Goal: Find contact information: Find contact information

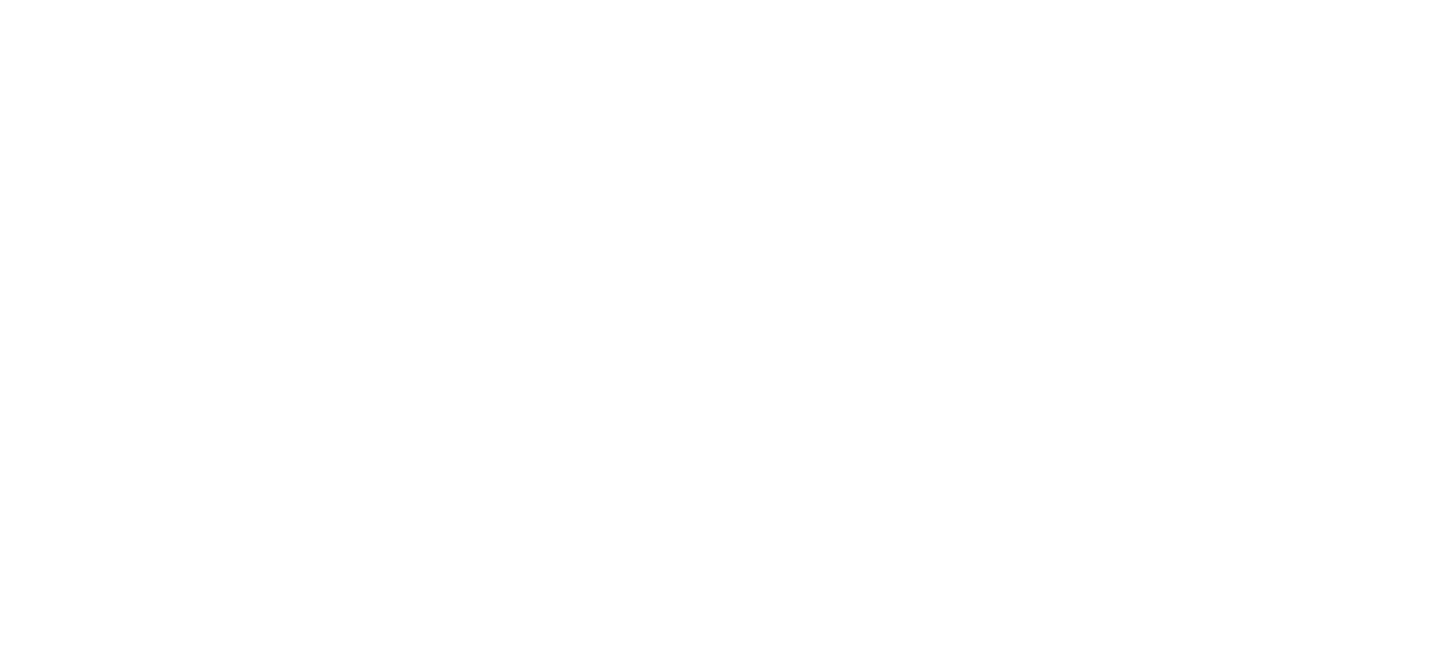
select select "**"
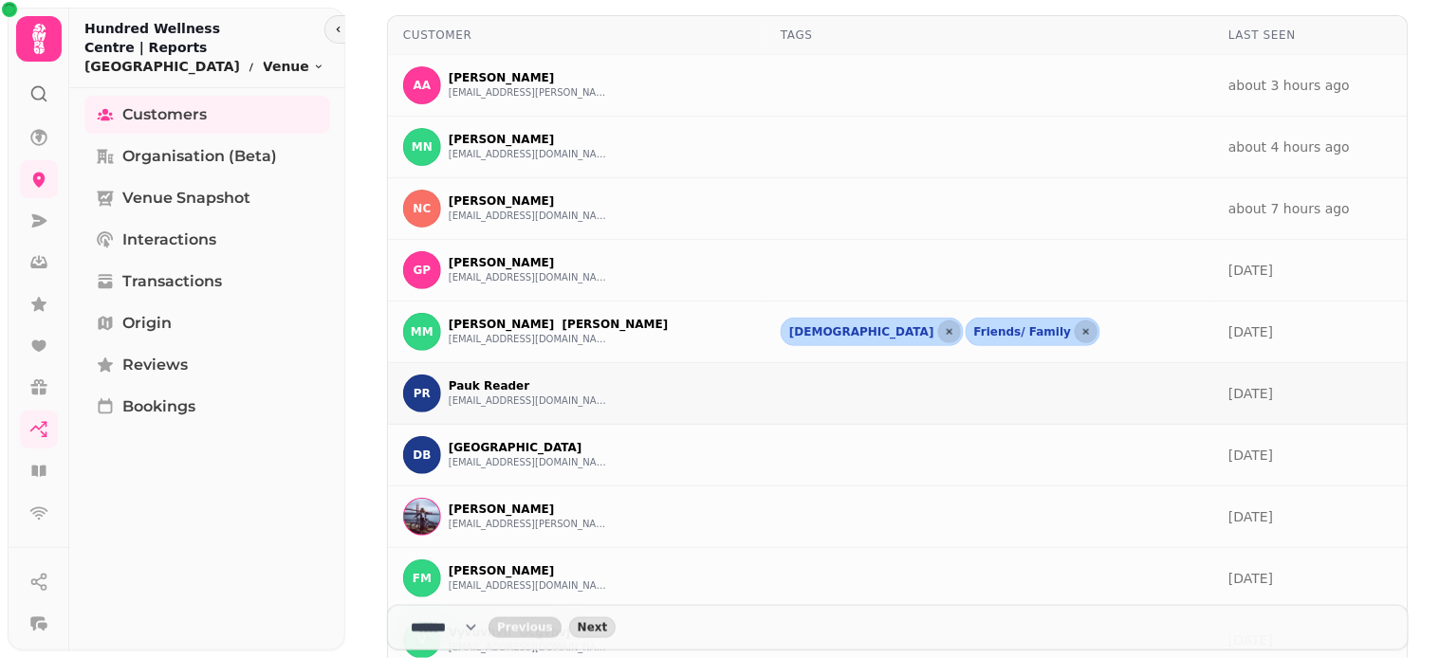
scroll to position [392, 0]
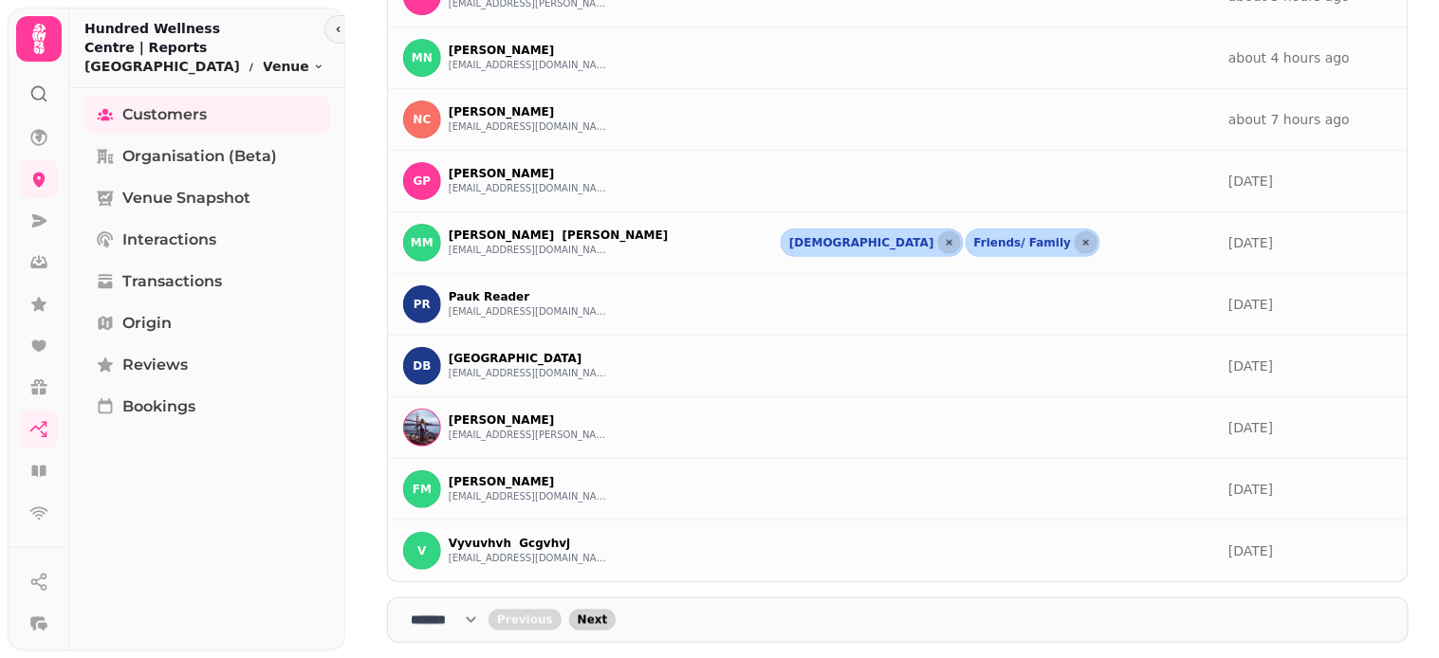
click at [608, 620] on span "Next" at bounding box center [593, 620] width 30 height 11
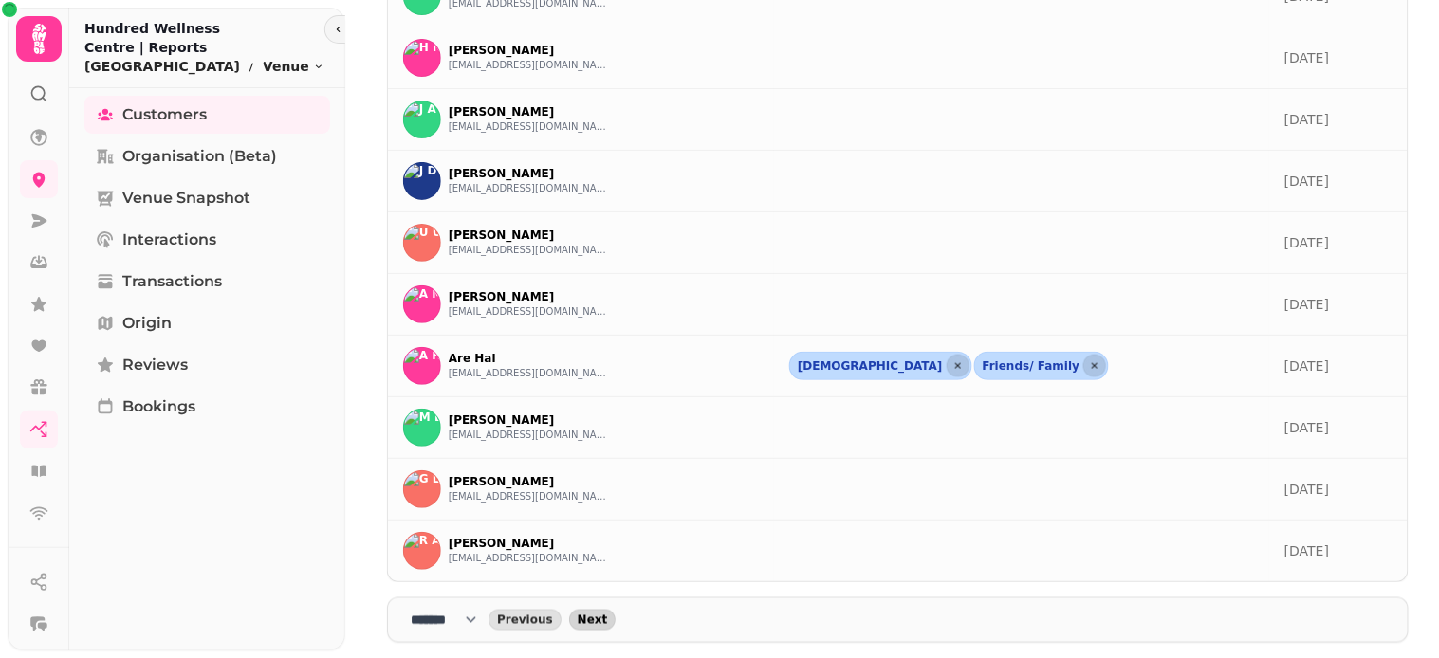
click at [608, 620] on span "Next" at bounding box center [593, 620] width 30 height 11
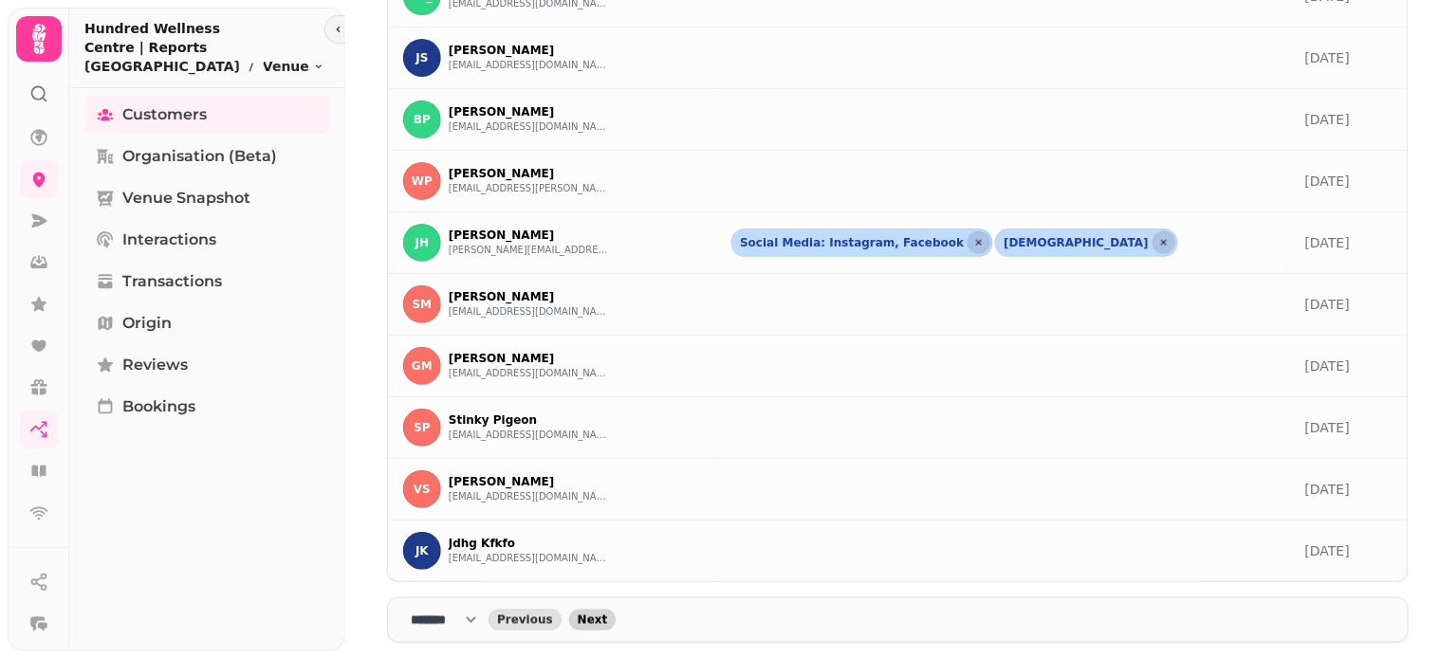
click at [608, 620] on span "Next" at bounding box center [593, 620] width 30 height 11
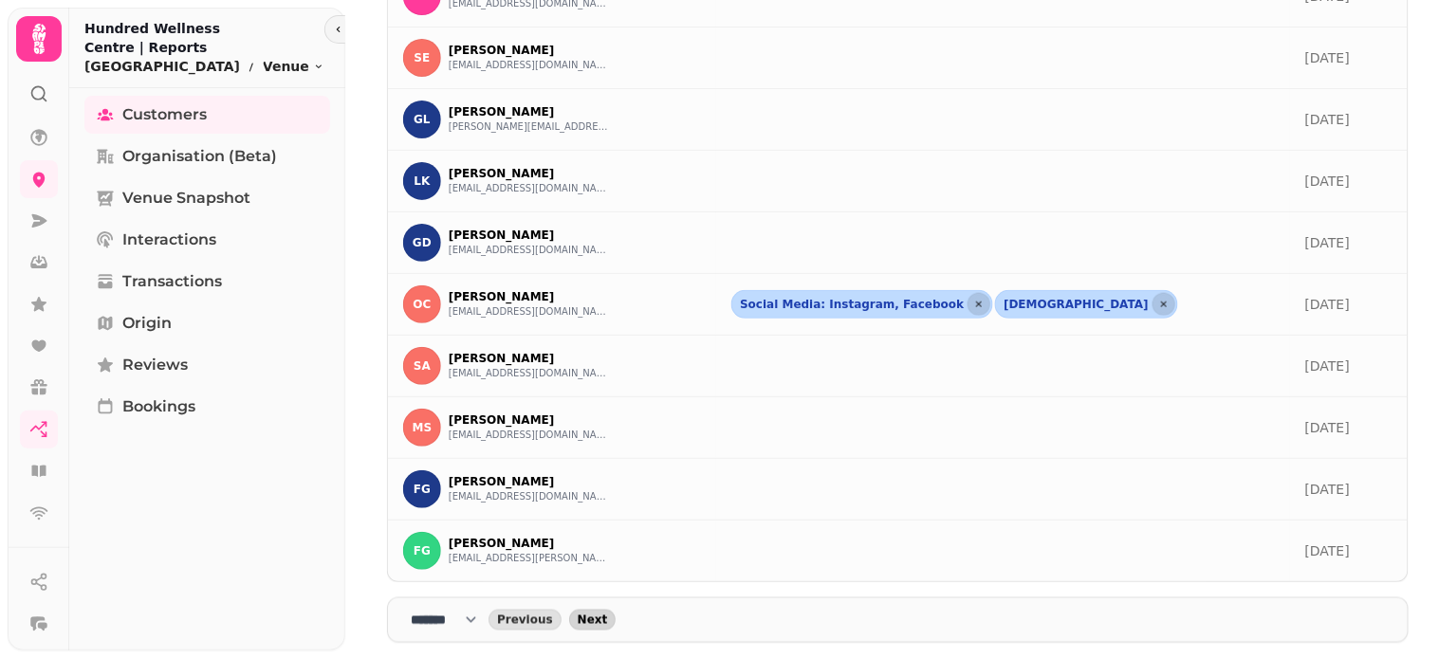
click at [594, 618] on span "Next" at bounding box center [593, 620] width 30 height 11
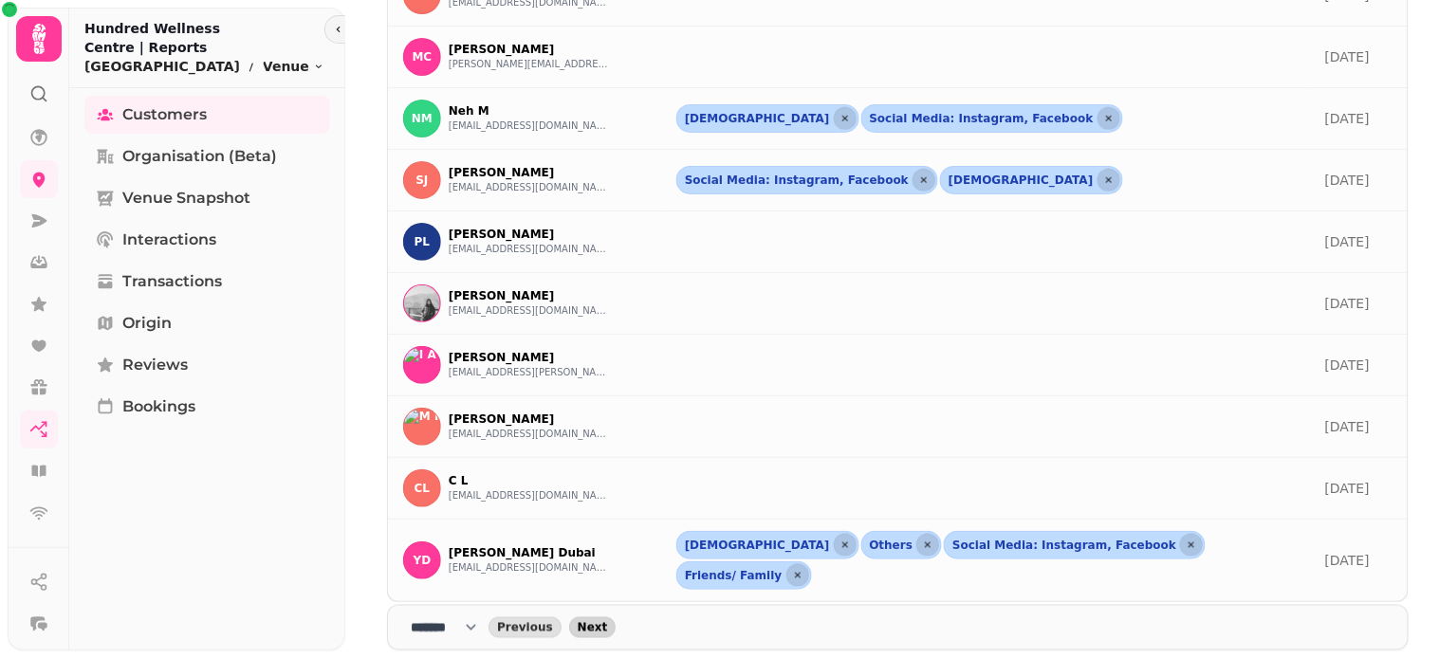
click at [594, 622] on span "Next" at bounding box center [593, 627] width 30 height 11
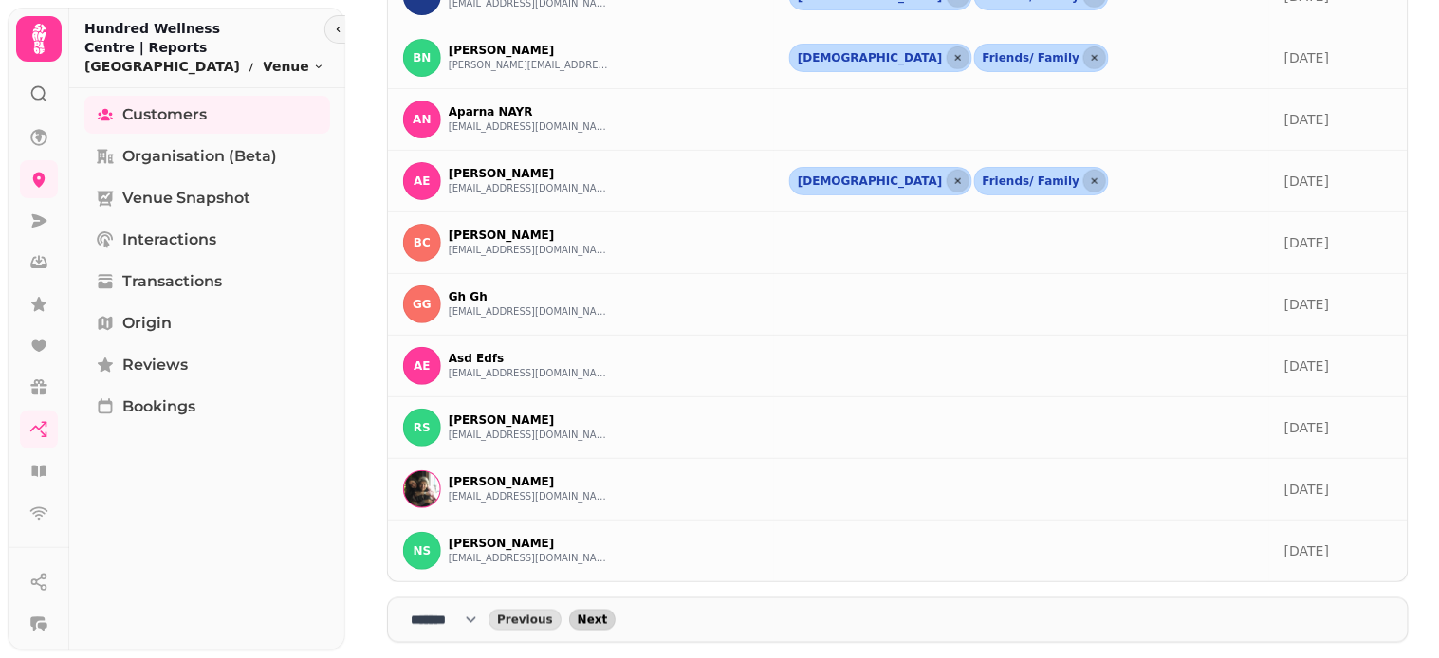
click at [594, 618] on span "Next" at bounding box center [593, 620] width 30 height 11
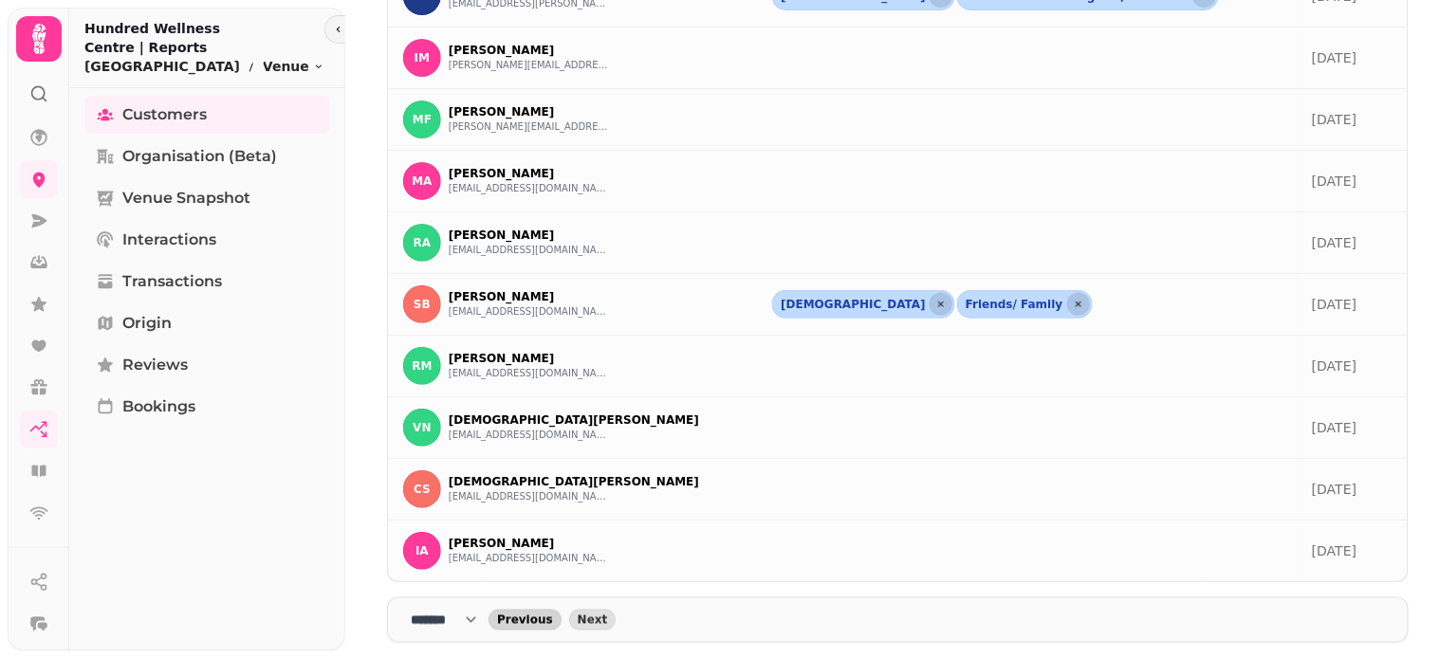
click at [545, 623] on span "Previous" at bounding box center [525, 620] width 56 height 11
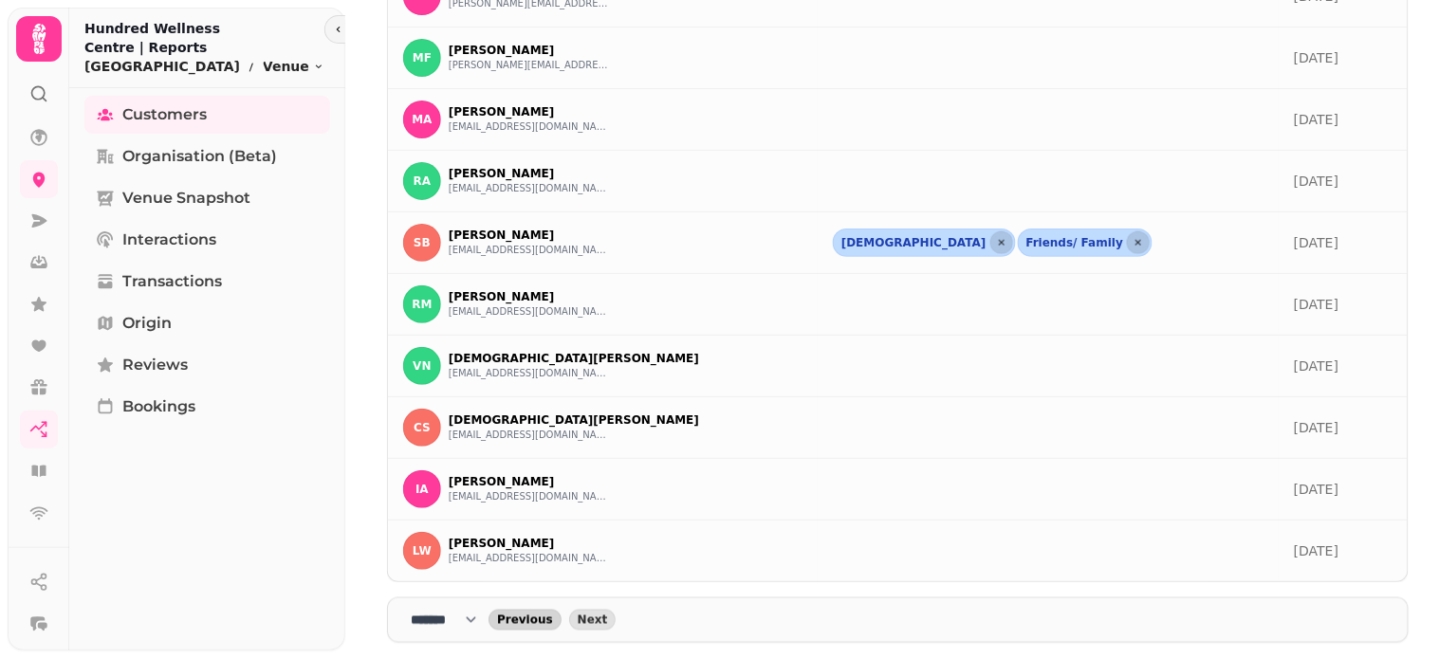
click at [532, 624] on span "Previous" at bounding box center [525, 620] width 56 height 11
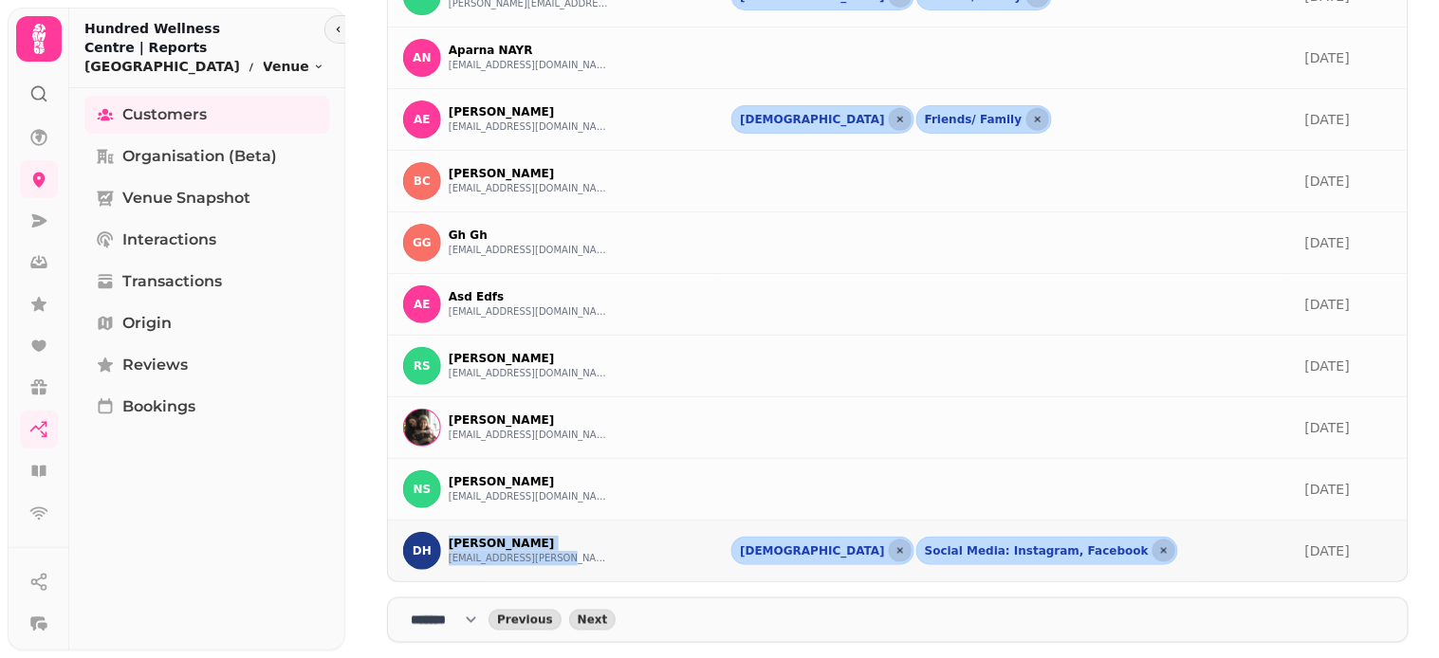
drag, startPoint x: 448, startPoint y: 536, endPoint x: 582, endPoint y: 570, distance: 139.0
click at [582, 570] on div "[PERSON_NAME] [EMAIL_ADDRESS][PERSON_NAME][DOMAIN_NAME]" at bounding box center [552, 551] width 298 height 38
copy div "[PERSON_NAME] [EMAIL_ADDRESS][PERSON_NAME][DOMAIN_NAME]"
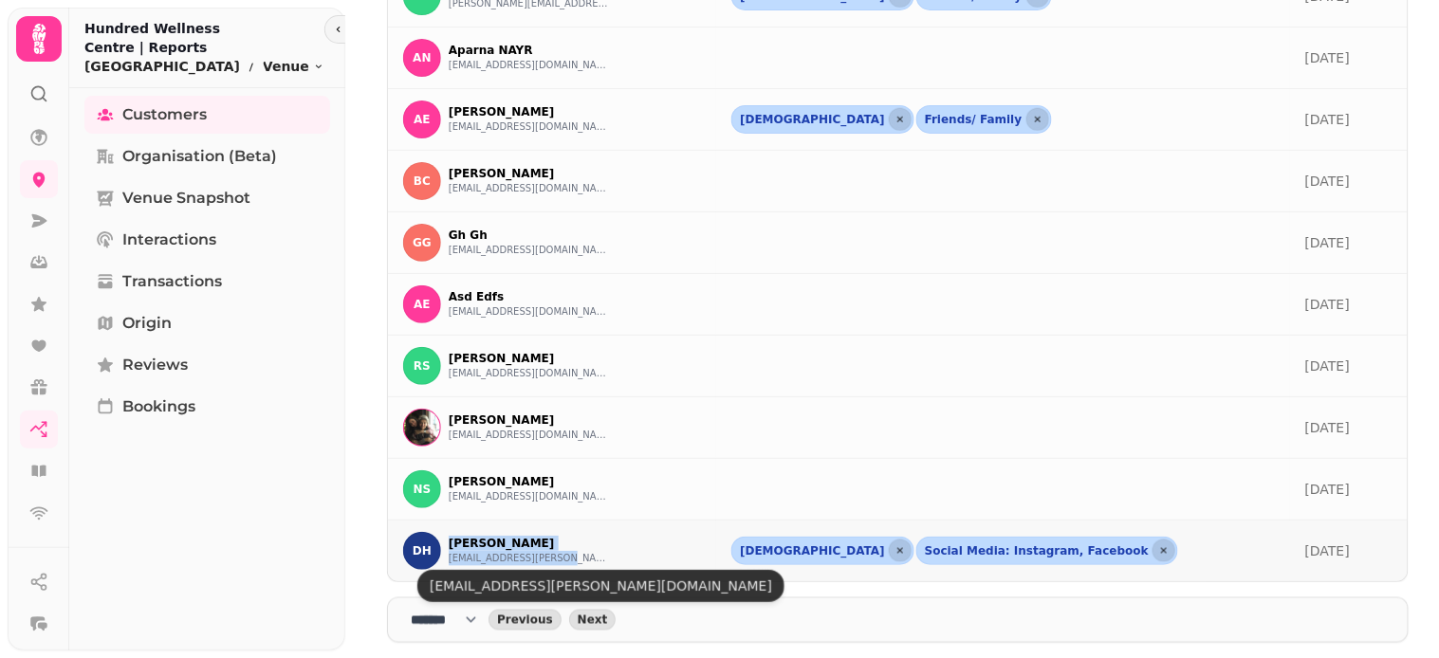
click at [523, 558] on button "[EMAIL_ADDRESS][PERSON_NAME][DOMAIN_NAME]" at bounding box center [529, 558] width 161 height 15
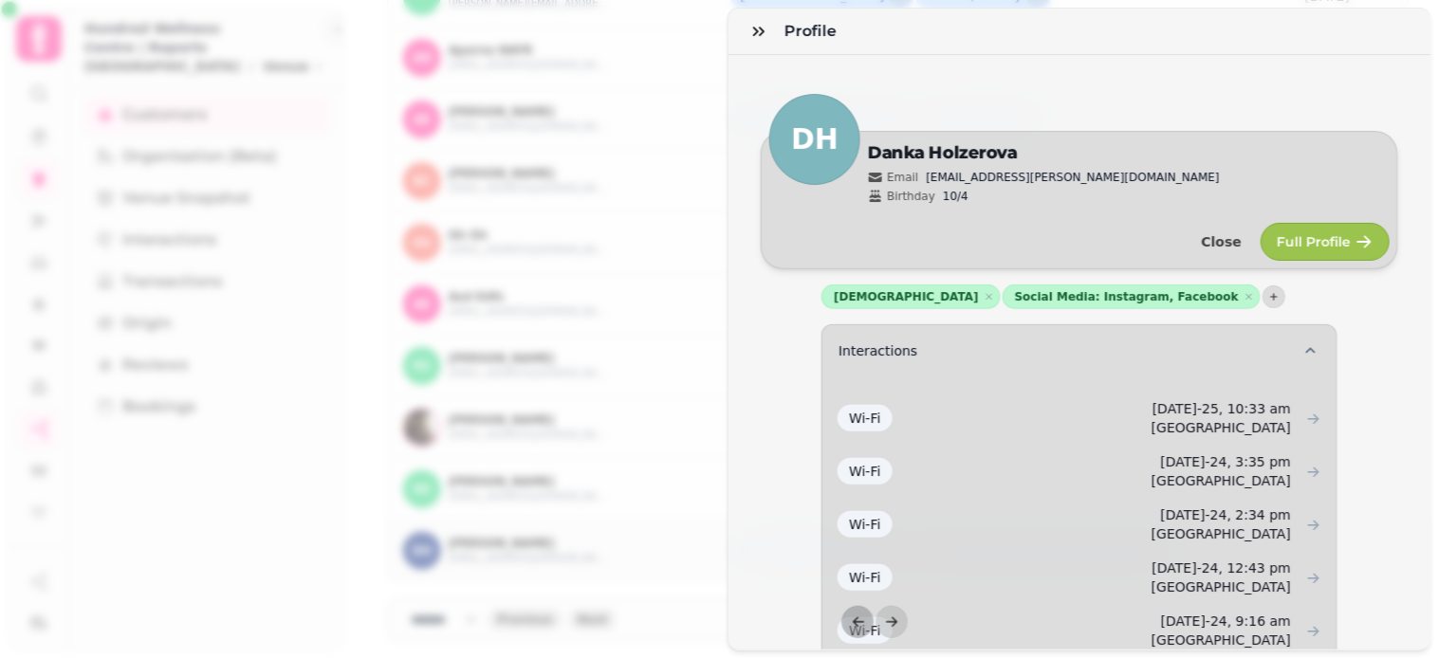
click at [666, 183] on div "Profile DH Edit [PERSON_NAME] Email [EMAIL_ADDRESS][PERSON_NAME][DOMAIN_NAME] B…" at bounding box center [719, 344] width 1439 height 628
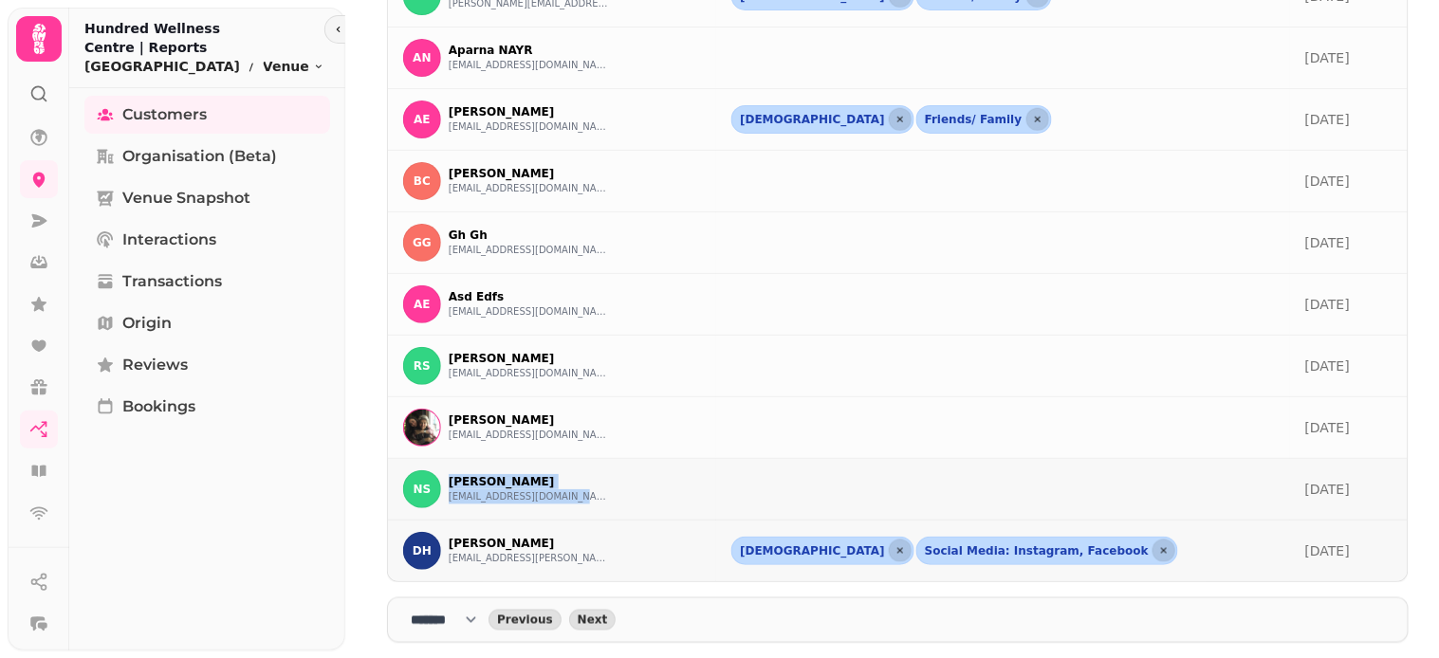
drag, startPoint x: 446, startPoint y: 475, endPoint x: 573, endPoint y: 497, distance: 129.0
click at [573, 497] on div "NS [PERSON_NAME] [EMAIL_ADDRESS][DOMAIN_NAME]" at bounding box center [552, 490] width 298 height 38
copy div "[PERSON_NAME] [EMAIL_ADDRESS][DOMAIN_NAME]"
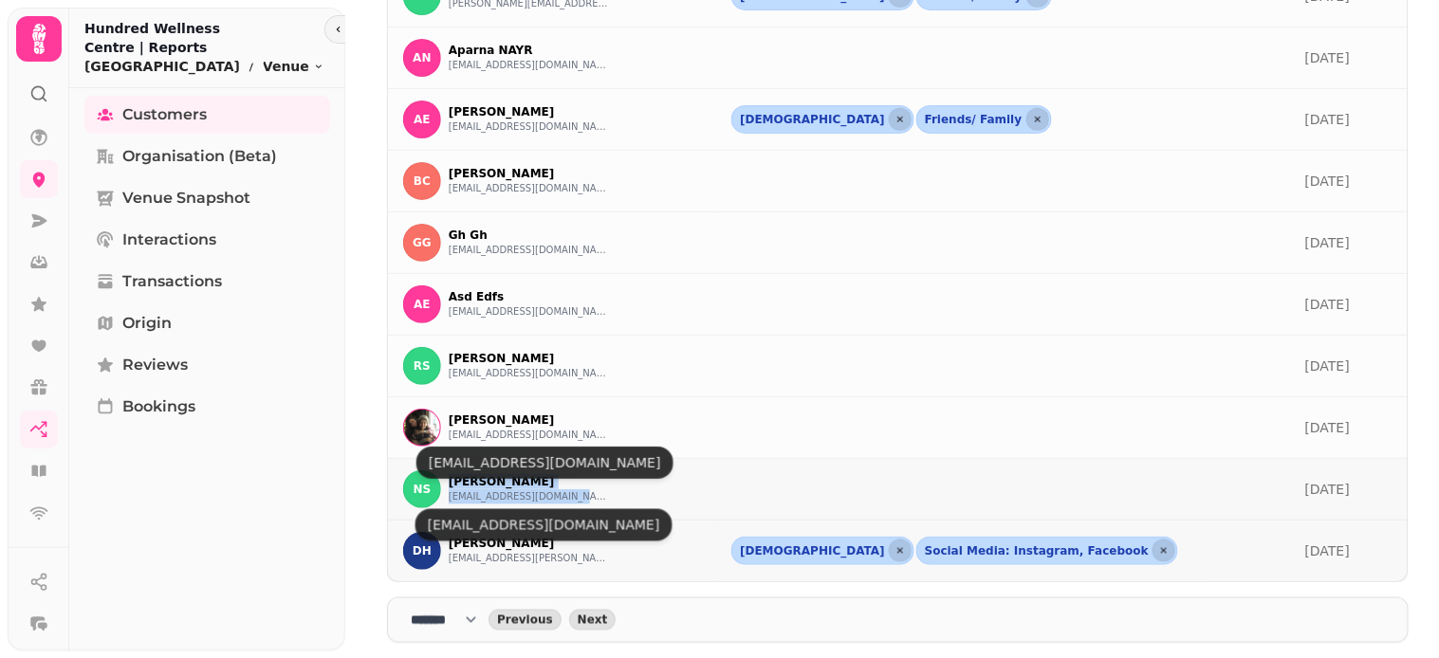
click at [522, 495] on button "[EMAIL_ADDRESS][DOMAIN_NAME]" at bounding box center [529, 496] width 161 height 15
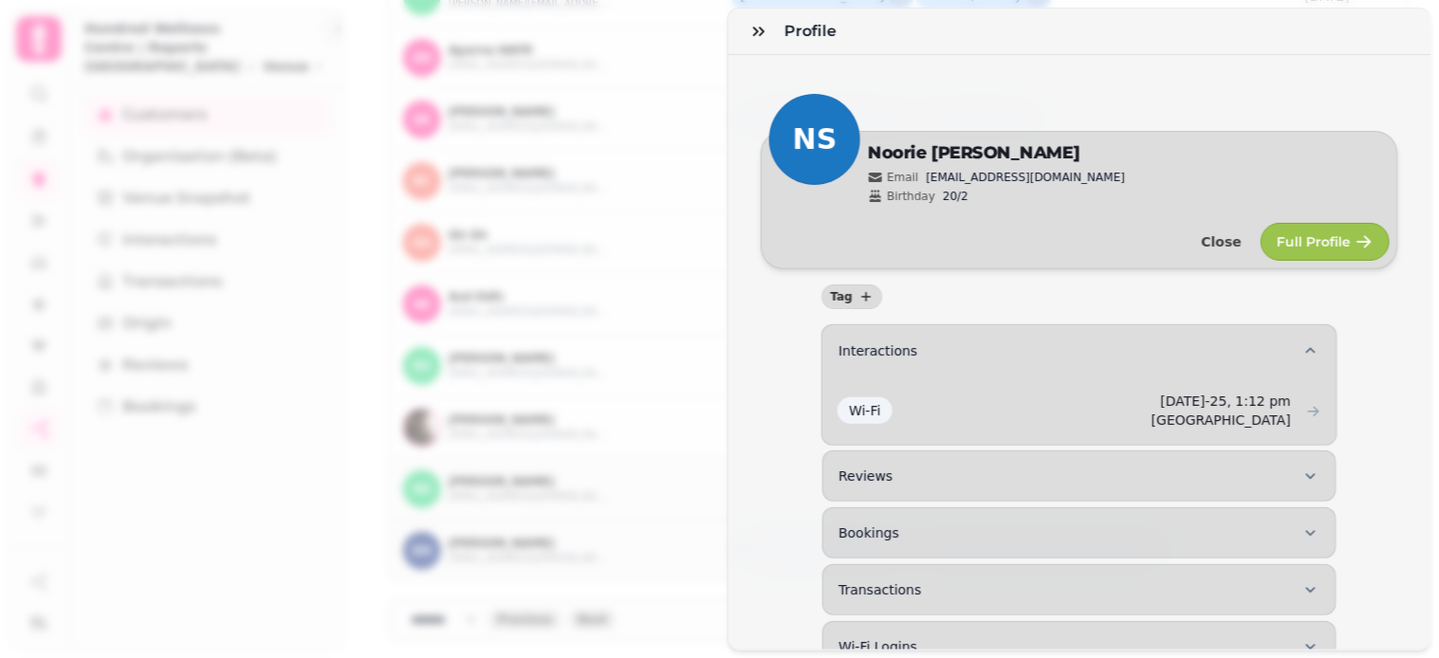
click at [650, 313] on div "Profile NS Edit [PERSON_NAME] Email [EMAIL_ADDRESS][DOMAIN_NAME] Birthday 20/2 …" at bounding box center [719, 344] width 1439 height 628
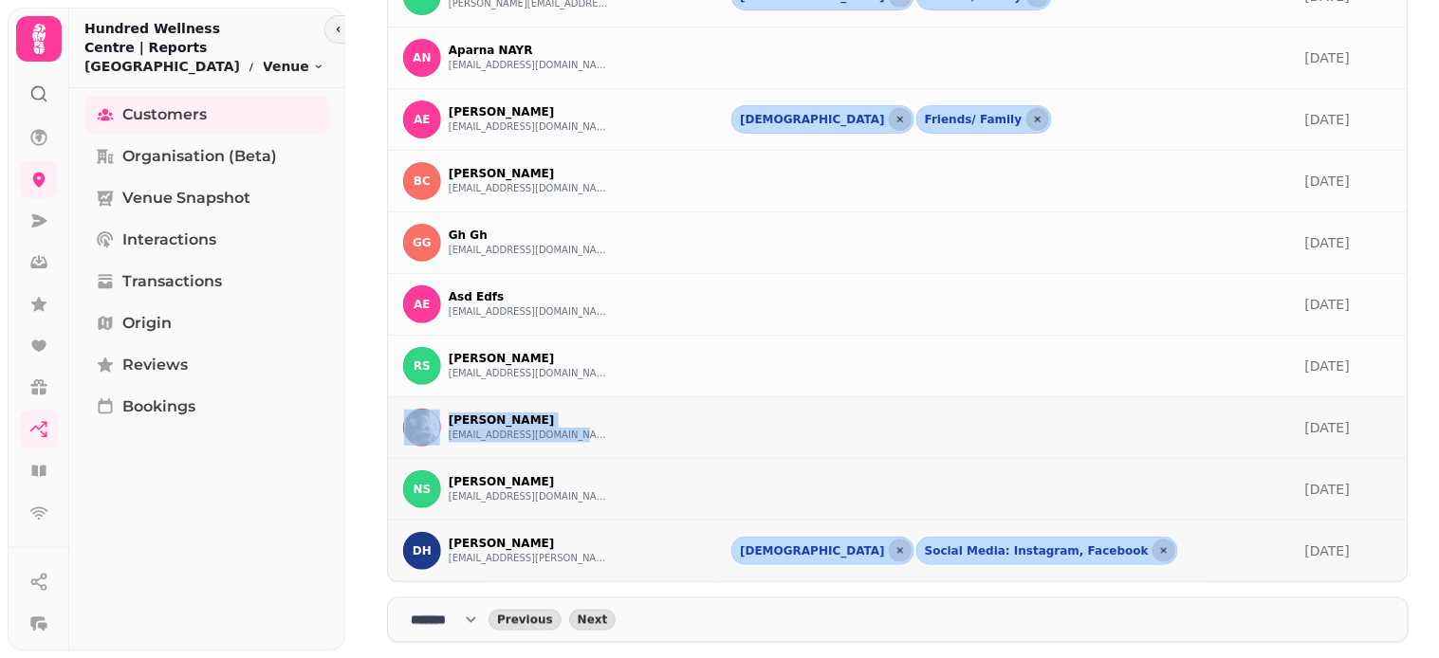
drag, startPoint x: 443, startPoint y: 415, endPoint x: 593, endPoint y: 437, distance: 151.5
click at [593, 437] on div "AZ Any Zubery [EMAIL_ADDRESS][DOMAIN_NAME]" at bounding box center [552, 428] width 298 height 38
copy div "AZ Any Zubery [EMAIL_ADDRESS][DOMAIN_NAME]"
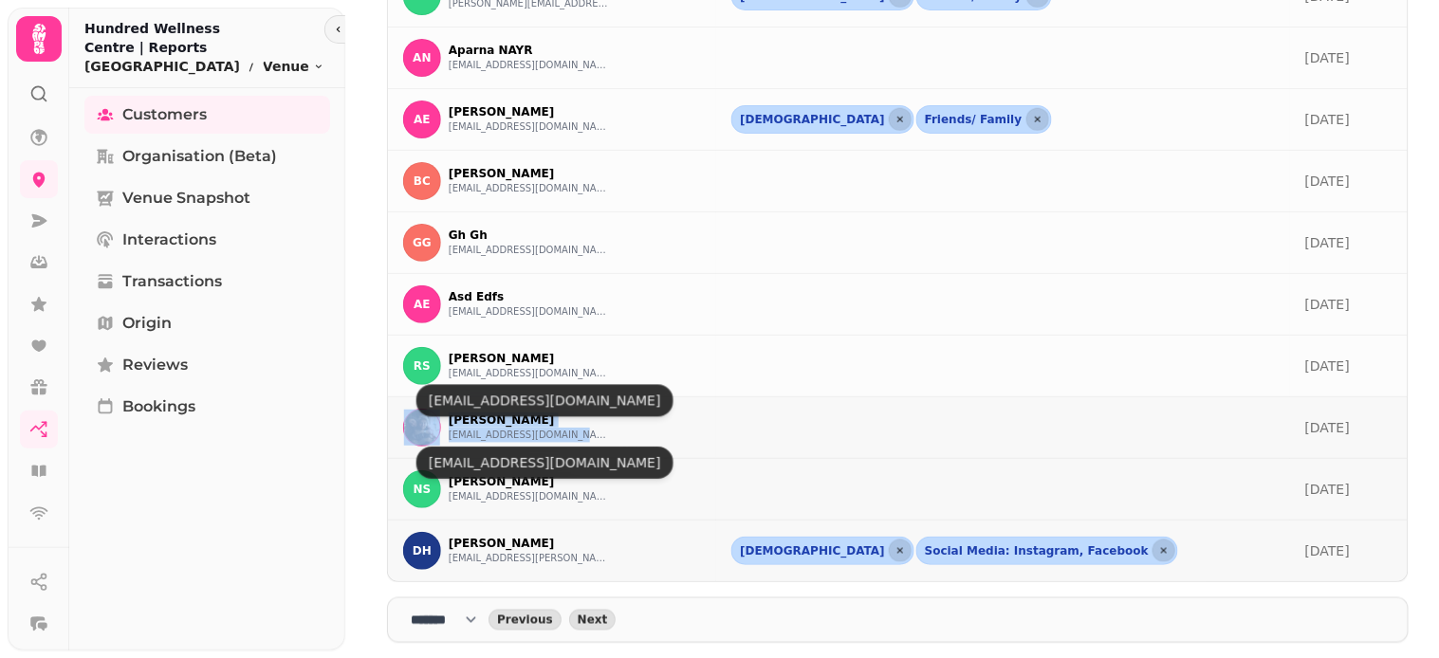
click at [519, 433] on button "[EMAIL_ADDRESS][DOMAIN_NAME]" at bounding box center [529, 435] width 161 height 15
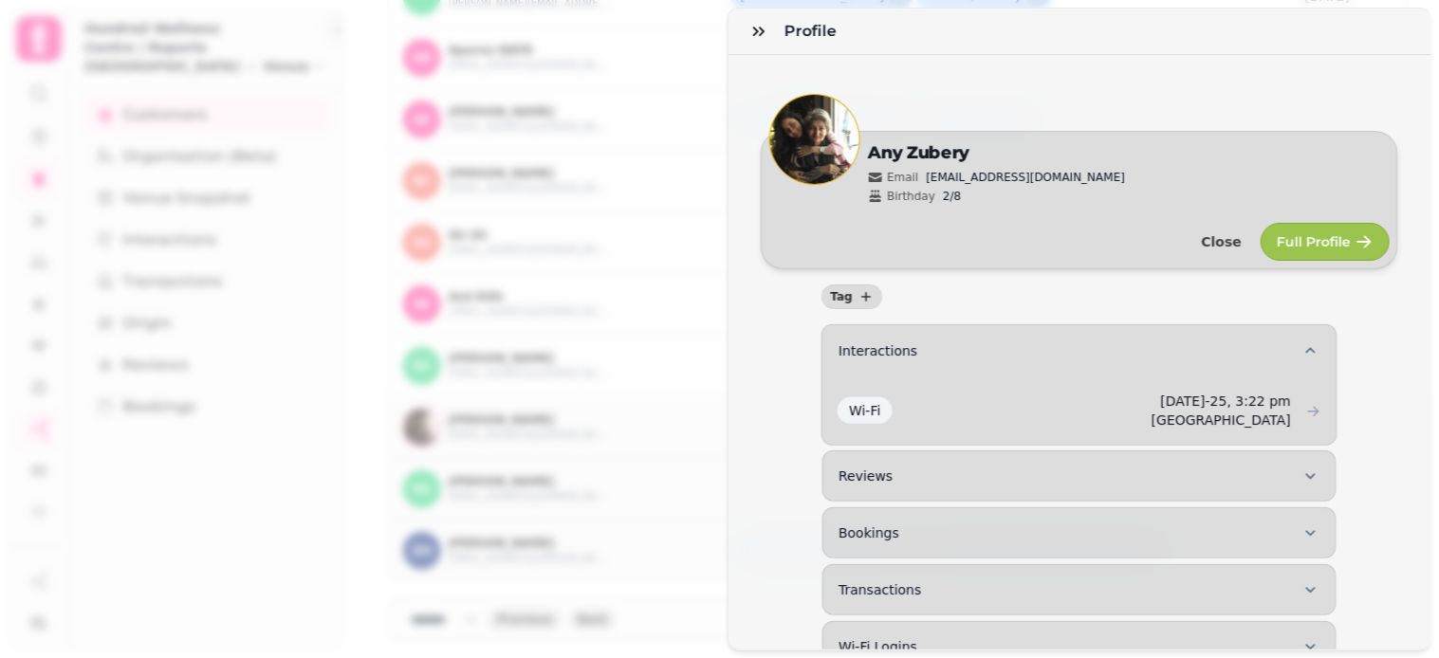
click at [647, 285] on div "Profile AZ Edit [PERSON_NAME] Email [EMAIL_ADDRESS][DOMAIN_NAME] Birthday 2/8 C…" at bounding box center [719, 344] width 1439 height 628
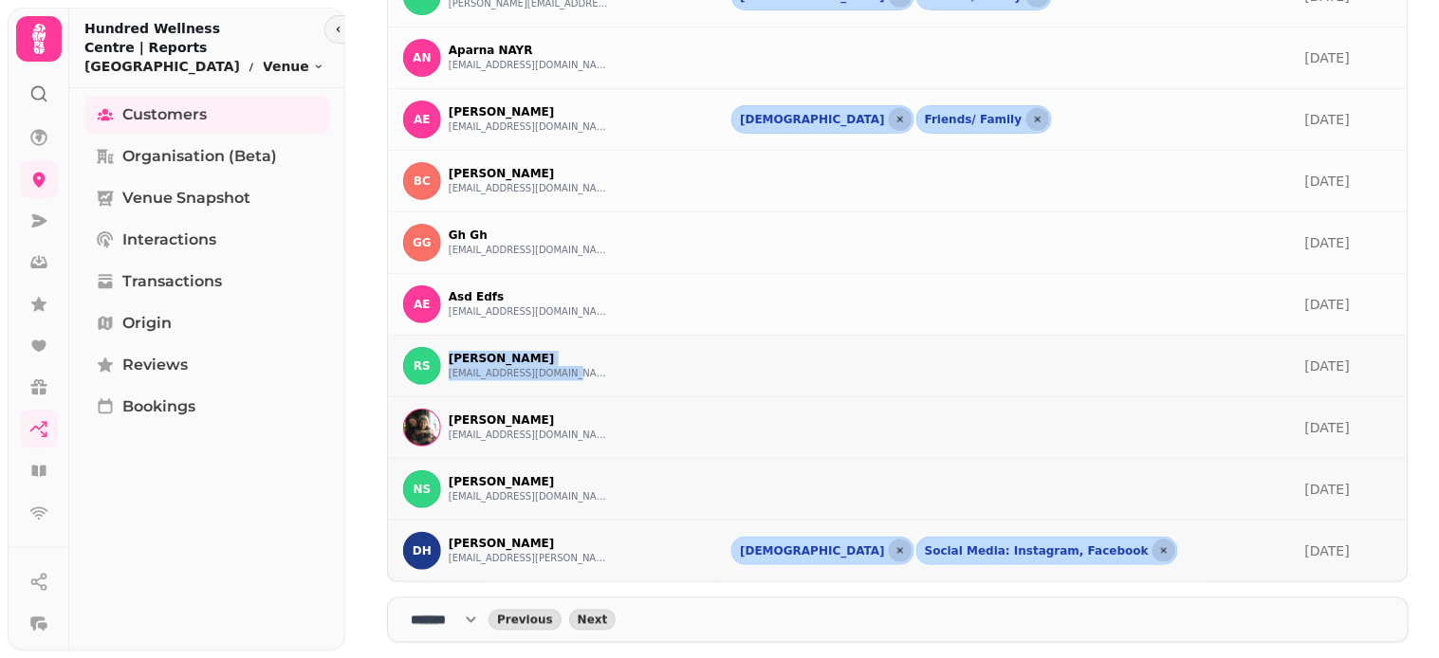
drag, startPoint x: 444, startPoint y: 353, endPoint x: 593, endPoint y: 379, distance: 151.3
click at [607, 384] on div "RS [PERSON_NAME] [PERSON_NAME][EMAIL_ADDRESS][DOMAIN_NAME]" at bounding box center [552, 366] width 298 height 38
copy div "[PERSON_NAME] [PERSON_NAME][EMAIL_ADDRESS][DOMAIN_NAME]"
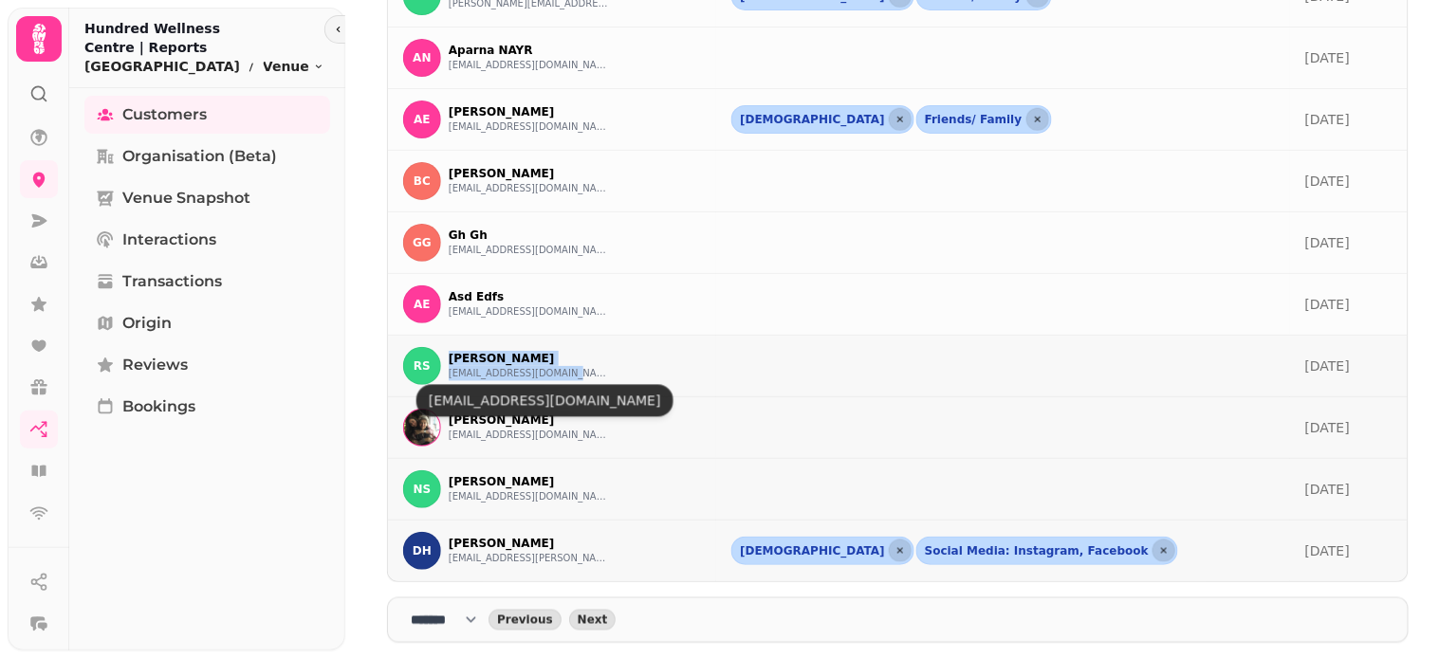
click at [541, 374] on button "[EMAIL_ADDRESS][DOMAIN_NAME]" at bounding box center [529, 373] width 161 height 15
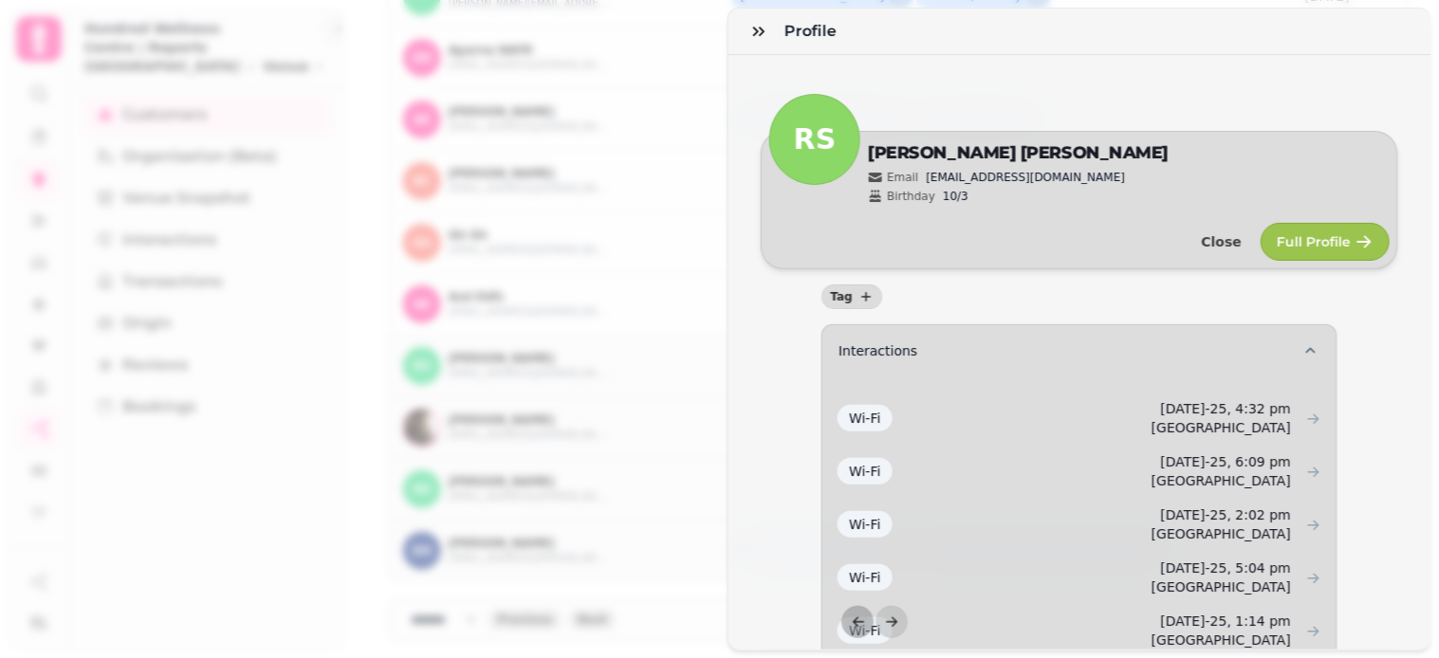
click at [705, 243] on div "Profile RS Edit [PERSON_NAME] Email [EMAIL_ADDRESS][DOMAIN_NAME] Birthday 10/3 …" at bounding box center [719, 344] width 1439 height 628
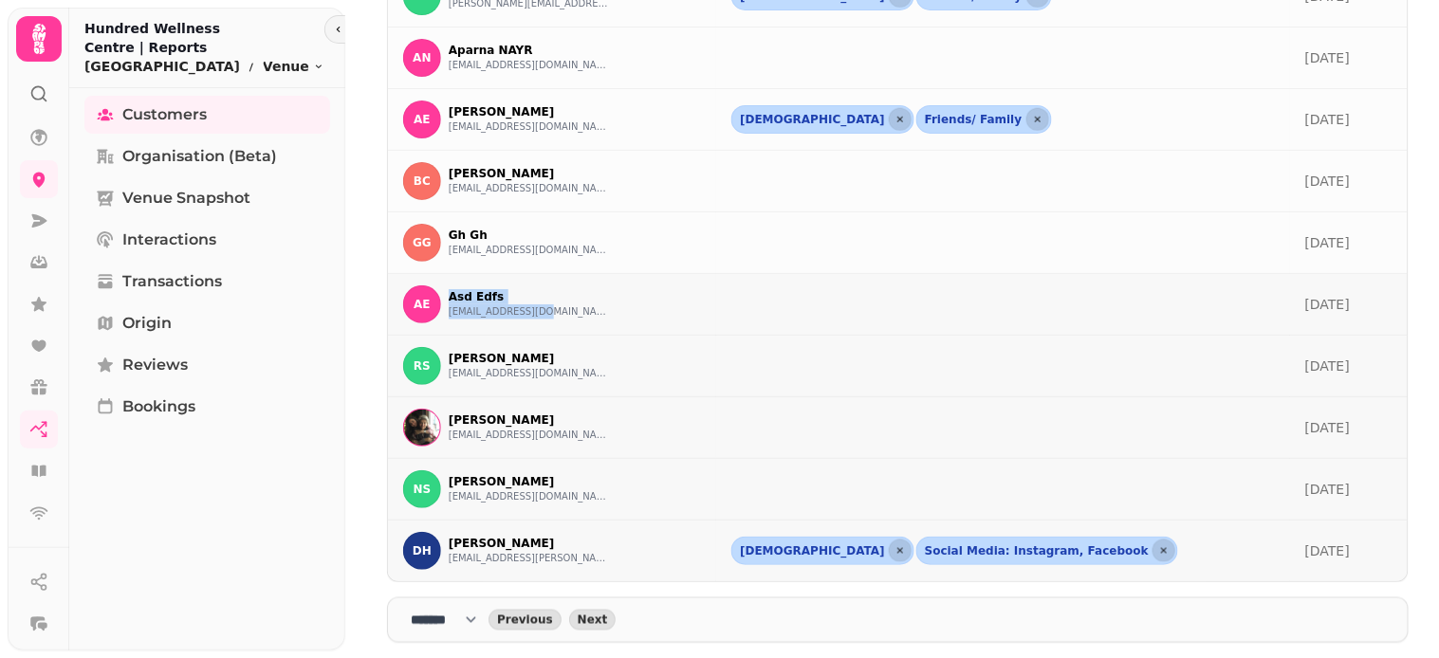
drag, startPoint x: 442, startPoint y: 289, endPoint x: 571, endPoint y: 323, distance: 133.2
click at [571, 323] on div "AE Asd Edfs [EMAIL_ADDRESS][DOMAIN_NAME]" at bounding box center [552, 305] width 298 height 38
copy div "Asd Edfs [EMAIL_ADDRESS][DOMAIN_NAME]"
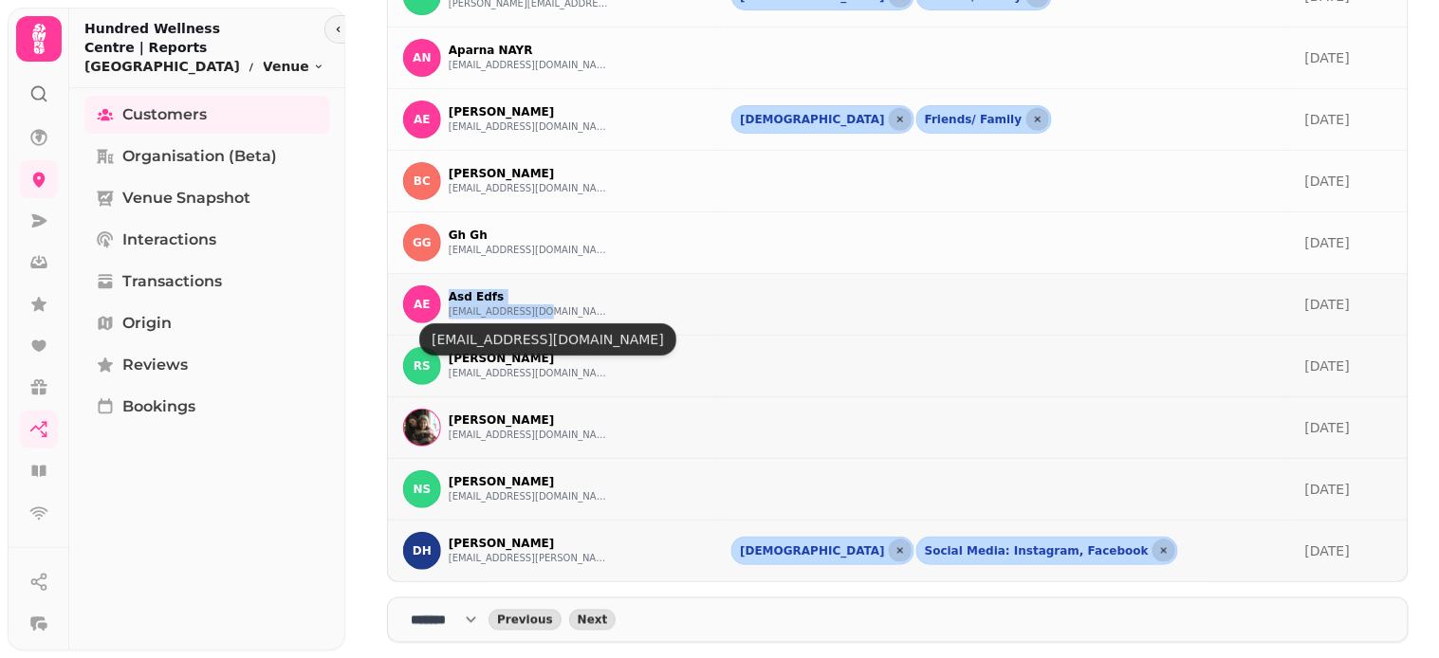
click at [517, 310] on button "[EMAIL_ADDRESS][DOMAIN_NAME]" at bounding box center [529, 312] width 161 height 15
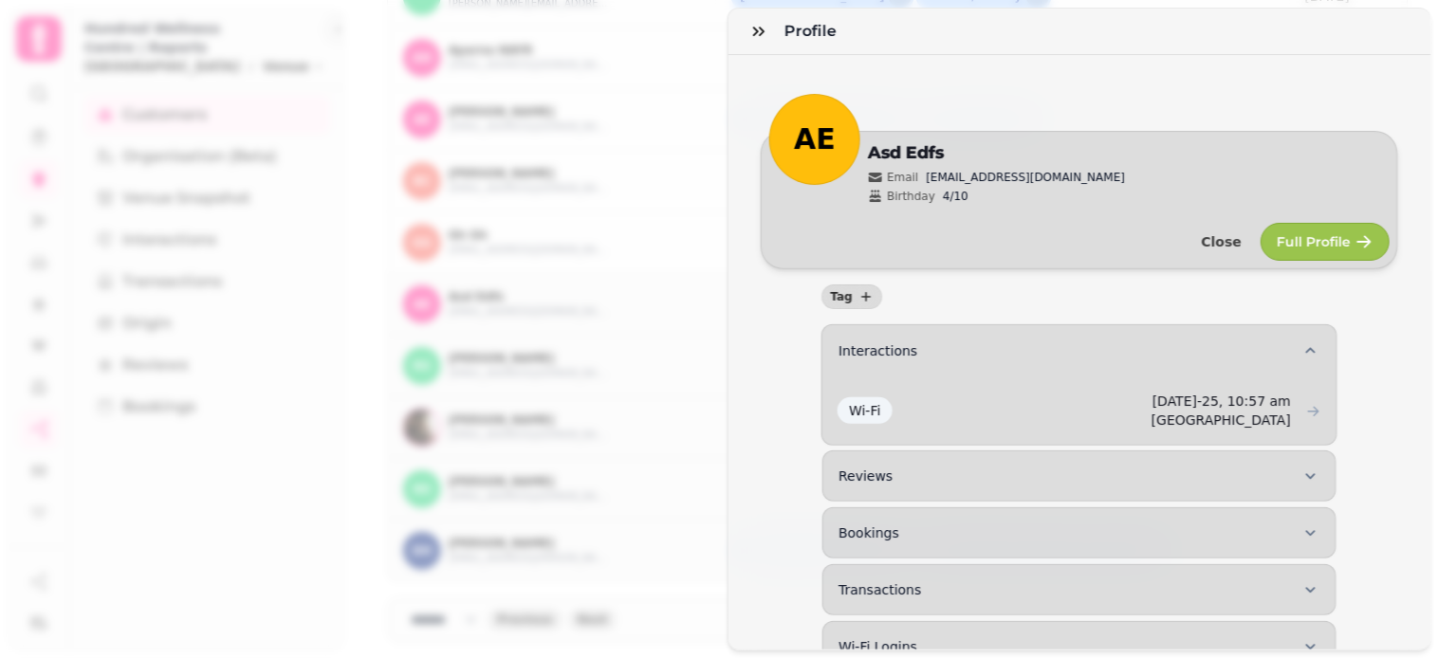
click at [619, 259] on div "Profile AE Edit Asd Edfs Email [EMAIL_ADDRESS][DOMAIN_NAME] Birthday 4/10 Close…" at bounding box center [719, 344] width 1439 height 628
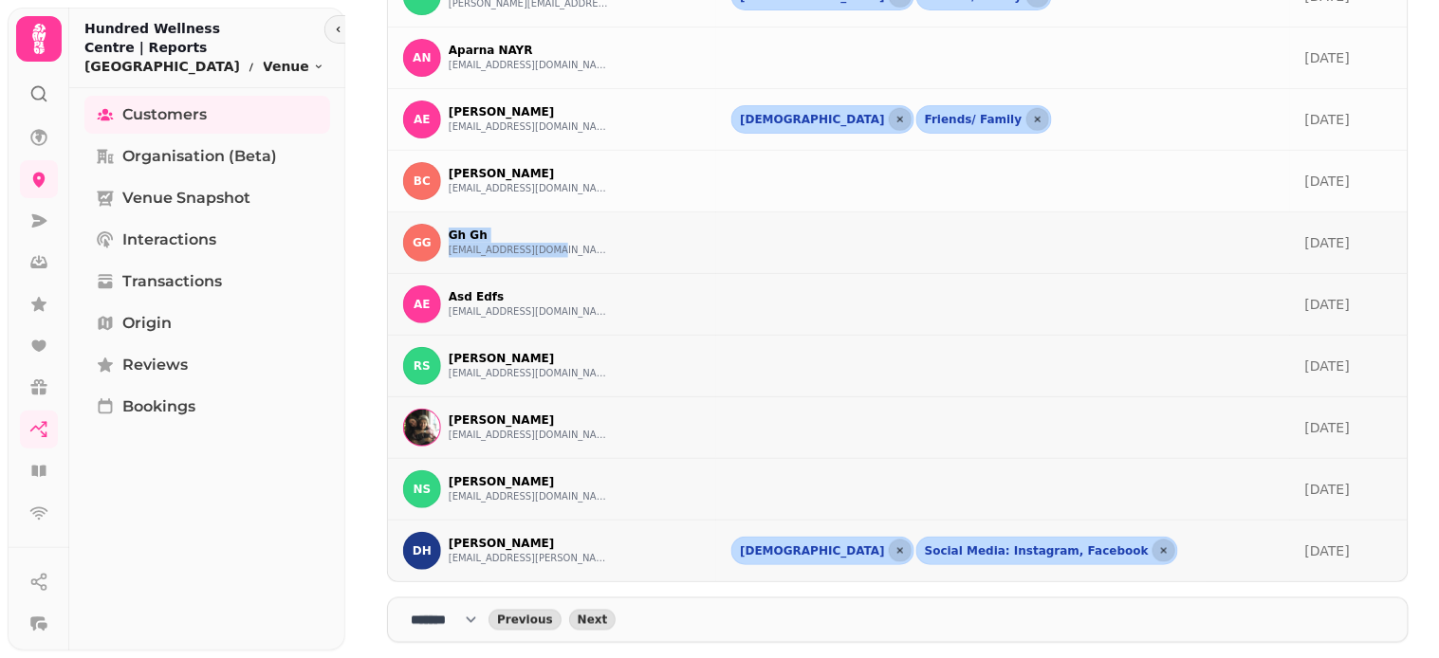
drag, startPoint x: 441, startPoint y: 228, endPoint x: 591, endPoint y: 252, distance: 151.9
click at [591, 252] on div "GG Gh Gh [EMAIL_ADDRESS][DOMAIN_NAME]" at bounding box center [552, 243] width 298 height 38
copy div "Gh Gh [EMAIL_ADDRESS][DOMAIN_NAME]"
click at [523, 247] on button "[EMAIL_ADDRESS][DOMAIN_NAME]" at bounding box center [529, 250] width 161 height 15
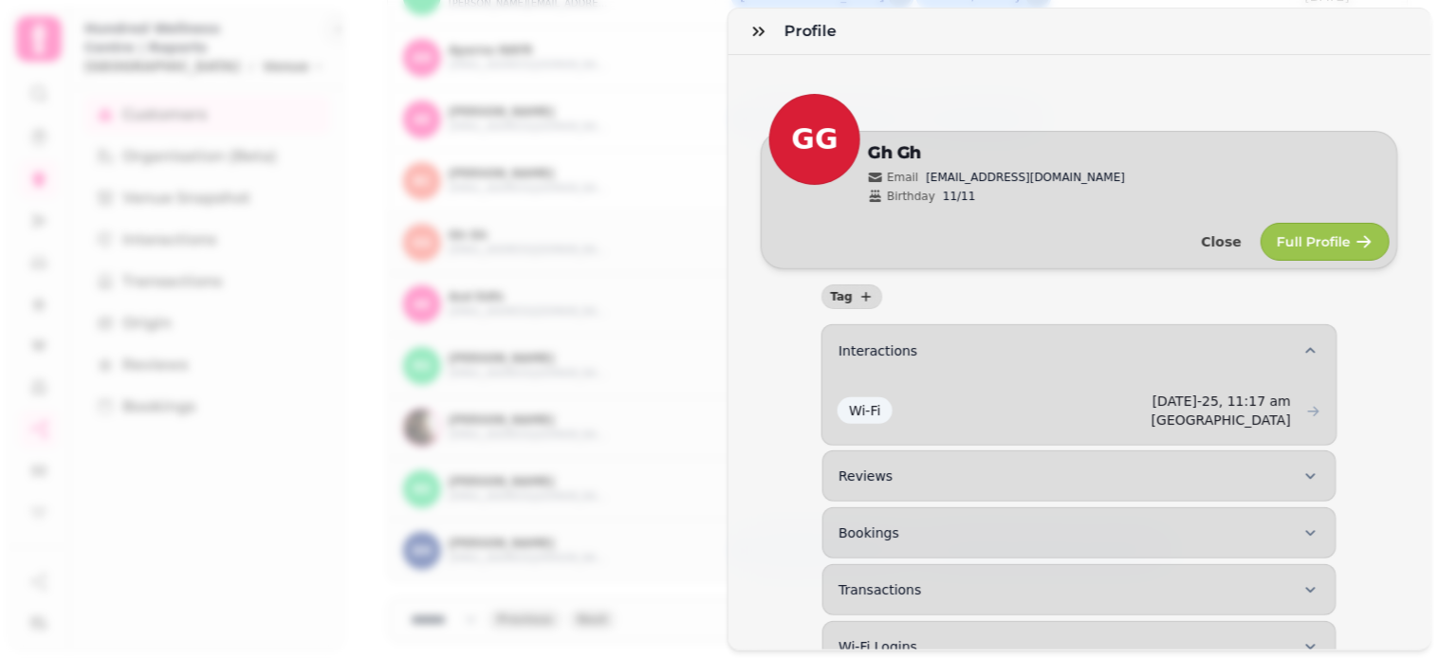
click at [620, 231] on div "Profile GG Edit Gh Gh Email [EMAIL_ADDRESS][DOMAIN_NAME] Birthday 11/11 Close F…" at bounding box center [719, 344] width 1439 height 628
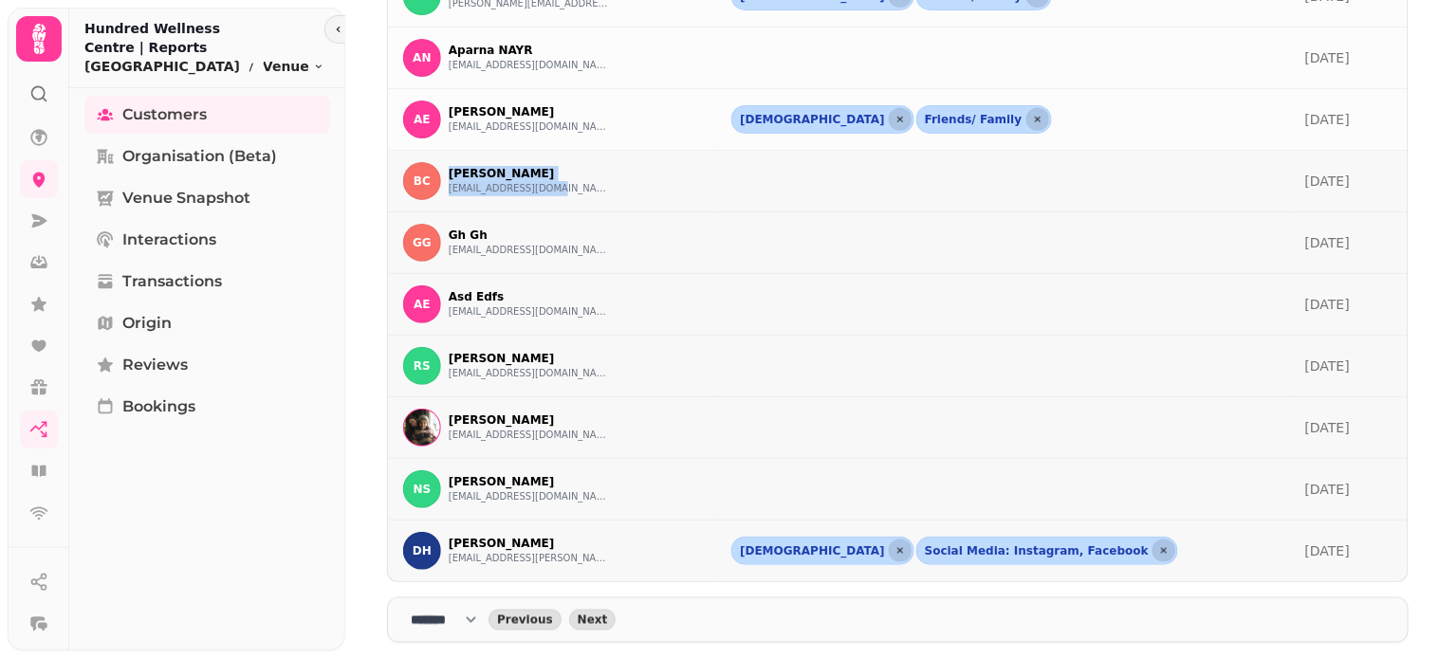
drag, startPoint x: 447, startPoint y: 162, endPoint x: 582, endPoint y: 194, distance: 138.3
click at [582, 194] on div "BC [PERSON_NAME] [EMAIL_ADDRESS][DOMAIN_NAME]" at bounding box center [552, 181] width 298 height 38
copy div "[PERSON_NAME] [EMAIL_ADDRESS][DOMAIN_NAME]"
click at [507, 178] on p "[PERSON_NAME]" at bounding box center [529, 173] width 161 height 15
click at [529, 188] on button "[EMAIL_ADDRESS][DOMAIN_NAME]" at bounding box center [529, 188] width 161 height 15
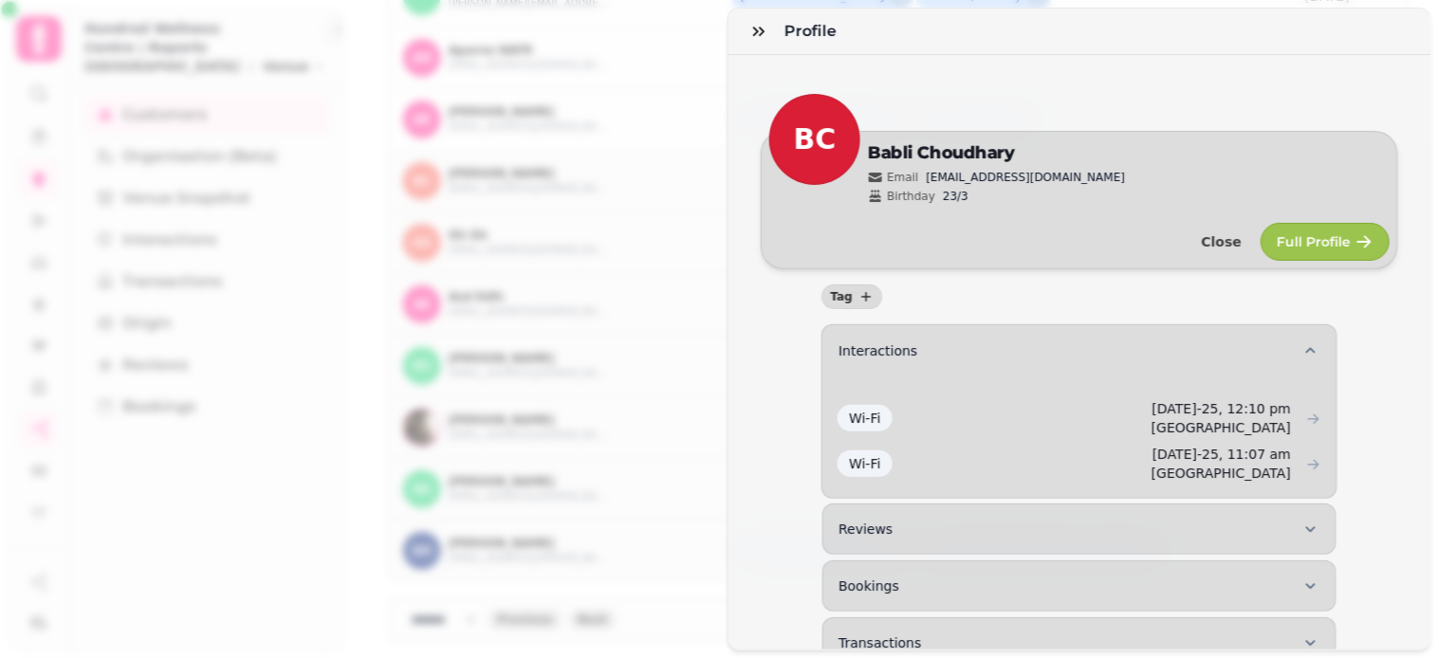
click at [677, 244] on div "Profile BC Edit [PERSON_NAME] Email [EMAIL_ADDRESS][DOMAIN_NAME] Birthday 23/3 …" at bounding box center [719, 344] width 1439 height 628
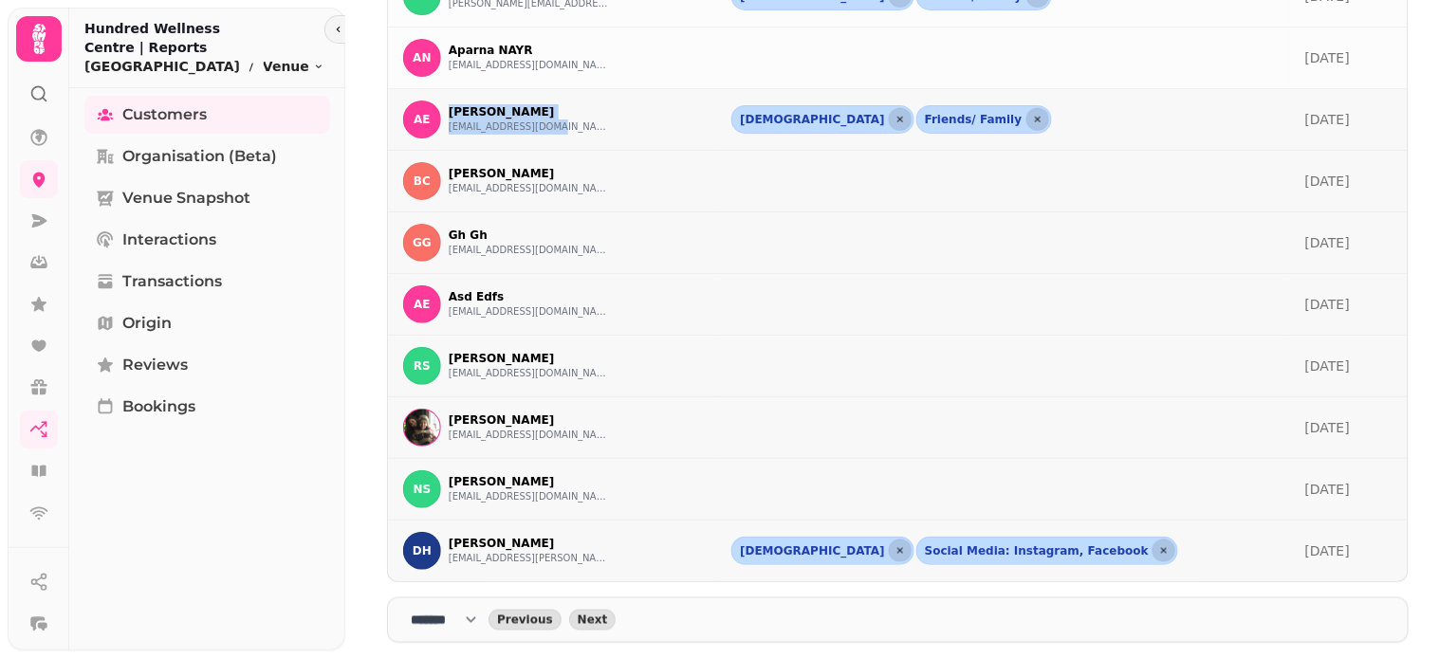
drag, startPoint x: 443, startPoint y: 106, endPoint x: 576, endPoint y: 131, distance: 135.1
click at [576, 131] on div "[PERSON_NAME] [EMAIL_ADDRESS][DOMAIN_NAME]" at bounding box center [552, 120] width 298 height 38
copy div "[PERSON_NAME] [EMAIL_ADDRESS][DOMAIN_NAME]"
click at [504, 126] on button "[EMAIL_ADDRESS][DOMAIN_NAME]" at bounding box center [529, 127] width 161 height 15
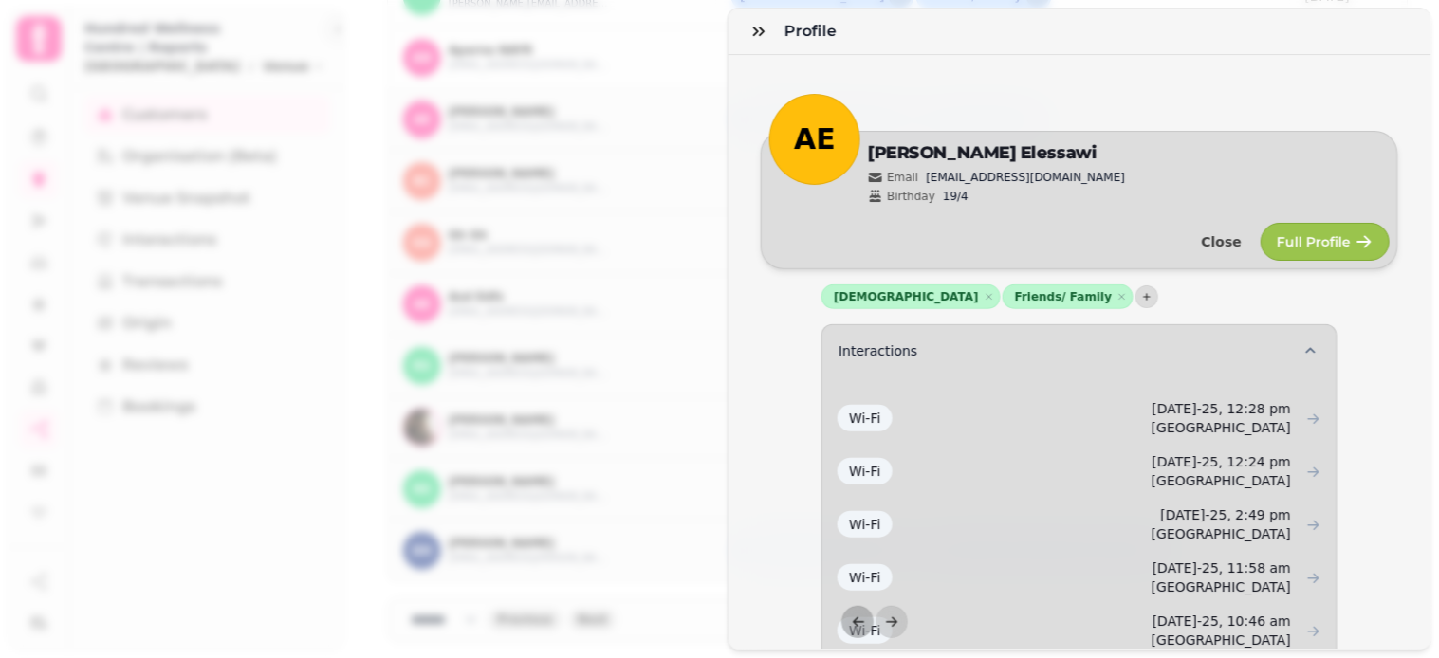
click at [710, 241] on div "Profile AE Edit [PERSON_NAME] Email [EMAIL_ADDRESS][DOMAIN_NAME] Birthday 19/4 …" at bounding box center [719, 344] width 1439 height 628
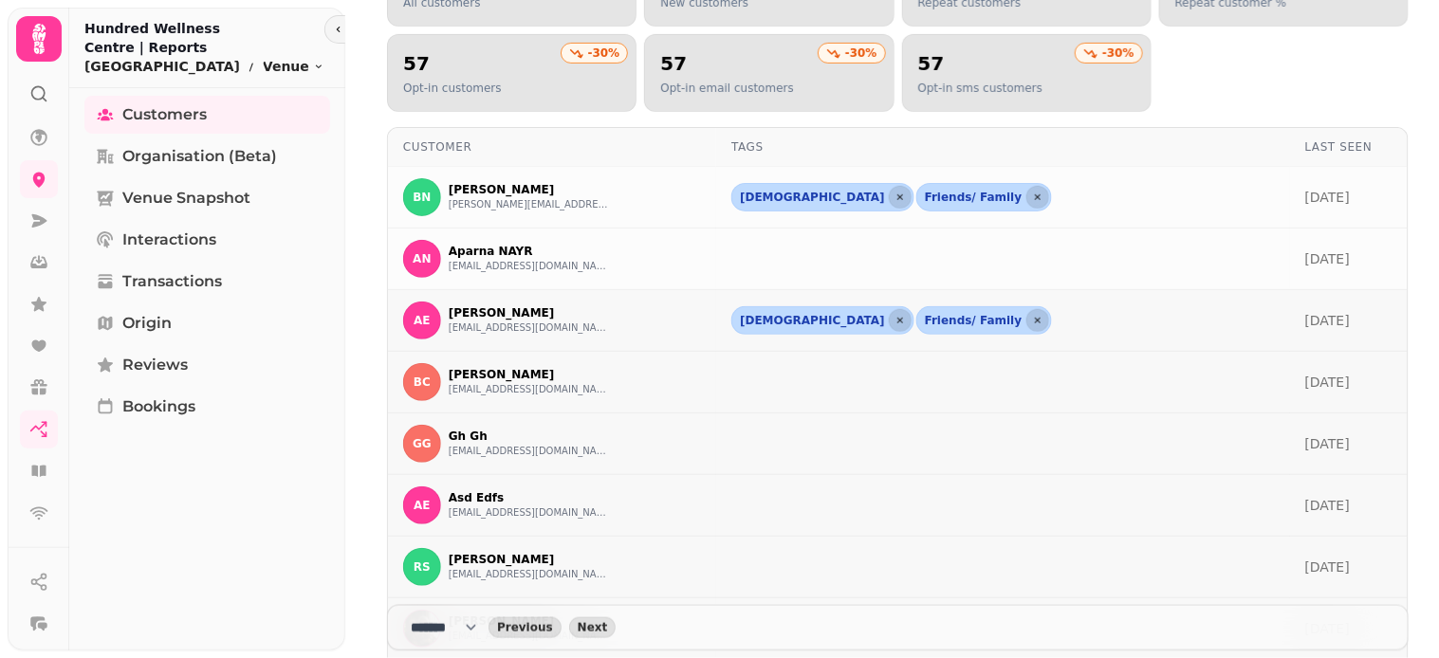
scroll to position [181, 0]
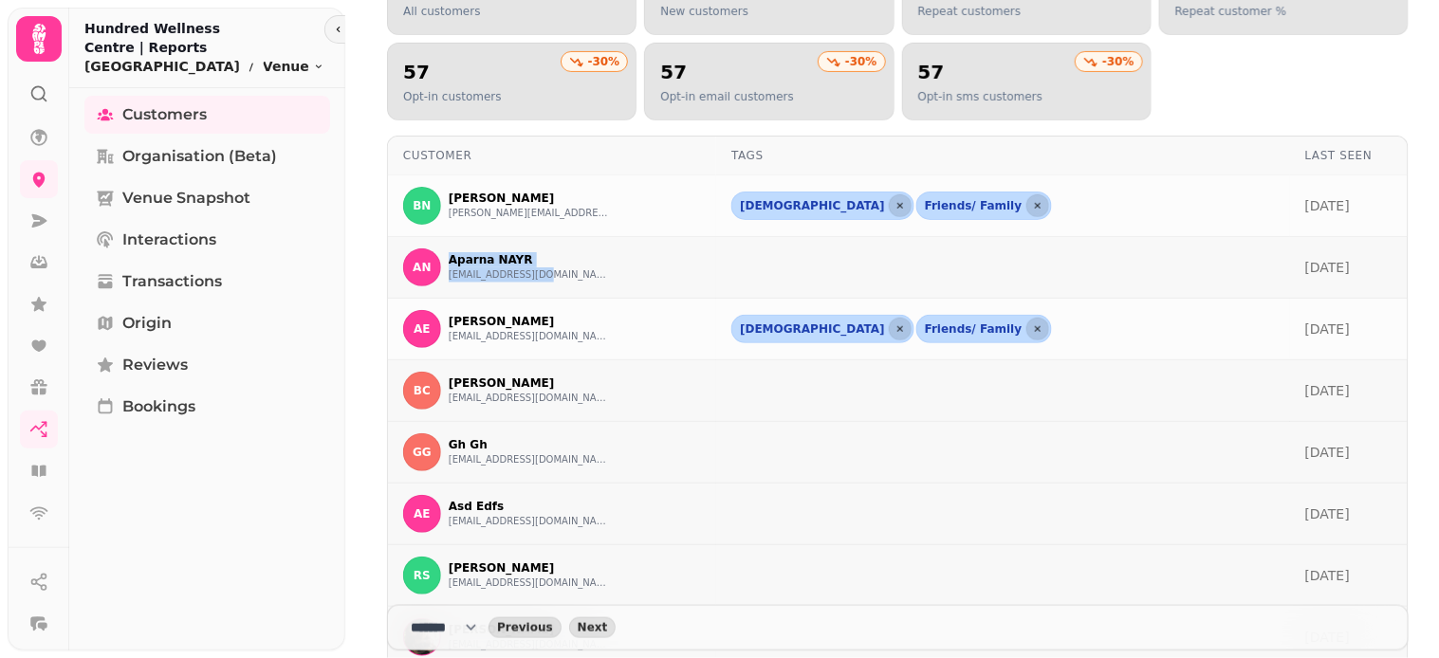
drag, startPoint x: 444, startPoint y: 257, endPoint x: 602, endPoint y: 291, distance: 162.1
click at [602, 291] on td "AN Aparna NAYR [EMAIL_ADDRESS][DOMAIN_NAME]" at bounding box center [552, 268] width 328 height 62
copy div "Aparna NAYR [EMAIL_ADDRESS][DOMAIN_NAME]"
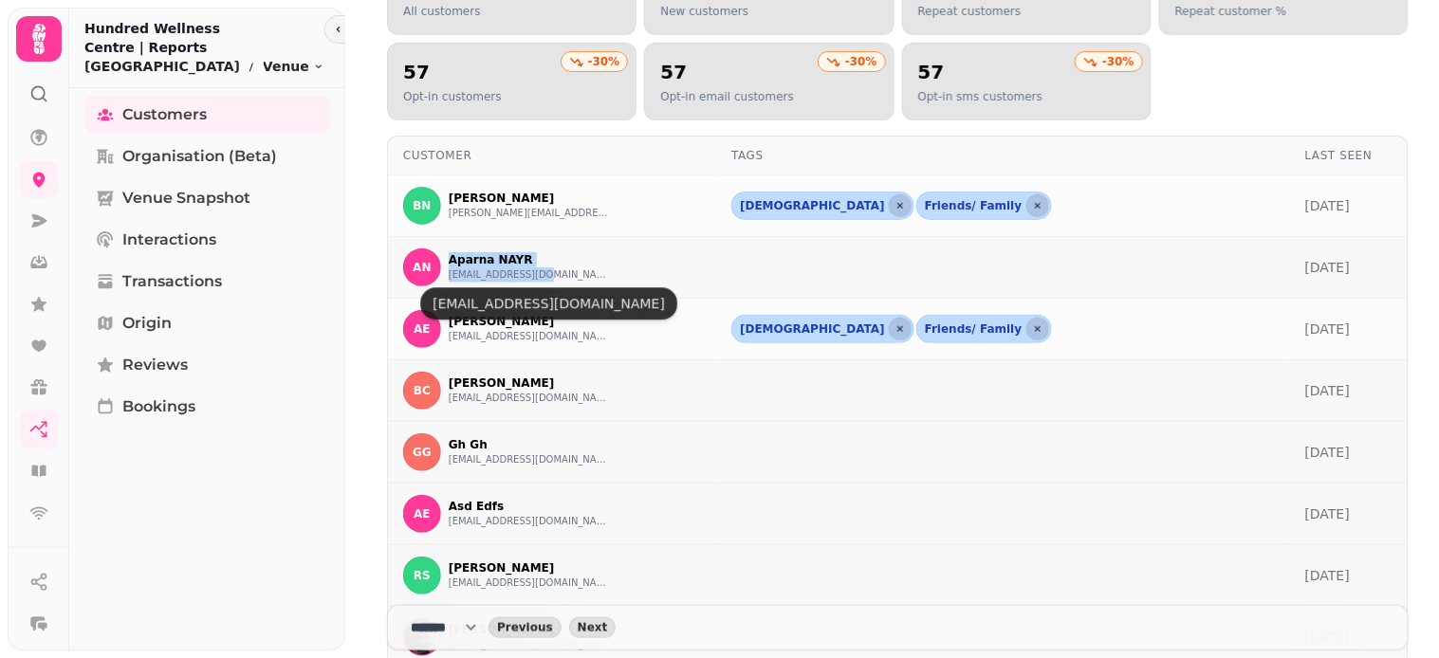
click at [516, 277] on button "[EMAIL_ADDRESS][DOMAIN_NAME]" at bounding box center [529, 275] width 161 height 15
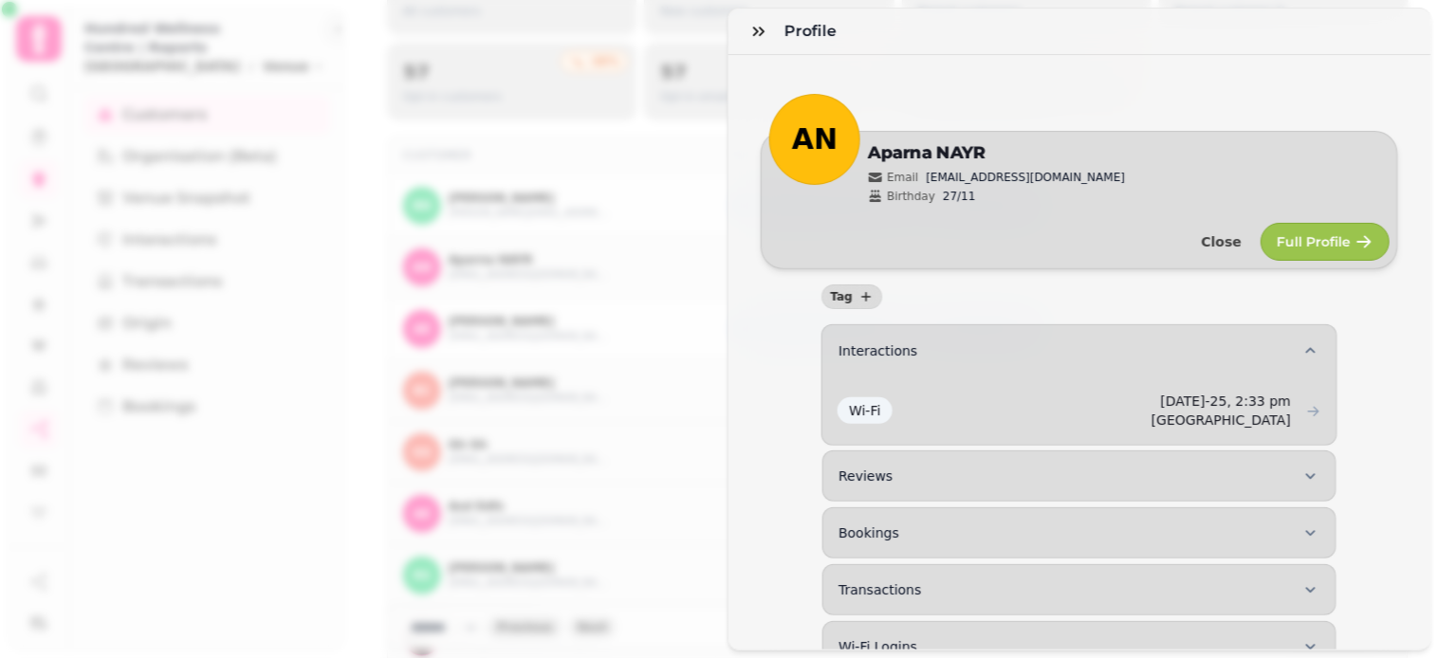
click at [672, 138] on div "Profile AN Edit [PERSON_NAME] Email [EMAIL_ADDRESS][DOMAIN_NAME] Birthday 27/11…" at bounding box center [719, 344] width 1439 height 628
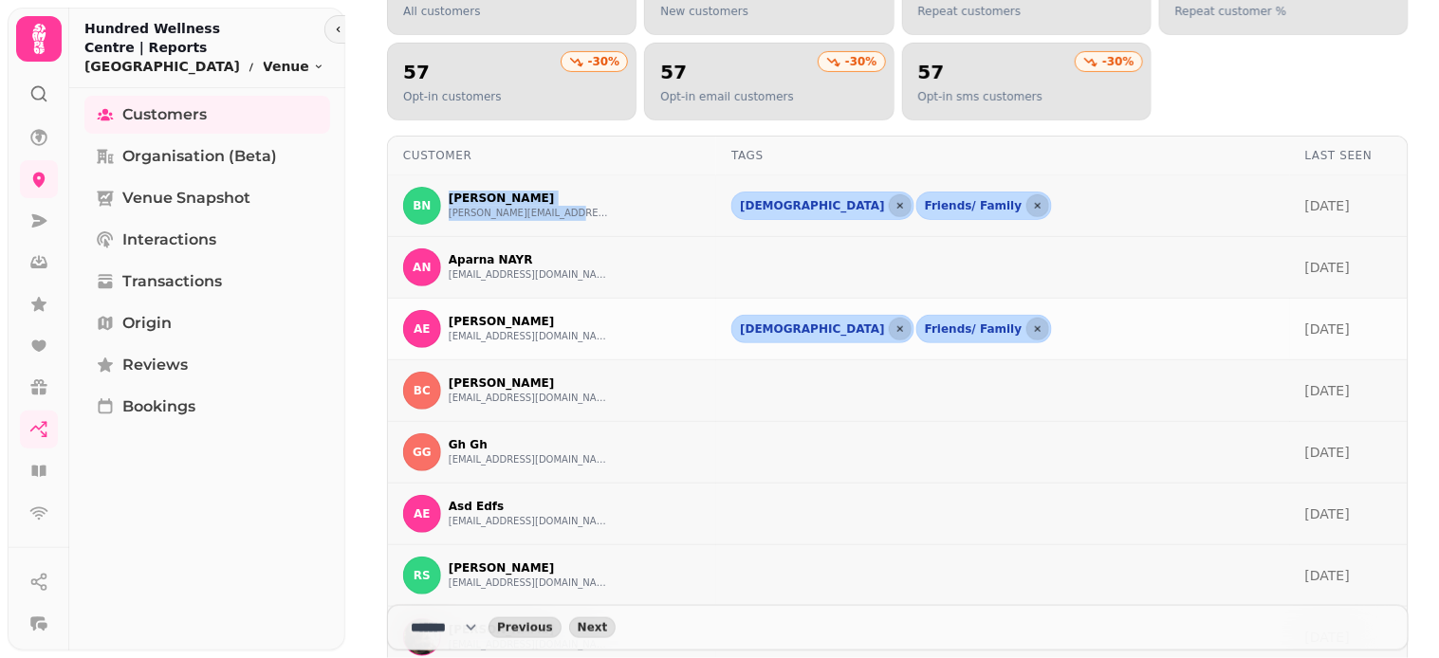
drag, startPoint x: 450, startPoint y: 183, endPoint x: 593, endPoint y: 222, distance: 148.4
click at [593, 222] on td "BN [PERSON_NAME] [PERSON_NAME][EMAIL_ADDRESS][DOMAIN_NAME]" at bounding box center [552, 206] width 328 height 62
copy div "[PERSON_NAME] [PERSON_NAME][EMAIL_ADDRESS][DOMAIN_NAME]"
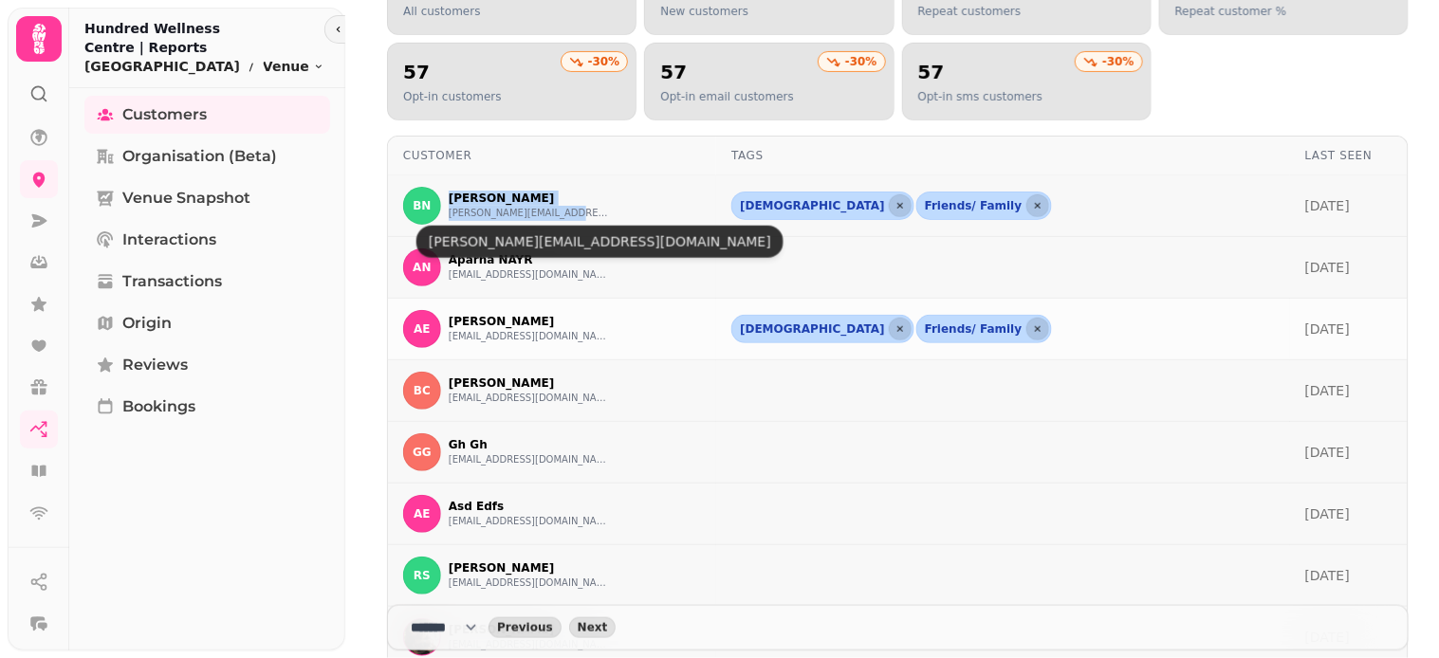
click at [535, 212] on button "[PERSON_NAME][EMAIL_ADDRESS][DOMAIN_NAME]" at bounding box center [529, 213] width 161 height 15
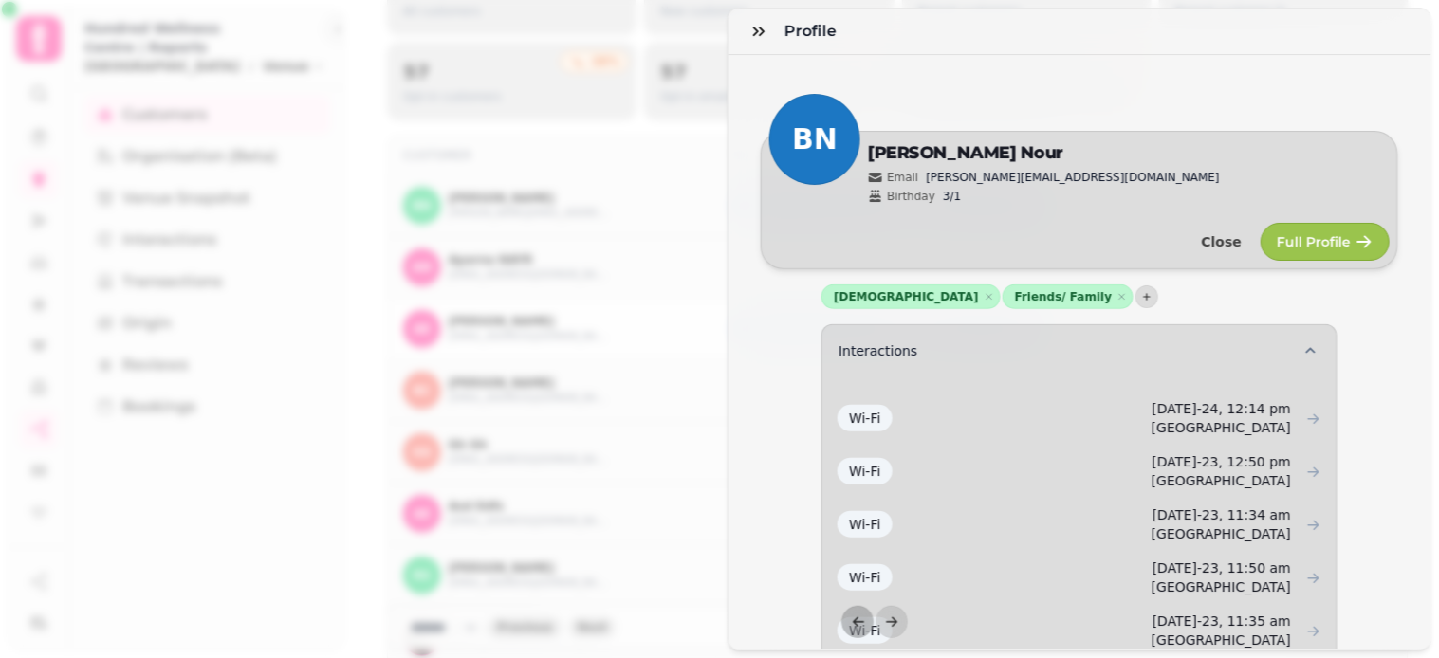
click at [687, 162] on div "Profile BN Edit [PERSON_NAME] Email [PERSON_NAME][EMAIL_ADDRESS][DOMAIN_NAME] B…" at bounding box center [719, 344] width 1439 height 628
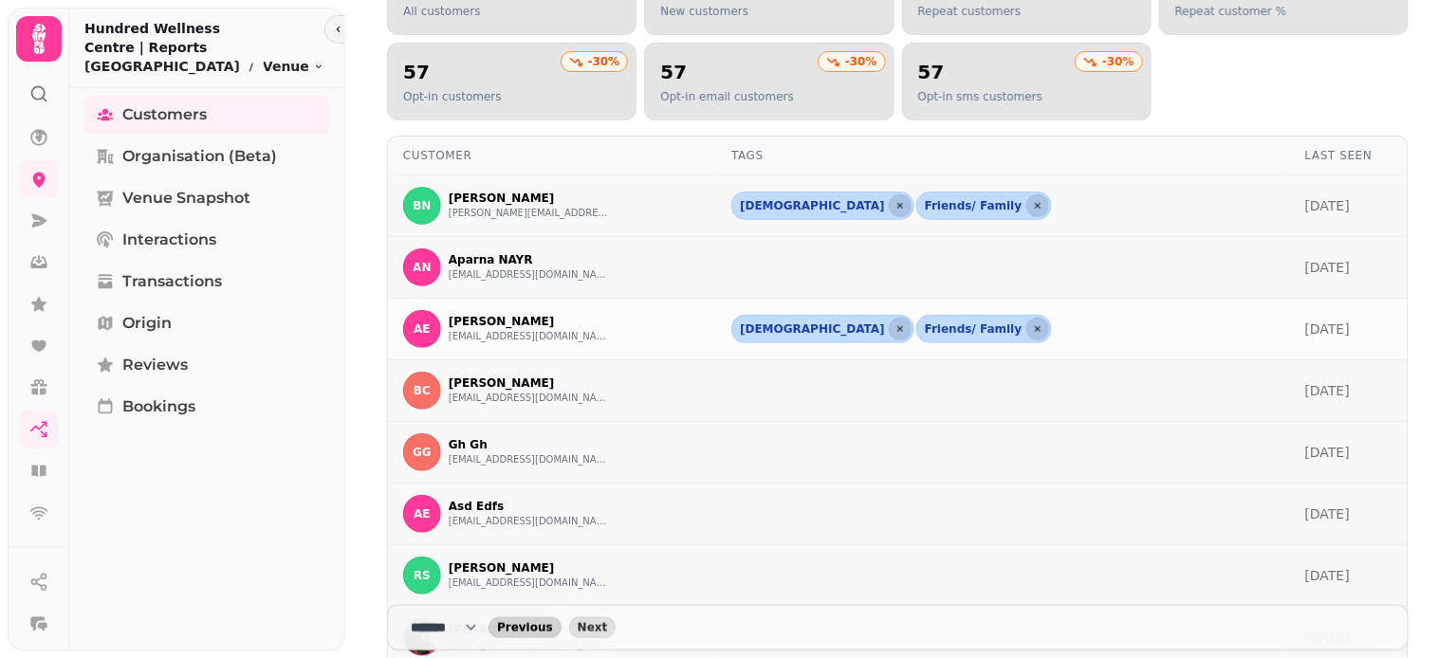
click at [534, 627] on span "Previous" at bounding box center [525, 627] width 56 height 11
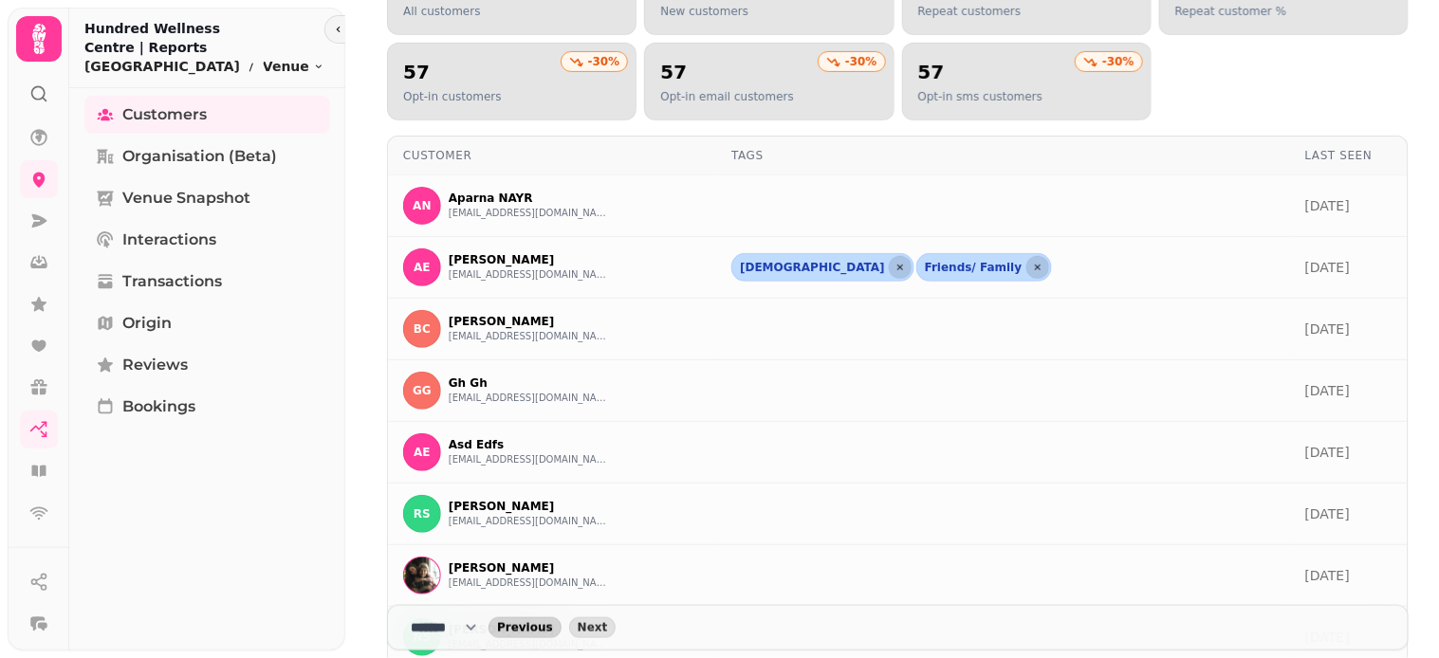
click at [534, 627] on span "Previous" at bounding box center [525, 627] width 56 height 11
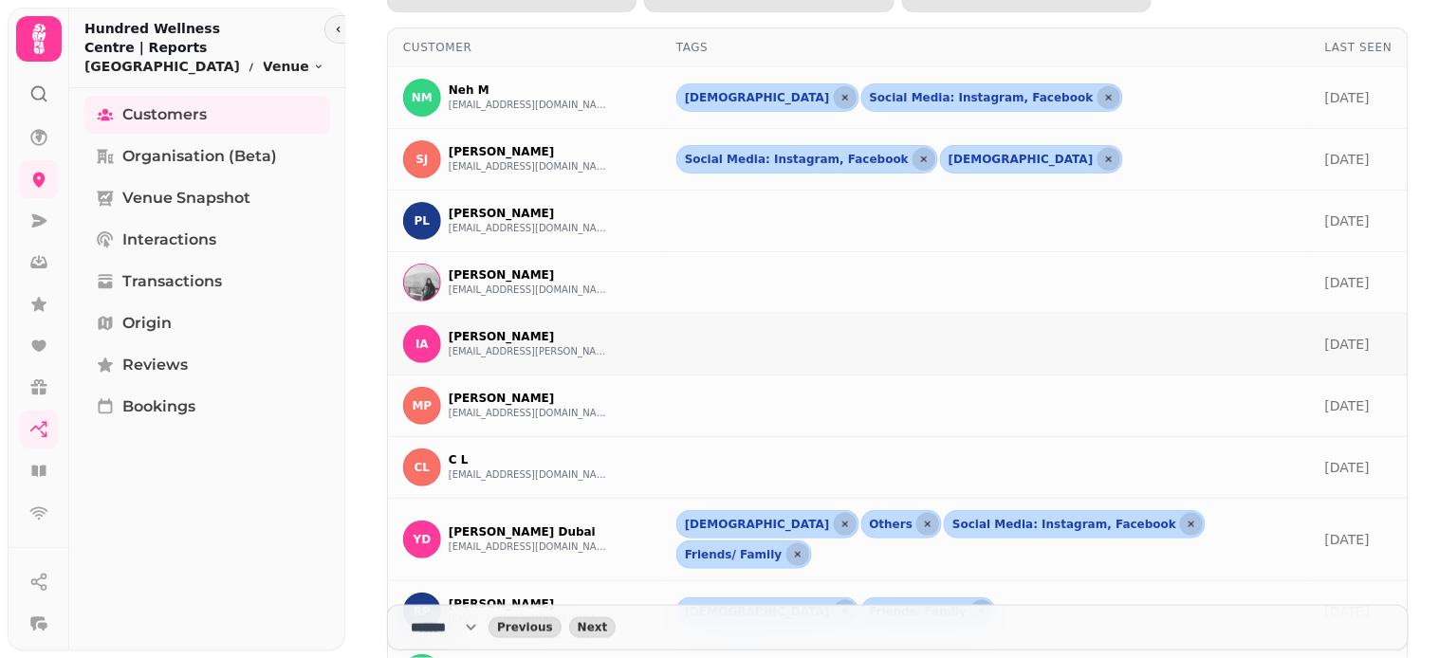
scroll to position [392, 0]
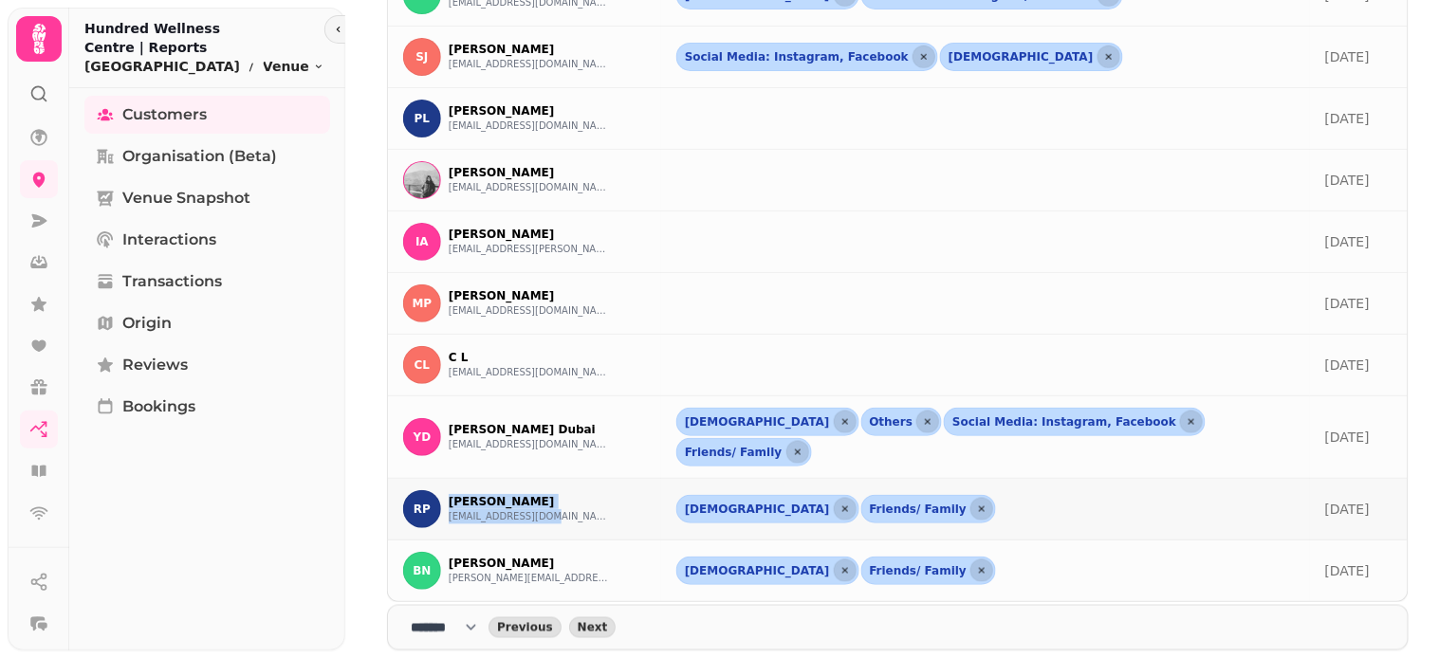
drag, startPoint x: 449, startPoint y: 471, endPoint x: 582, endPoint y: 503, distance: 137.4
click at [582, 503] on div "RP [PERSON_NAME] [EMAIL_ADDRESS][DOMAIN_NAME]" at bounding box center [524, 509] width 243 height 38
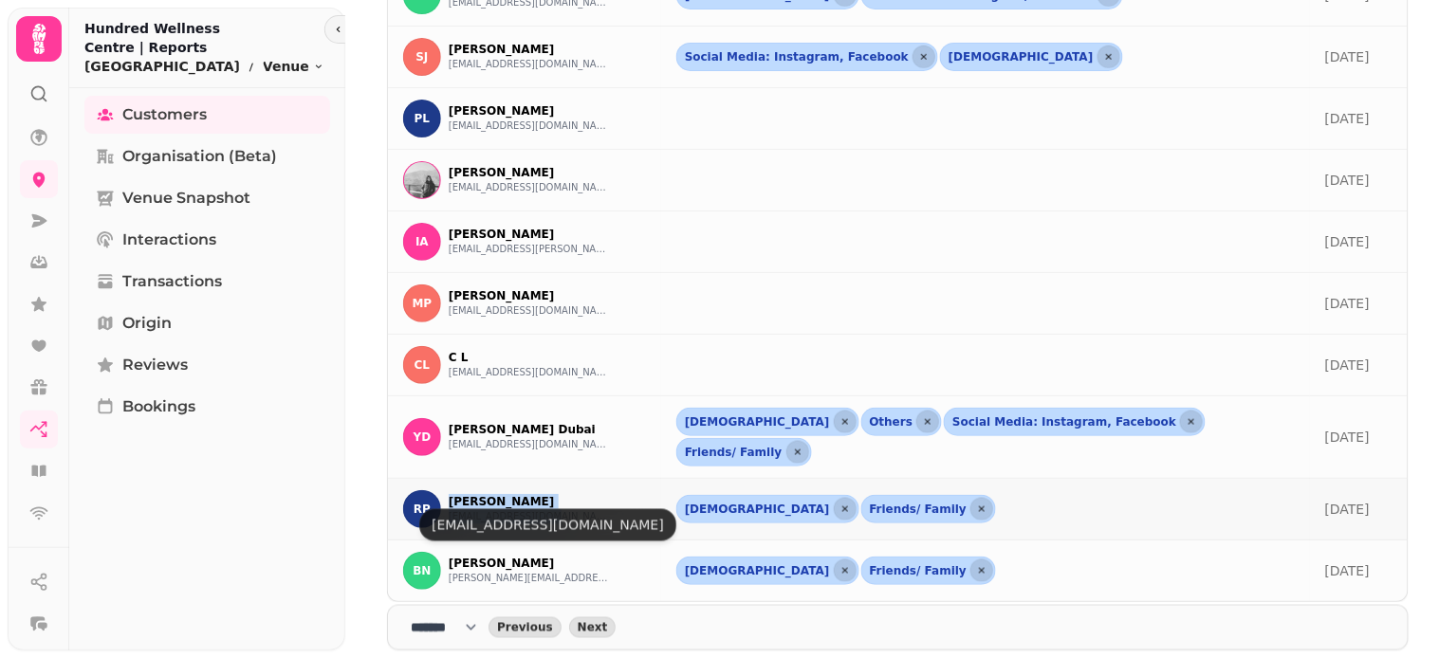
click at [498, 509] on button "[EMAIL_ADDRESS][DOMAIN_NAME]" at bounding box center [529, 516] width 161 height 15
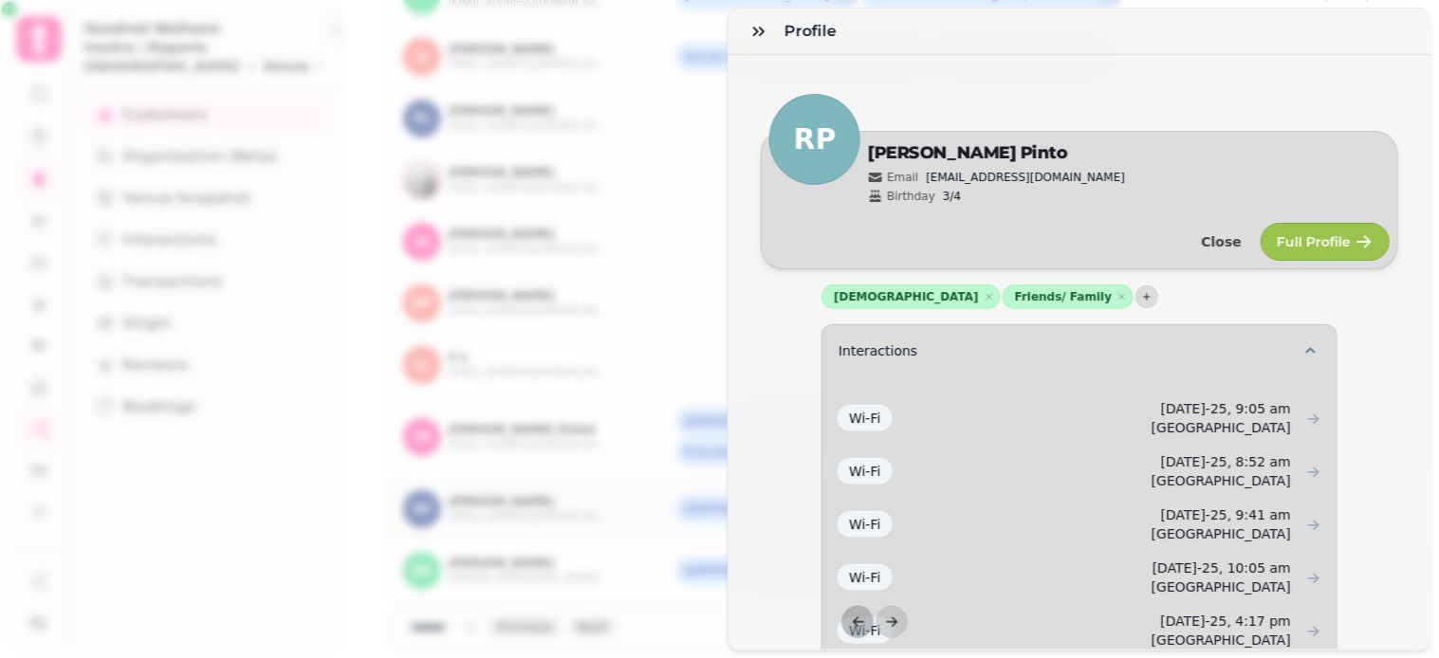
click at [705, 139] on div "Profile RP Edit [PERSON_NAME] Email [EMAIL_ADDRESS][DOMAIN_NAME] Birthday 3/4 C…" at bounding box center [719, 344] width 1439 height 628
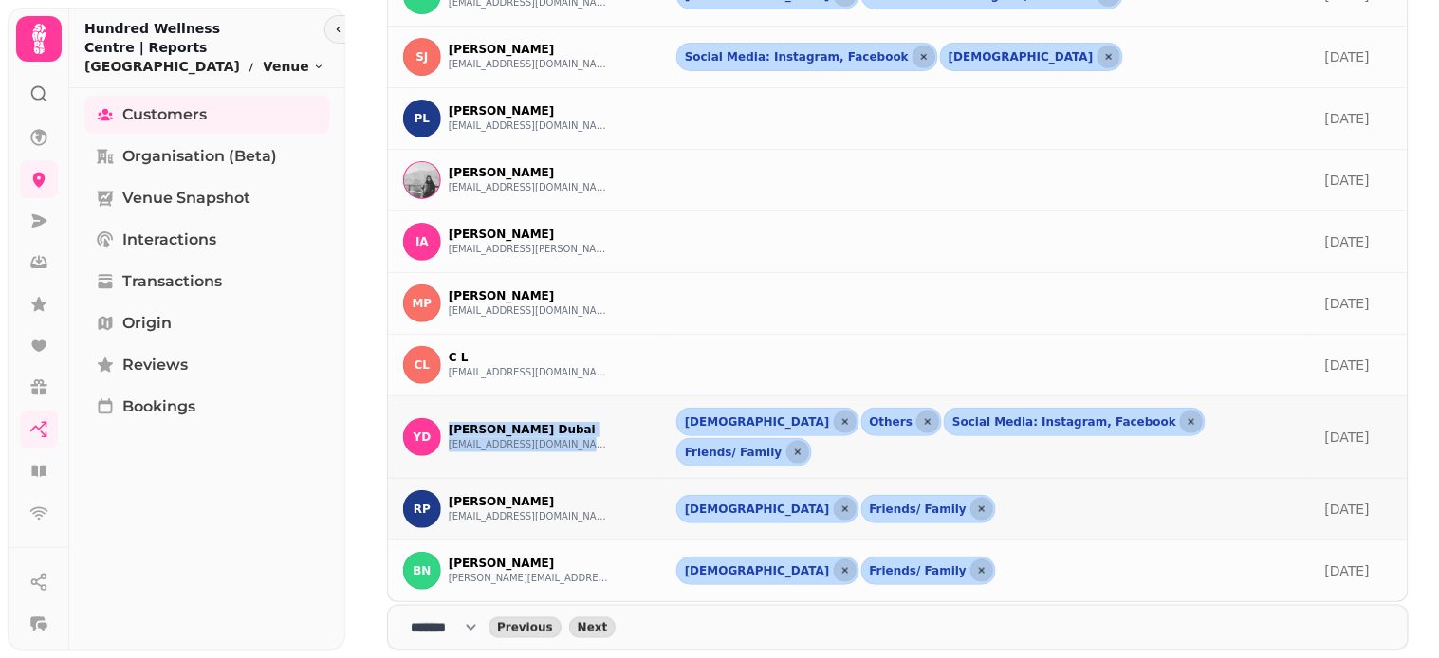
drag, startPoint x: 447, startPoint y: 406, endPoint x: 600, endPoint y: 442, distance: 157.8
click at [600, 442] on div "YD [PERSON_NAME] Dubai [EMAIL_ADDRESS][DOMAIN_NAME]" at bounding box center [524, 437] width 243 height 38
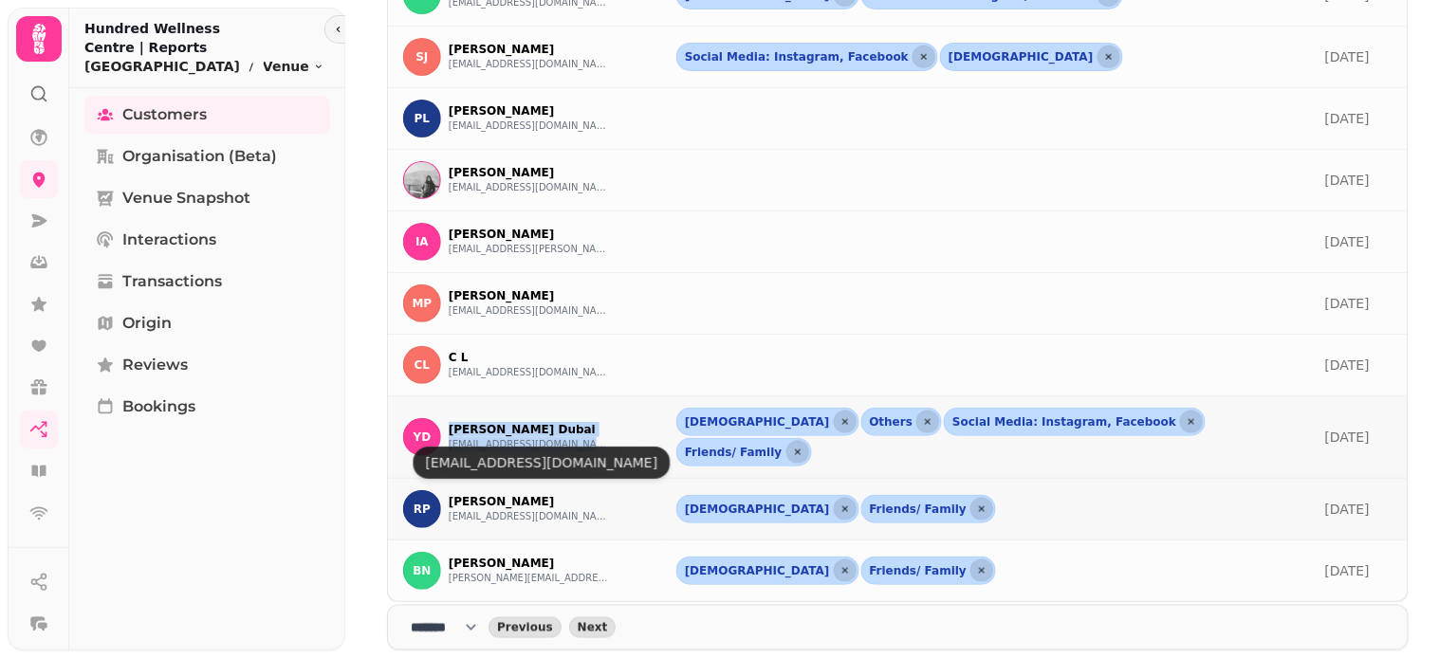
click at [532, 437] on button "[EMAIL_ADDRESS][DOMAIN_NAME]" at bounding box center [529, 444] width 161 height 15
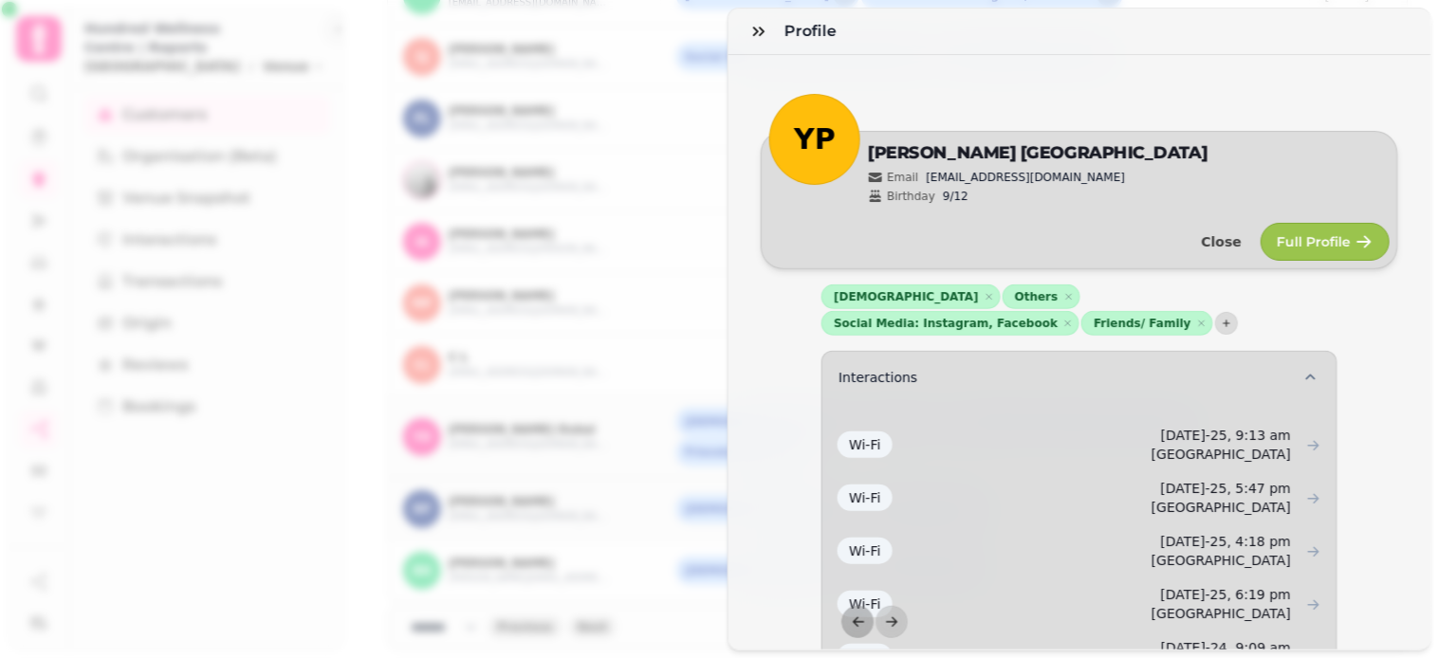
click at [683, 318] on div "Profile YP Edit [PERSON_NAME] [GEOGRAPHIC_DATA] Email [EMAIL_ADDRESS][DOMAIN_NA…" at bounding box center [719, 344] width 1439 height 628
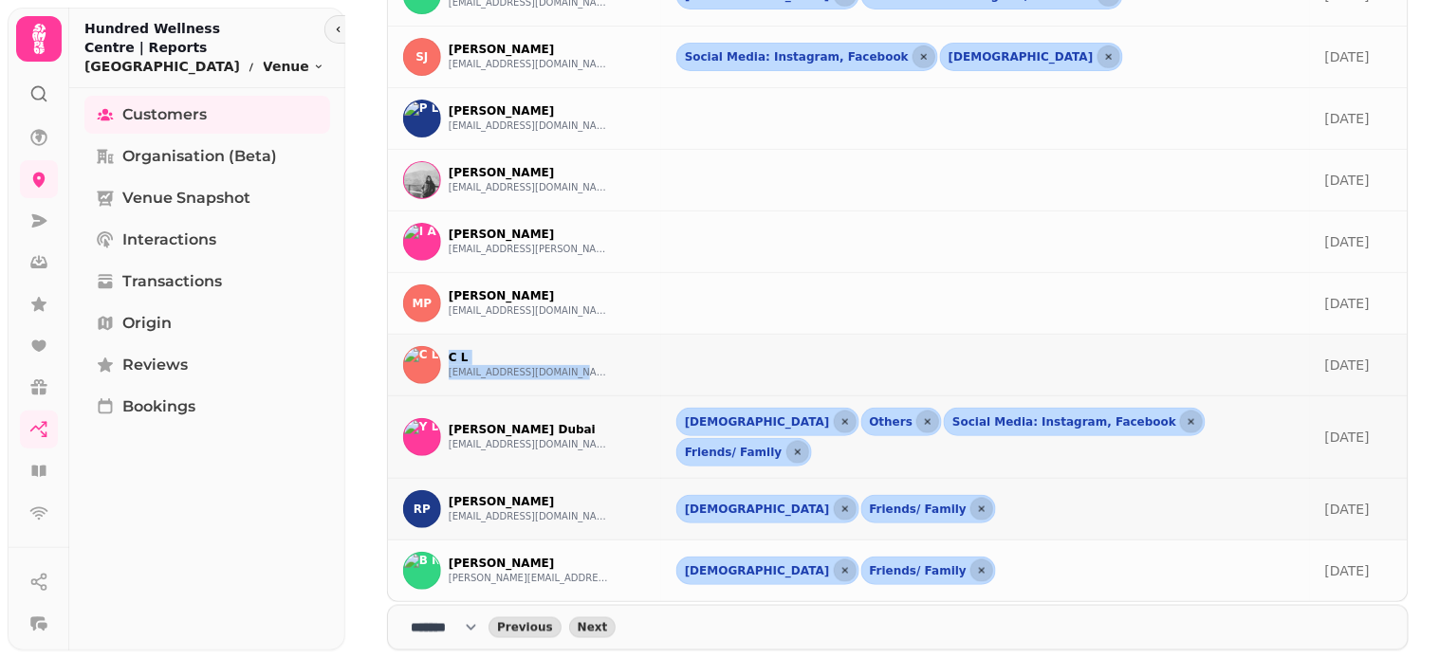
drag, startPoint x: 444, startPoint y: 348, endPoint x: 594, endPoint y: 386, distance: 154.6
click at [594, 386] on td "CL C L [EMAIL_ADDRESS][DOMAIN_NAME]" at bounding box center [524, 366] width 273 height 62
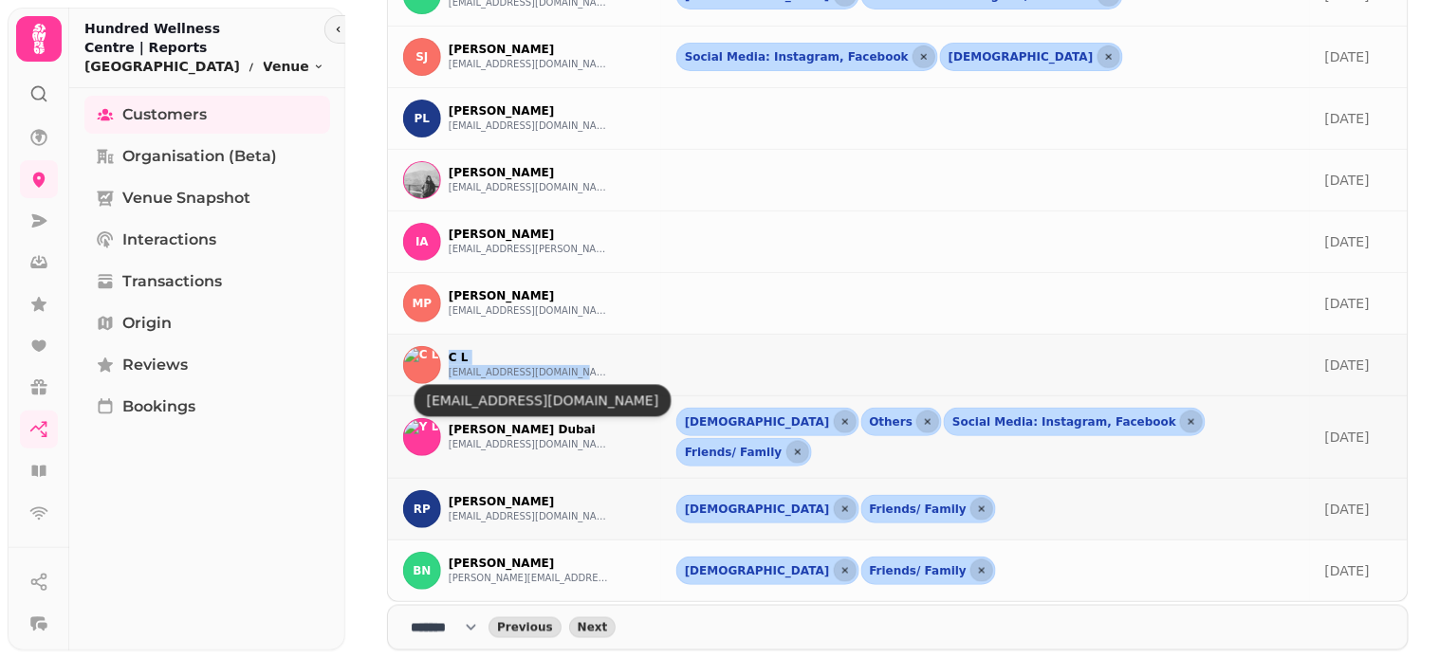
click at [529, 375] on button "[EMAIL_ADDRESS][DOMAIN_NAME]" at bounding box center [529, 372] width 161 height 15
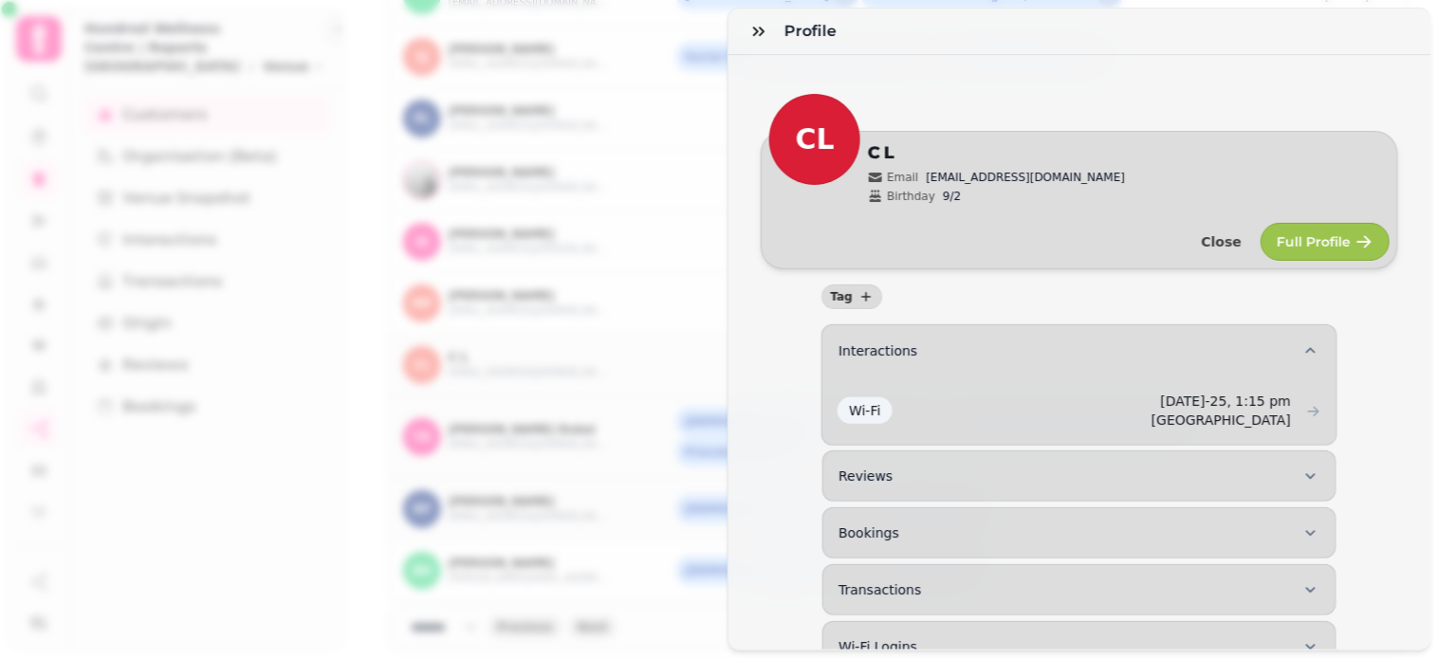
click at [734, 254] on div "CL Edit C L Email [EMAIL_ADDRESS][DOMAIN_NAME] Birthday 9/2 Close Full Profile" at bounding box center [1081, 200] width 704 height 138
click at [711, 41] on div "Profile CL Edit C L Email [EMAIL_ADDRESS][DOMAIN_NAME] Birthday 9/2 Close Full …" at bounding box center [719, 344] width 1439 height 628
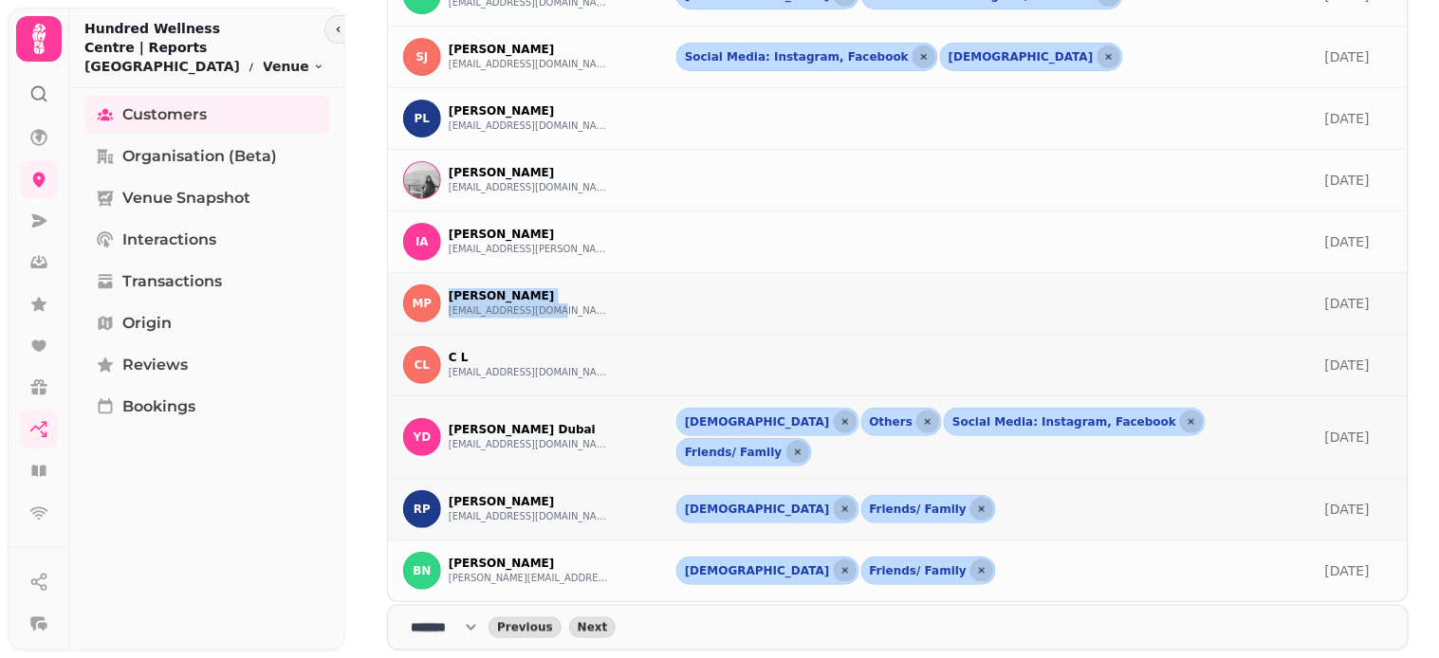
drag, startPoint x: 441, startPoint y: 283, endPoint x: 601, endPoint y: 313, distance: 163.2
click at [601, 313] on td "MP [PERSON_NAME] [EMAIL_ADDRESS][DOMAIN_NAME]" at bounding box center [524, 304] width 273 height 62
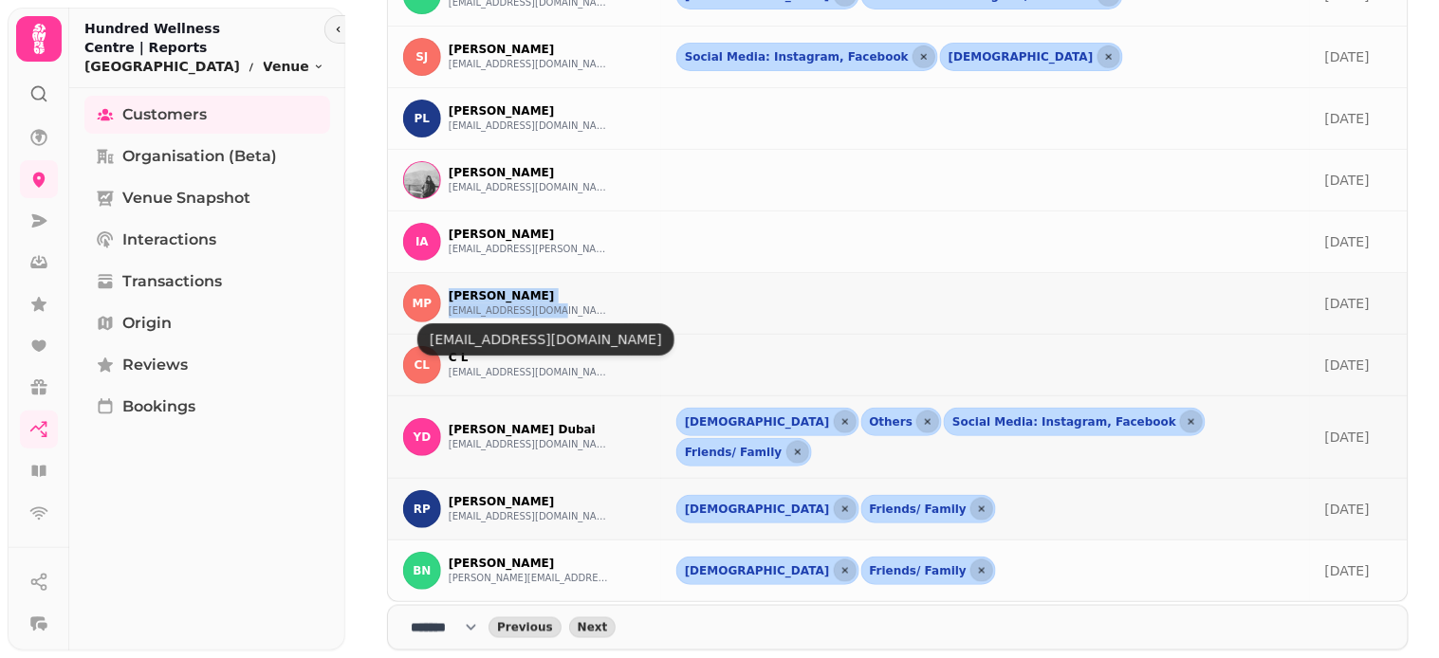
click at [508, 315] on button "[EMAIL_ADDRESS][DOMAIN_NAME]" at bounding box center [529, 311] width 161 height 15
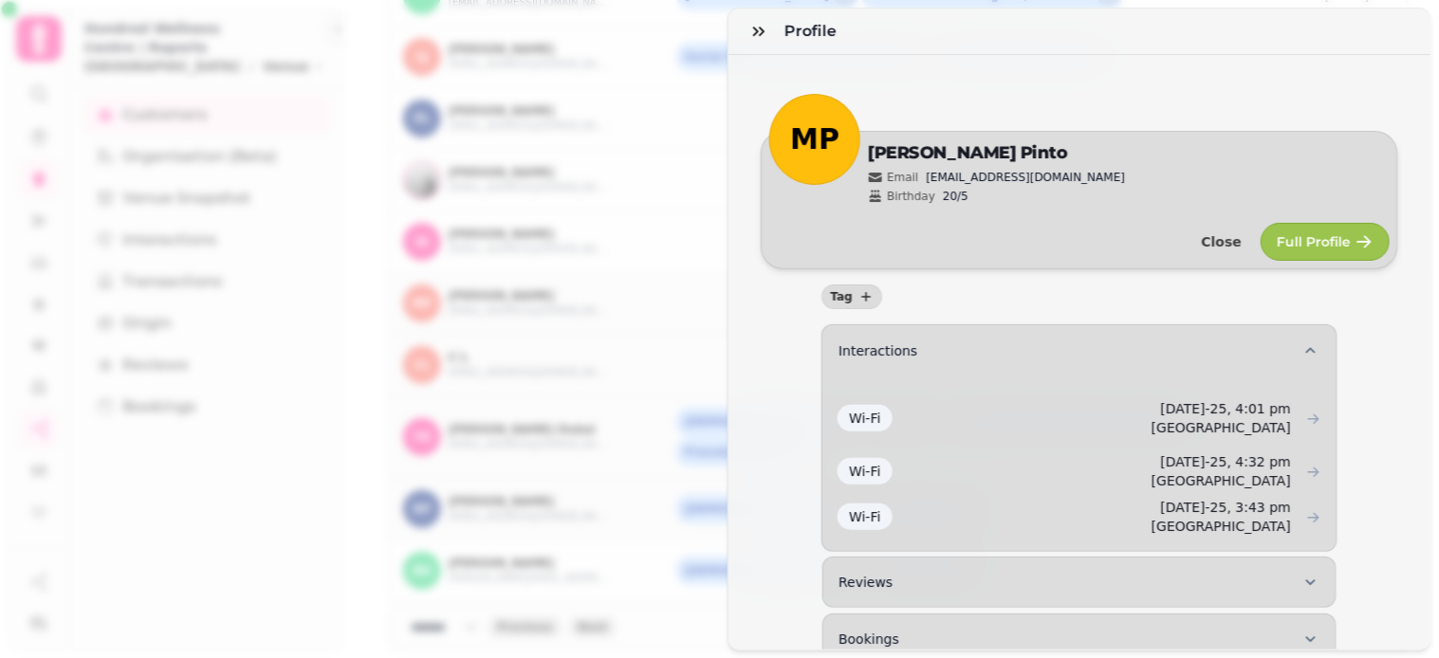
click at [672, 266] on div "Profile MP Edit [PERSON_NAME] Email [EMAIL_ADDRESS][DOMAIN_NAME] Birthday 20/5 …" at bounding box center [719, 344] width 1439 height 628
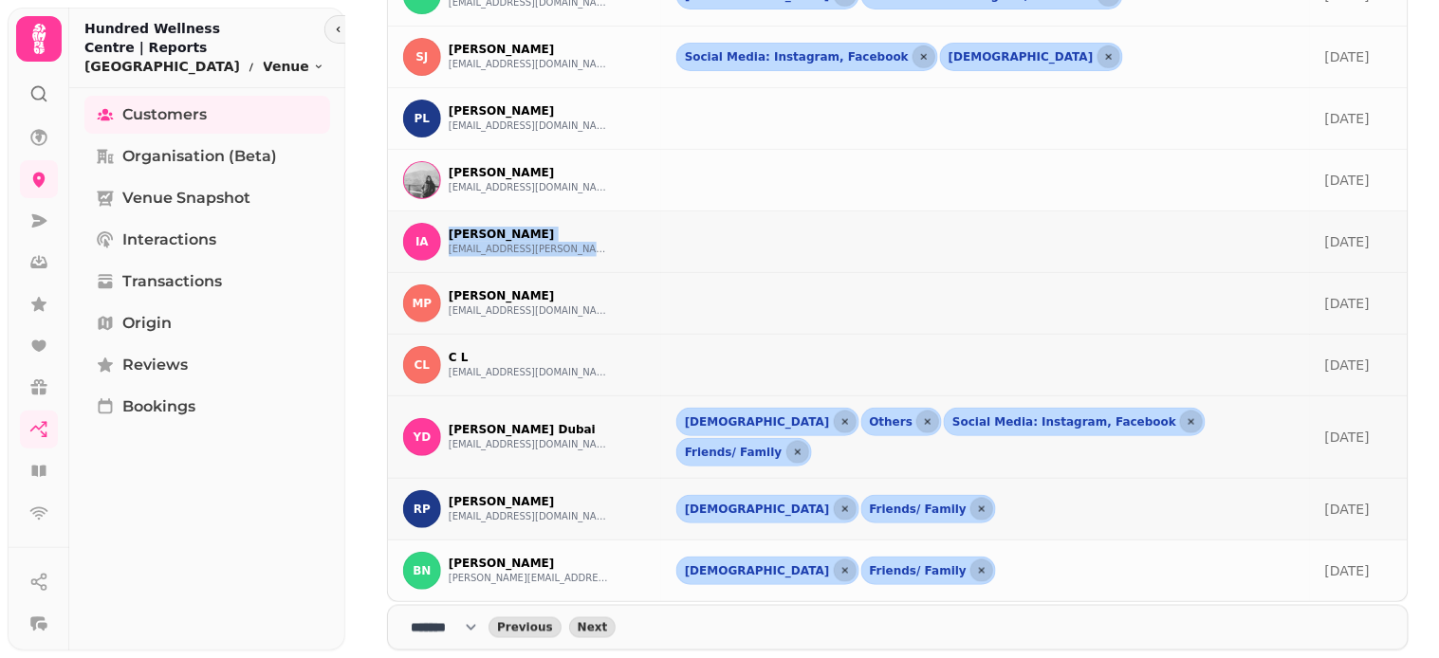
drag, startPoint x: 446, startPoint y: 225, endPoint x: 707, endPoint y: 245, distance: 261.6
click at [707, 245] on tr "IA [PERSON_NAME] [PERSON_NAME][EMAIL_ADDRESS][PERSON_NAME][DOMAIN_NAME] [DATE]" at bounding box center [898, 243] width 1020 height 62
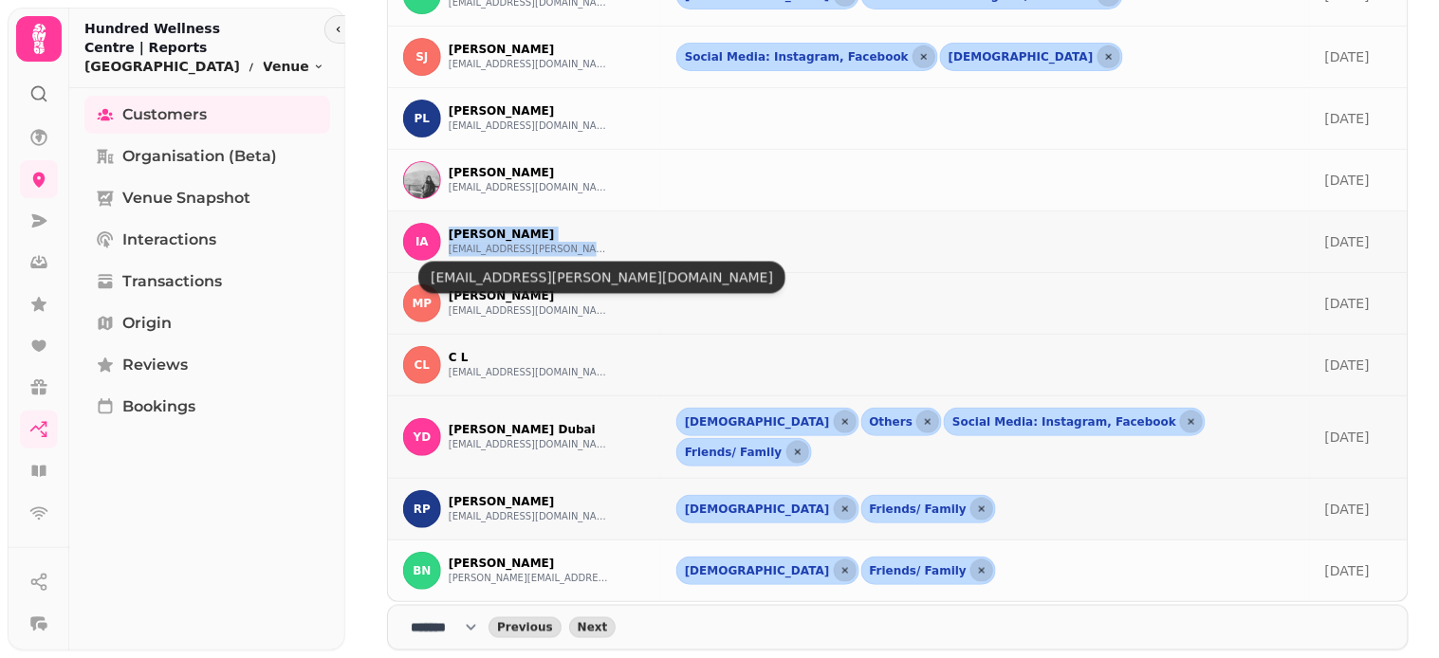
click at [504, 252] on button "[EMAIL_ADDRESS][PERSON_NAME][DOMAIN_NAME]" at bounding box center [529, 249] width 161 height 15
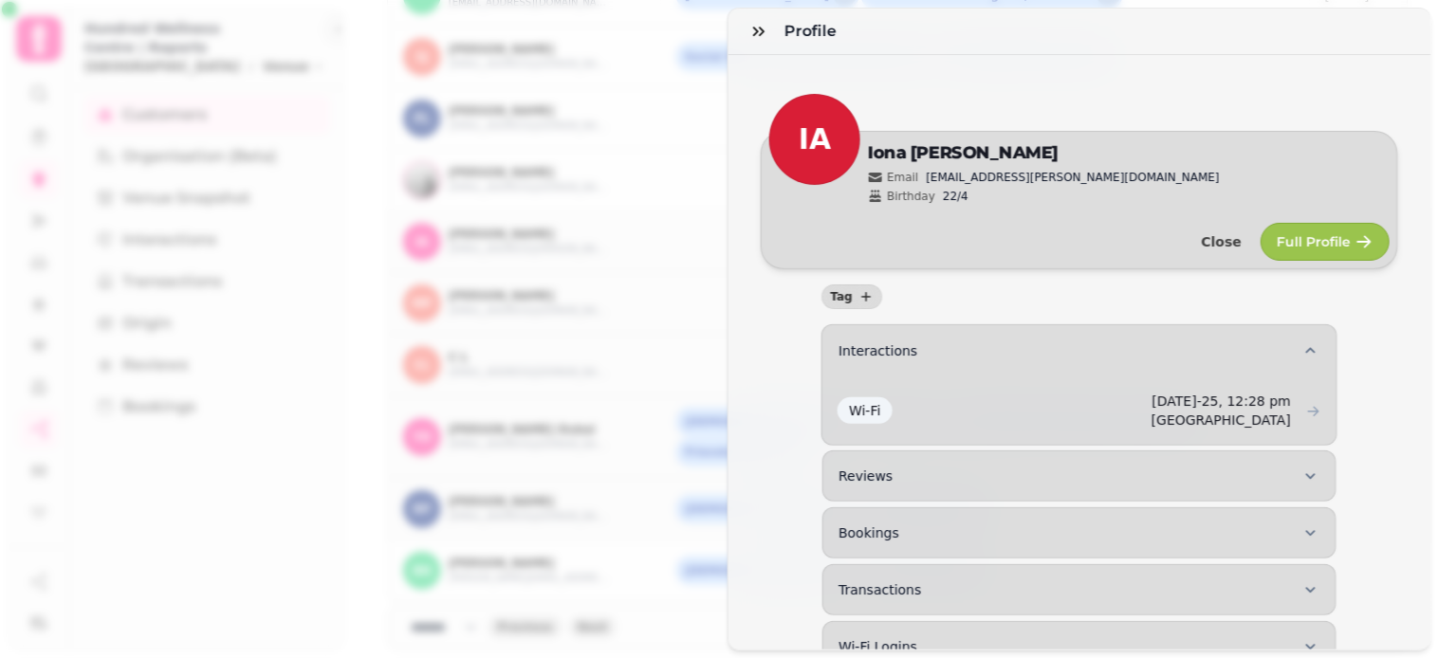
click at [717, 109] on div "Profile IA Edit [PERSON_NAME] Email [PERSON_NAME][EMAIL_ADDRESS][PERSON_NAME][D…" at bounding box center [719, 344] width 1439 height 628
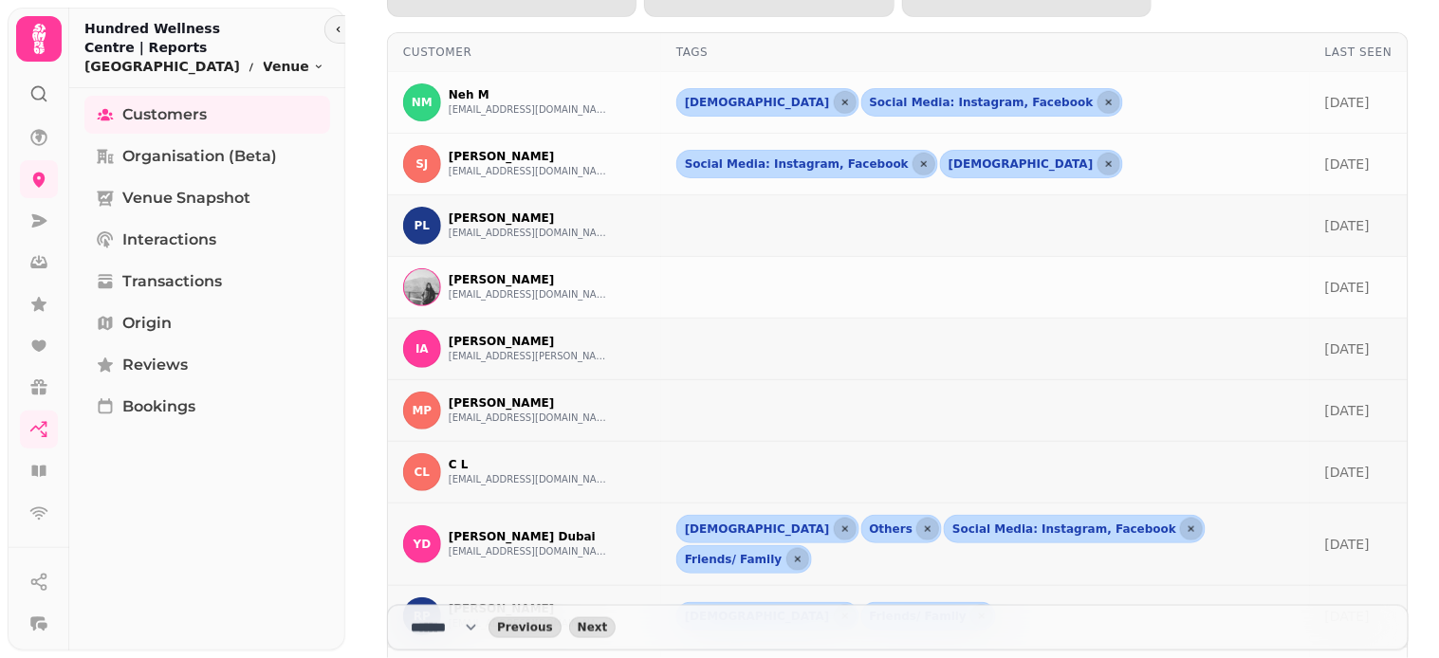
scroll to position [286, 0]
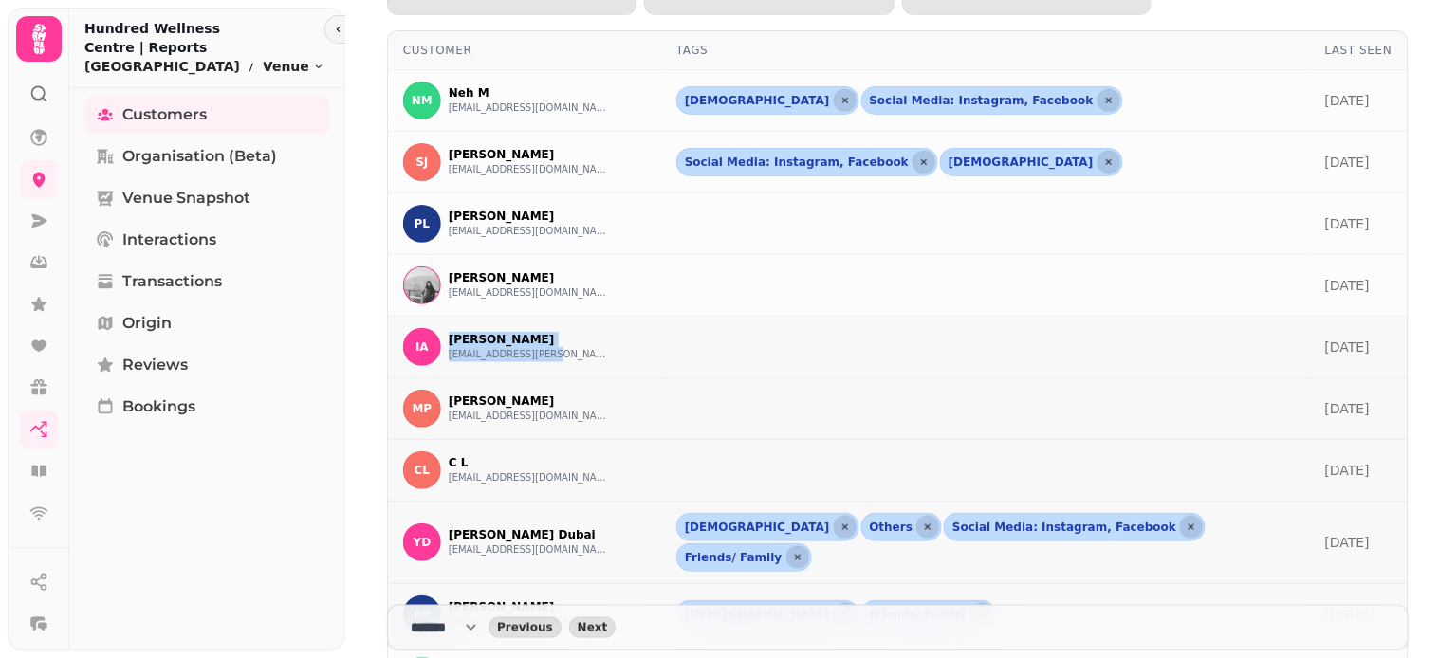
drag, startPoint x: 441, startPoint y: 337, endPoint x: 614, endPoint y: 345, distance: 172.9
click at [589, 347] on div "IA [PERSON_NAME] [PERSON_NAME][EMAIL_ADDRESS][PERSON_NAME][DOMAIN_NAME]" at bounding box center [524, 347] width 243 height 38
drag, startPoint x: 665, startPoint y: 360, endPoint x: 662, endPoint y: 344, distance: 16.4
click at [646, 352] on div "IA [PERSON_NAME] [PERSON_NAME][EMAIL_ADDRESS][PERSON_NAME][DOMAIN_NAME]" at bounding box center [524, 347] width 243 height 38
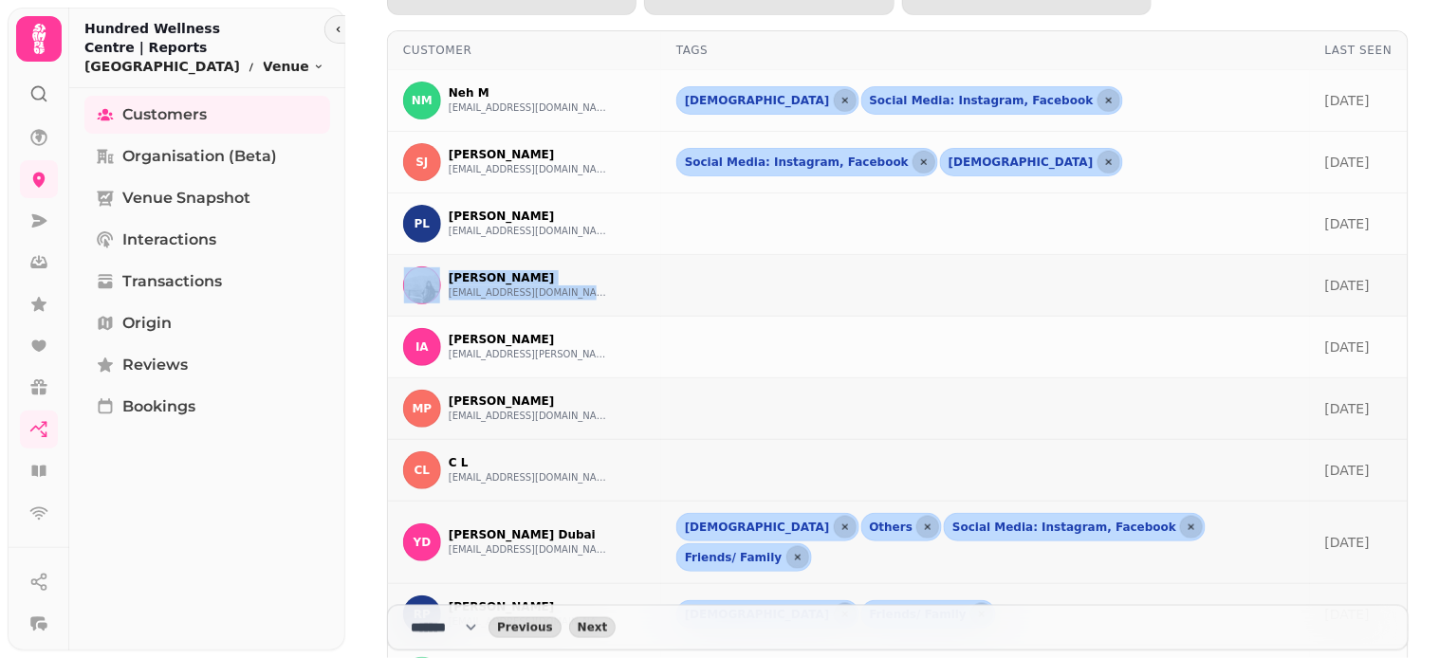
drag, startPoint x: 443, startPoint y: 268, endPoint x: 580, endPoint y: 286, distance: 137.7
click at [646, 299] on div "ML [PERSON_NAME] [EMAIL_ADDRESS][DOMAIN_NAME]" at bounding box center [524, 286] width 243 height 38
click at [552, 291] on button "[EMAIL_ADDRESS][DOMAIN_NAME]" at bounding box center [529, 293] width 161 height 15
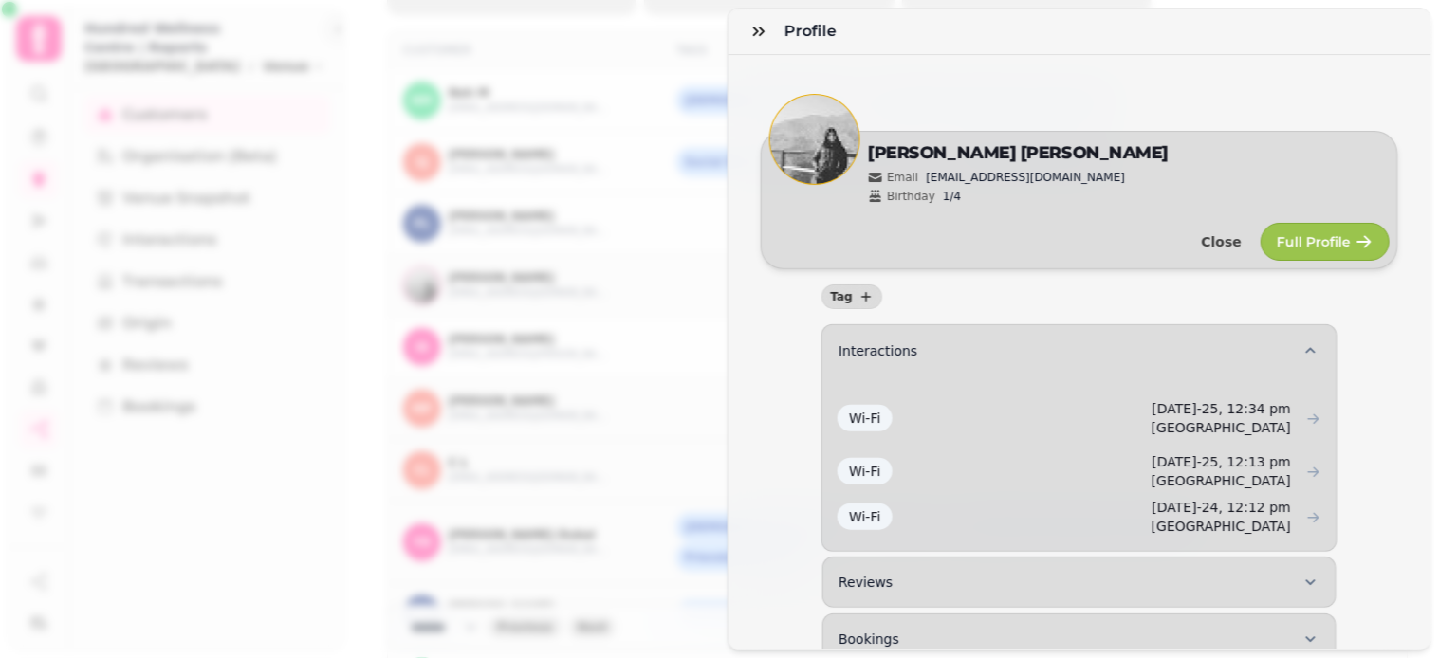
click at [718, 121] on div "Profile ML Edit [PERSON_NAME] Email [EMAIL_ADDRESS][DOMAIN_NAME] Birthday 1/4 C…" at bounding box center [719, 344] width 1439 height 628
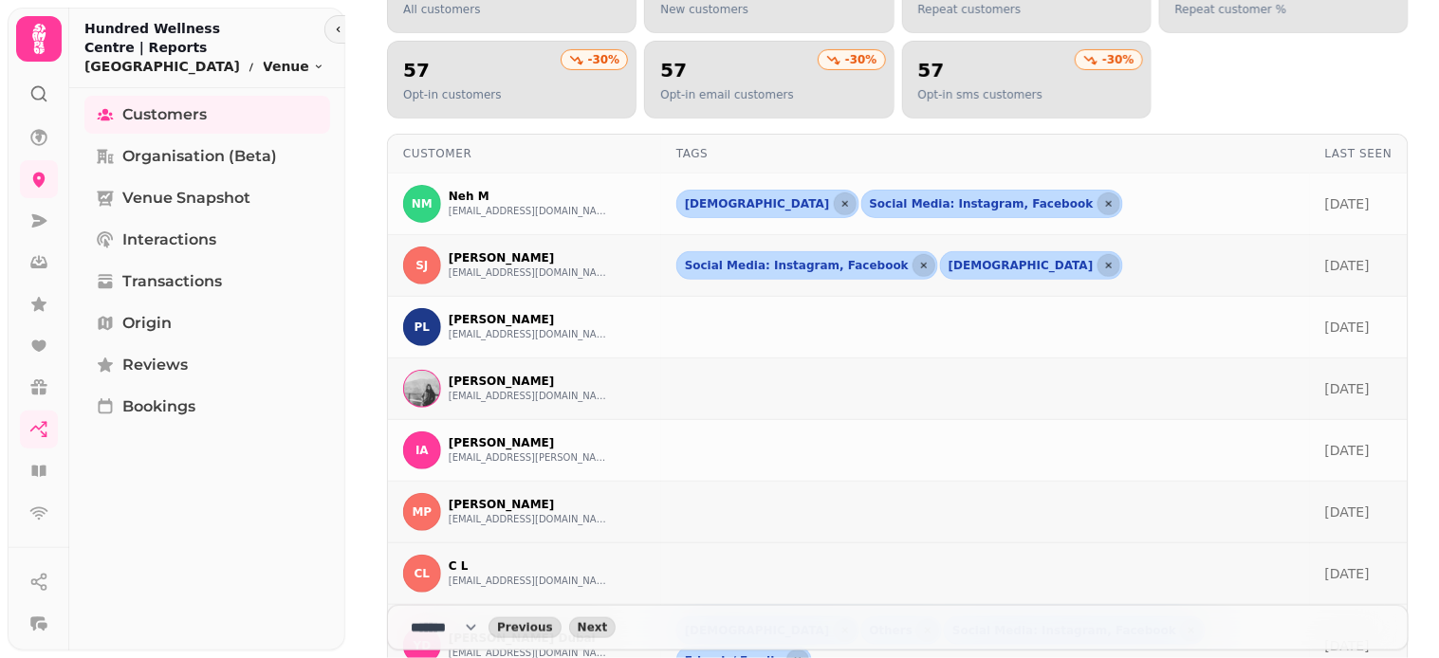
scroll to position [181, 0]
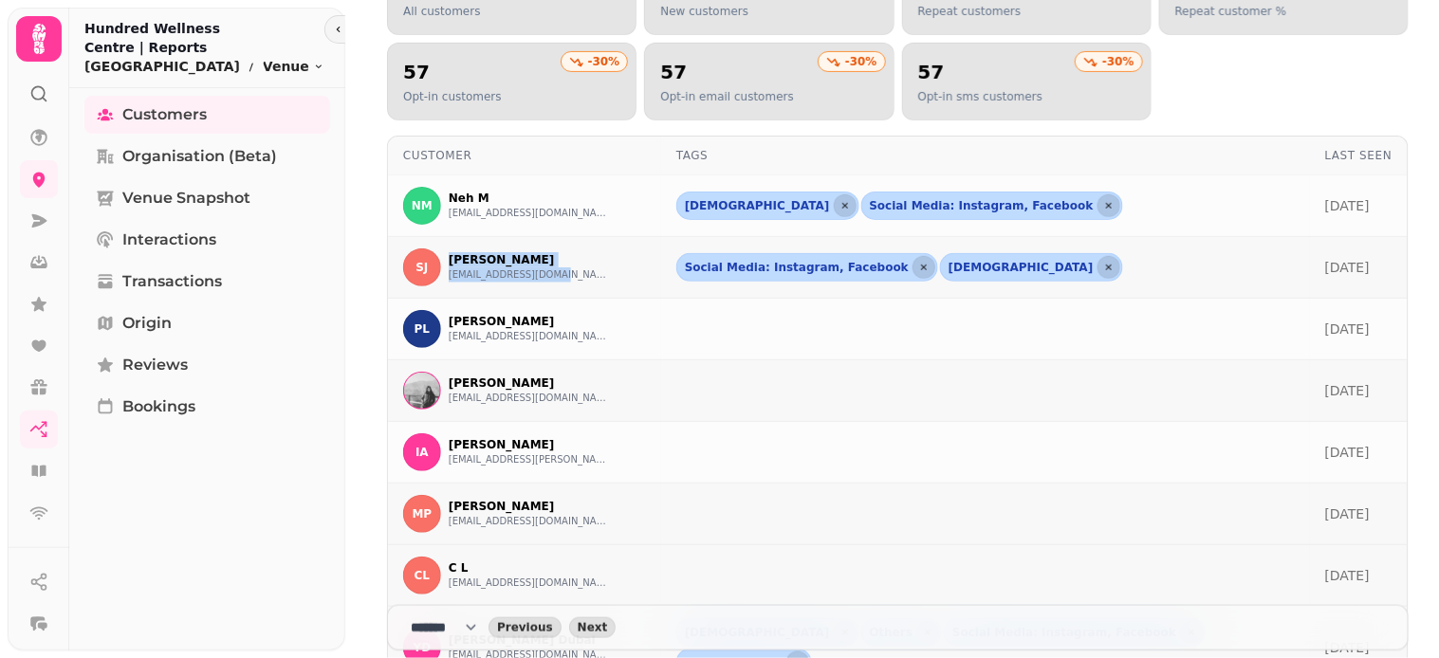
drag, startPoint x: 446, startPoint y: 251, endPoint x: 603, endPoint y: 291, distance: 162.4
click at [603, 291] on td "[PERSON_NAME] [EMAIL_ADDRESS][DOMAIN_NAME]" at bounding box center [524, 268] width 273 height 62
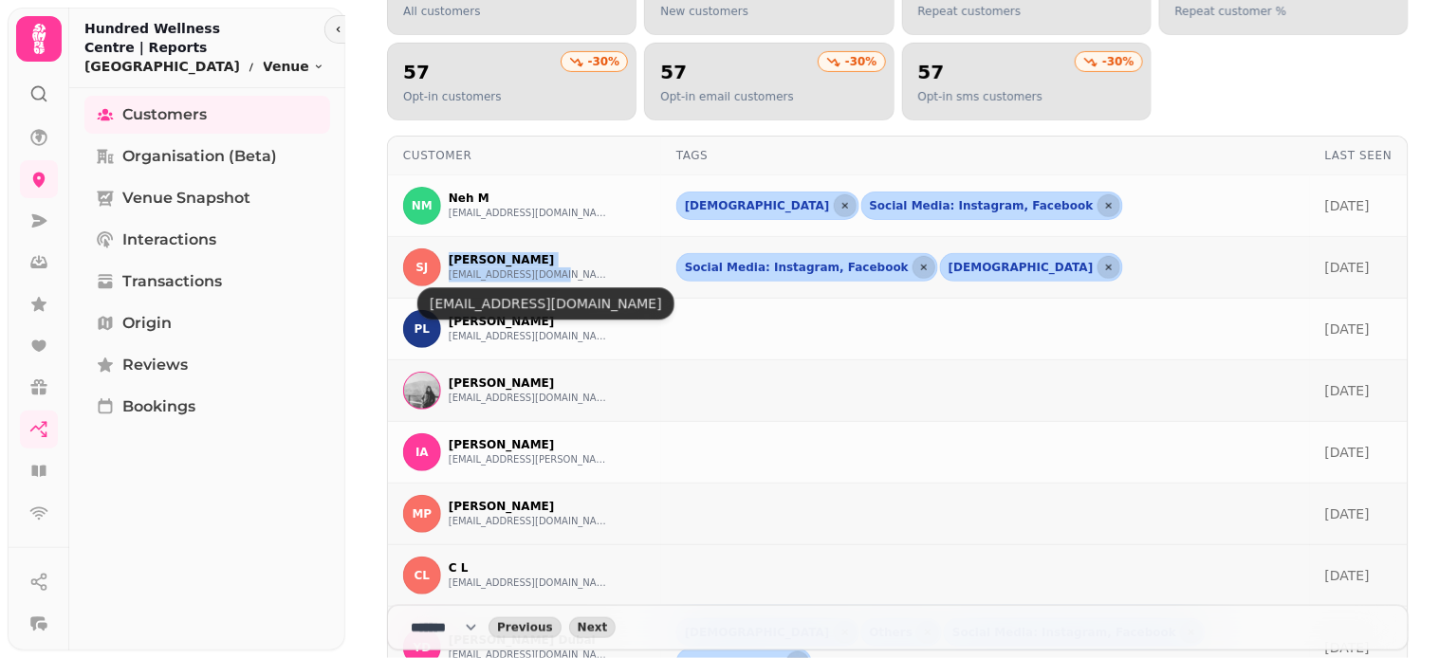
click at [526, 280] on button "[EMAIL_ADDRESS][DOMAIN_NAME]" at bounding box center [529, 275] width 161 height 15
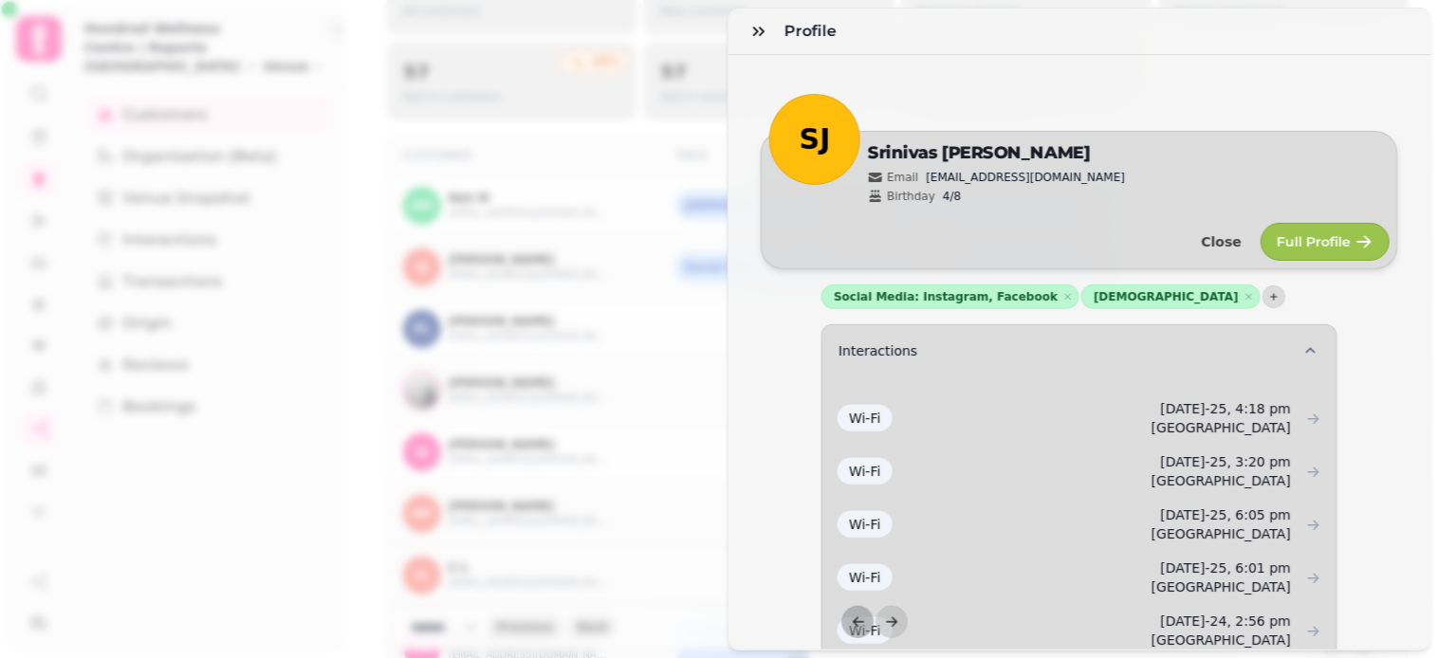
click at [703, 163] on div "Profile SJ Edit [PERSON_NAME] Email [EMAIL_ADDRESS][DOMAIN_NAME] Birthday 4/8 C…" at bounding box center [719, 344] width 1439 height 628
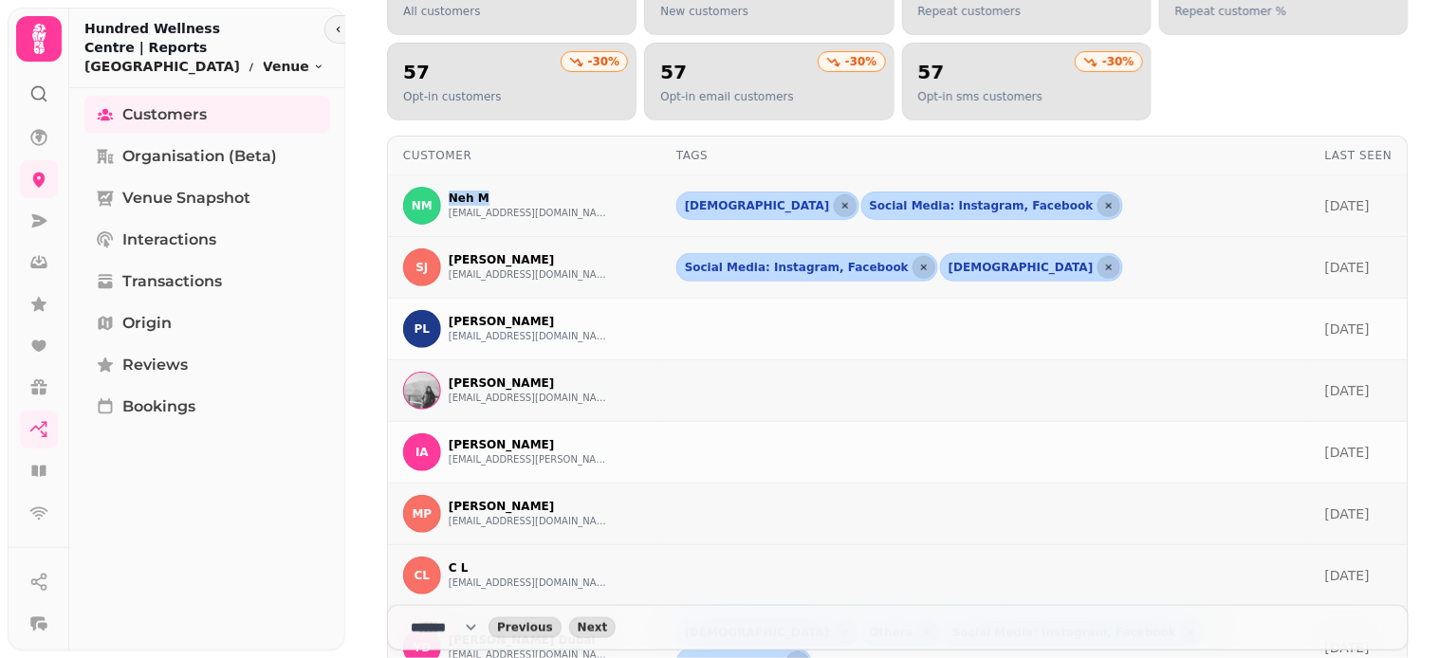
drag, startPoint x: 450, startPoint y: 184, endPoint x: 532, endPoint y: 201, distance: 84.3
click at [550, 203] on td "NM Neh M [EMAIL_ADDRESS][DOMAIN_NAME]" at bounding box center [524, 206] width 273 height 62
click at [594, 201] on div "NM Neh M [EMAIL_ADDRESS][DOMAIN_NAME]" at bounding box center [524, 206] width 243 height 38
click at [546, 626] on span "Previous" at bounding box center [525, 627] width 56 height 11
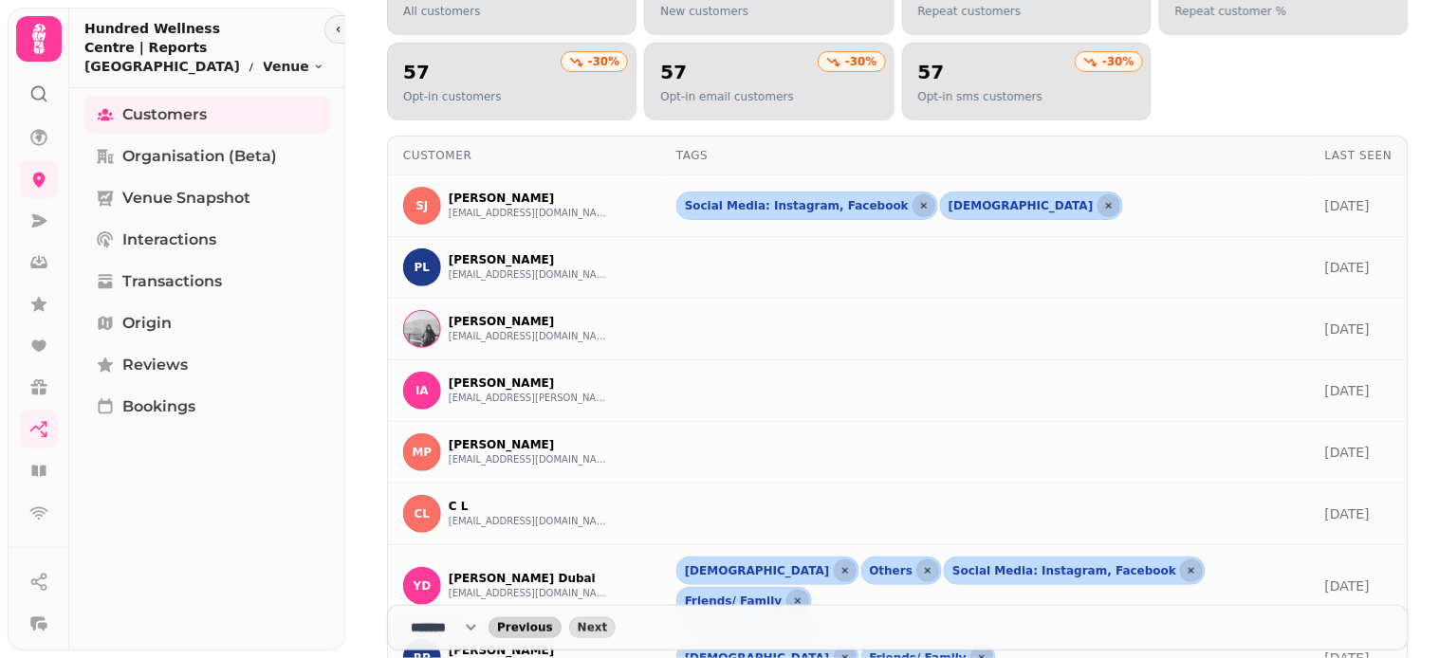
click at [536, 630] on span "Previous" at bounding box center [525, 627] width 56 height 11
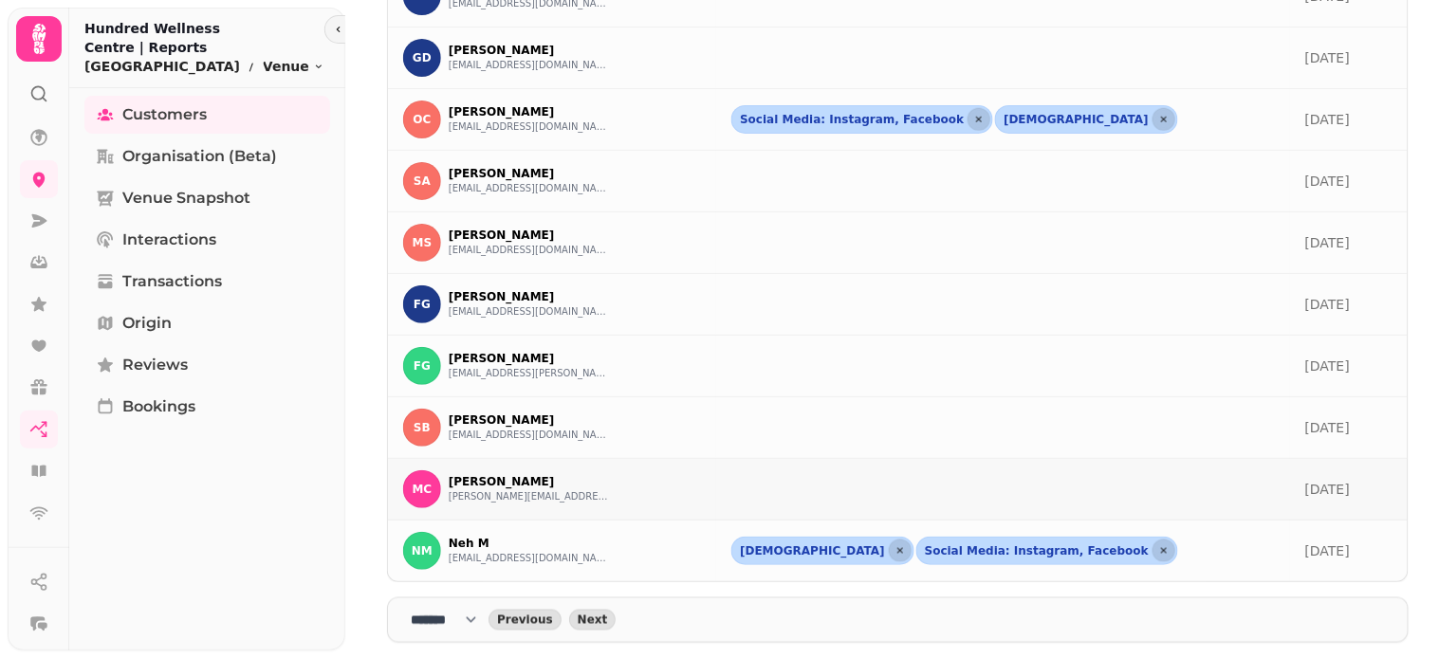
scroll to position [392, 0]
drag, startPoint x: 446, startPoint y: 535, endPoint x: 589, endPoint y: 579, distance: 149.7
click at [589, 579] on td "NM Neh M [EMAIL_ADDRESS][DOMAIN_NAME]" at bounding box center [552, 552] width 328 height 62
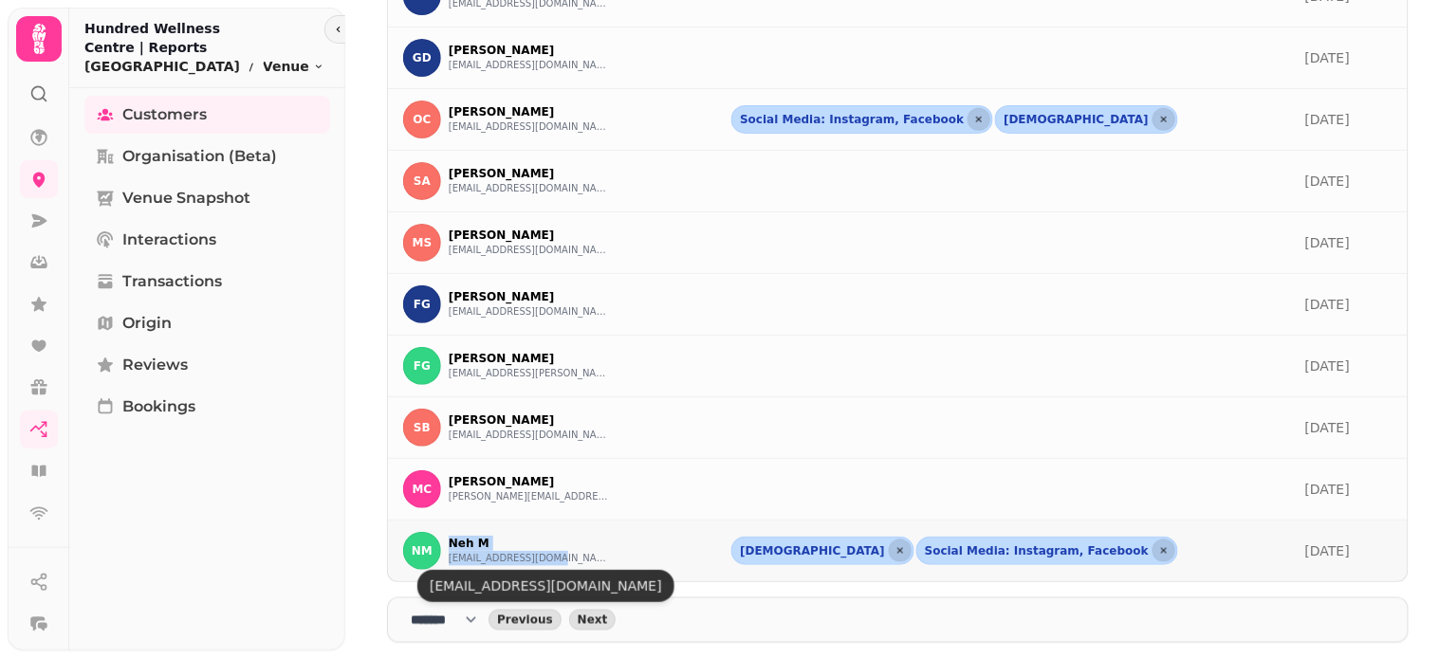
click at [532, 563] on button "[EMAIL_ADDRESS][DOMAIN_NAME]" at bounding box center [529, 558] width 161 height 15
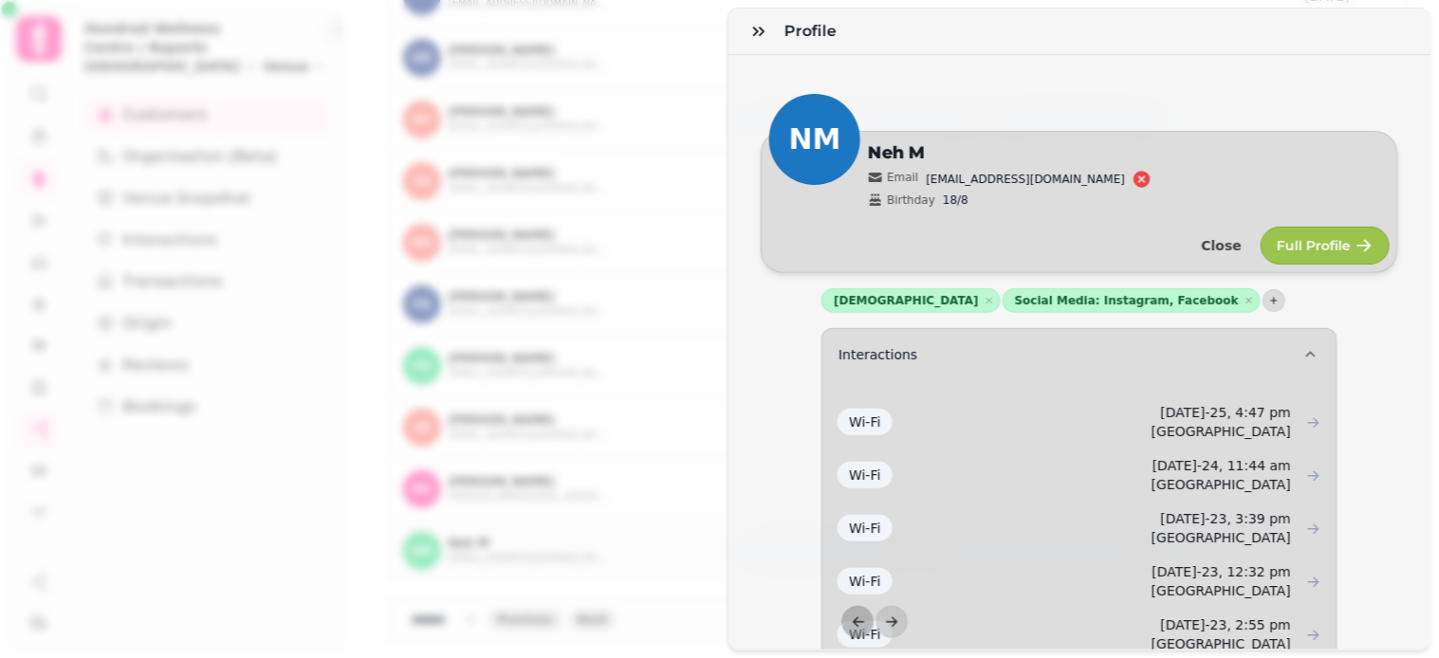
click at [685, 258] on div "Profile NM Edit Neh M Email [EMAIL_ADDRESS][DOMAIN_NAME] Birthday 18/8 Close Fu…" at bounding box center [719, 344] width 1439 height 628
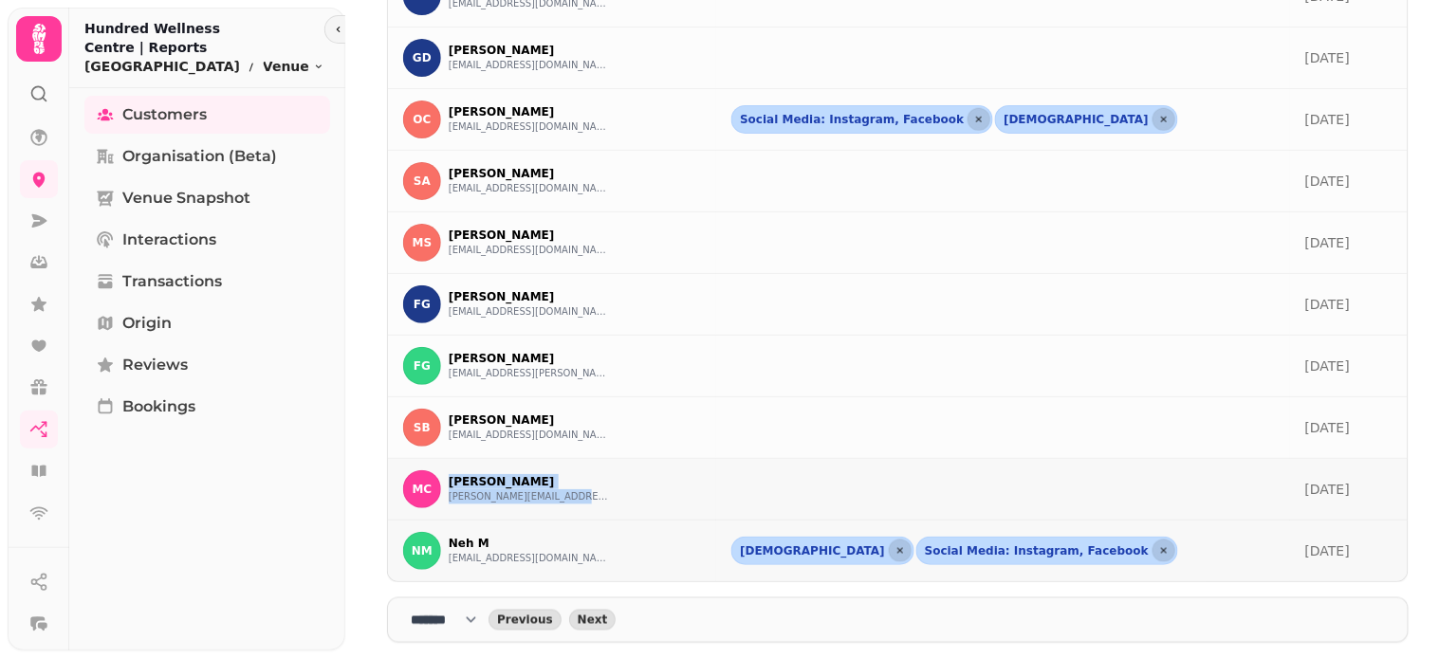
drag, startPoint x: 443, startPoint y: 471, endPoint x: 563, endPoint y: 499, distance: 122.7
click at [584, 507] on div "MC [PERSON_NAME] [PERSON_NAME][EMAIL_ADDRESS][DOMAIN_NAME]" at bounding box center [552, 490] width 298 height 38
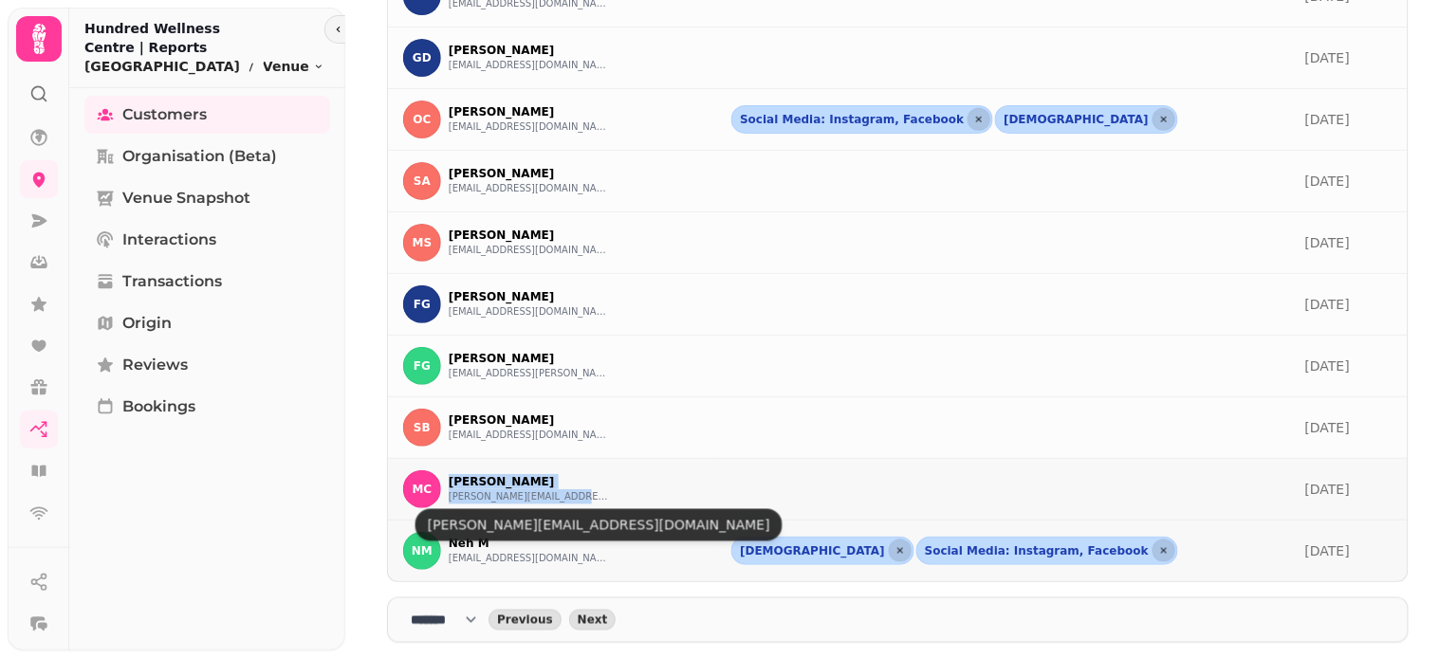
click at [528, 495] on button "[PERSON_NAME][EMAIL_ADDRESS][DOMAIN_NAME]" at bounding box center [529, 496] width 161 height 15
